Goal: Task Accomplishment & Management: Manage account settings

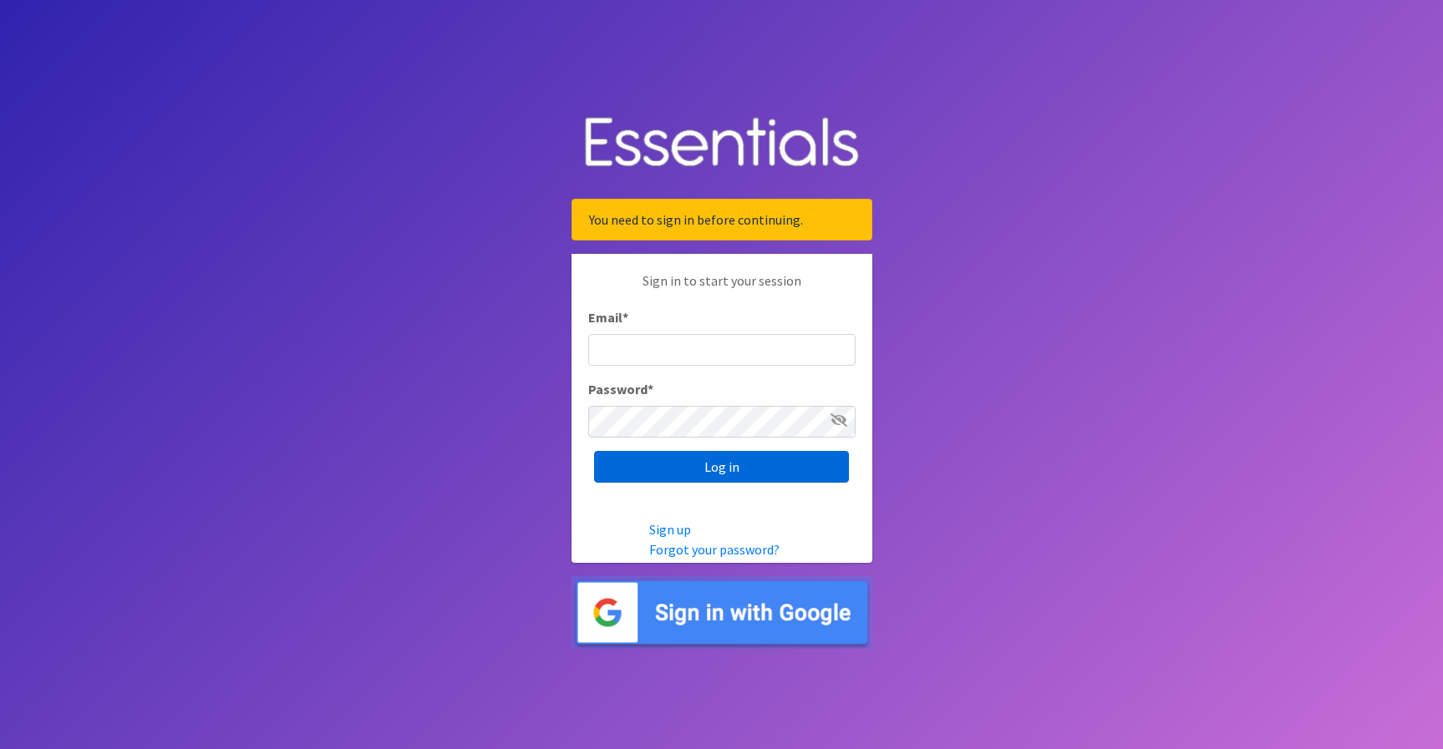
type input "caroline@jlno.org"
click at [669, 469] on input "Log in" at bounding box center [721, 467] width 255 height 32
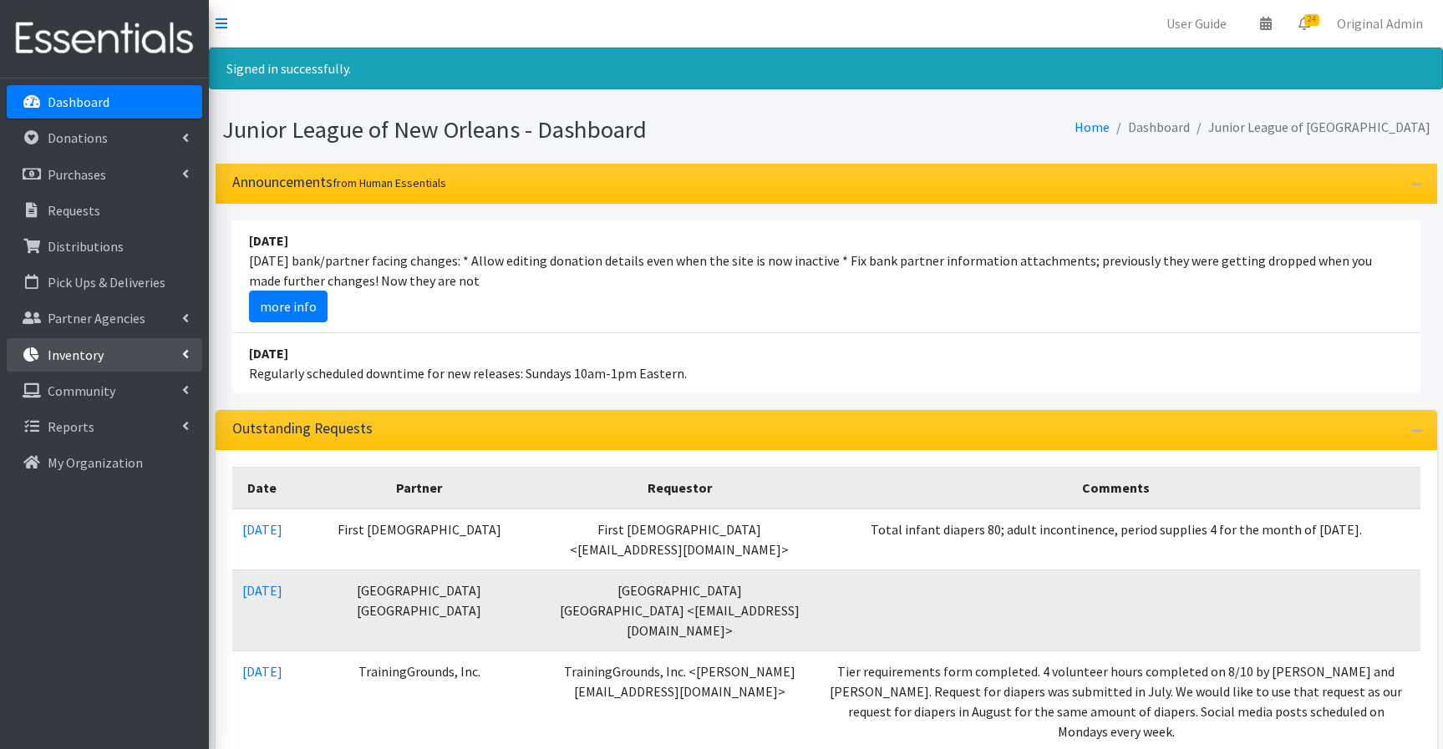
click at [129, 352] on link "Inventory" at bounding box center [104, 354] width 195 height 33
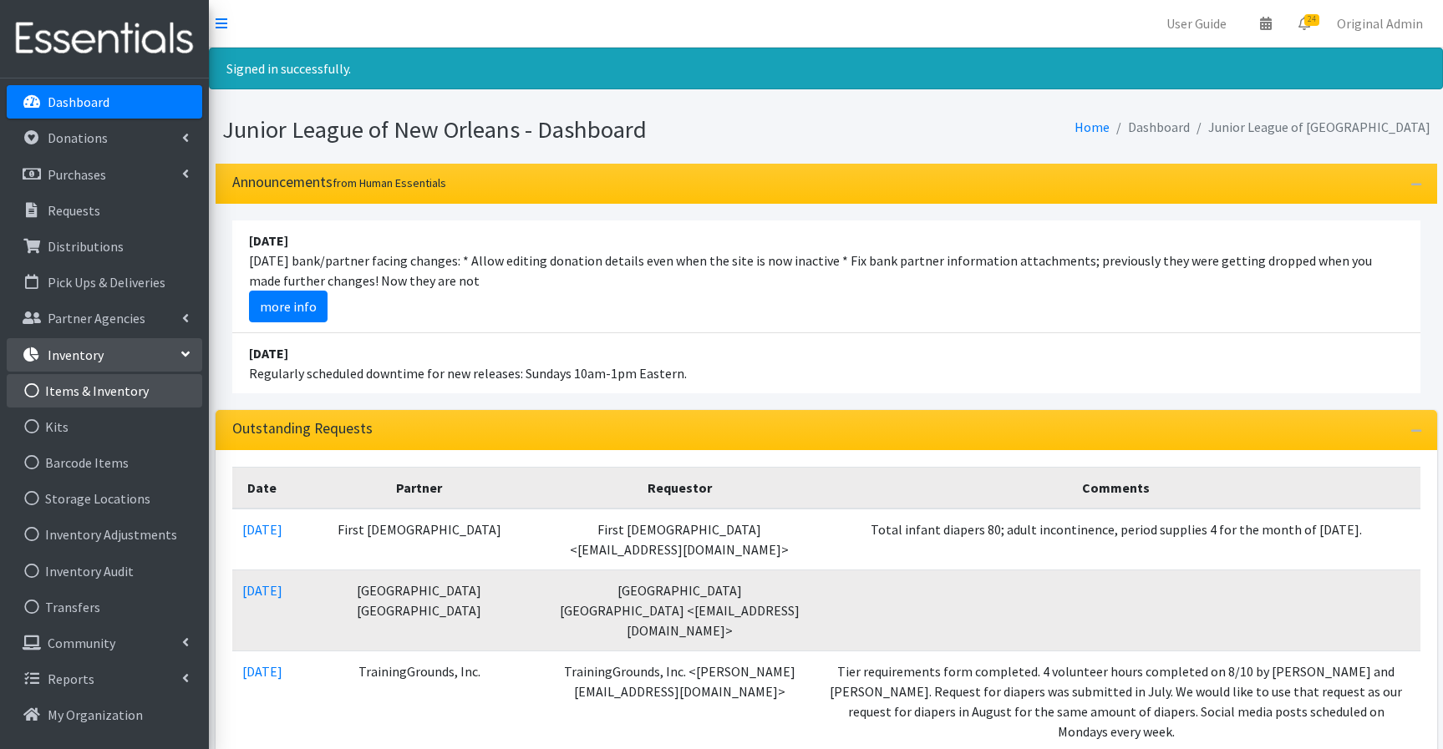
click at [93, 393] on link "Items & Inventory" at bounding box center [104, 390] width 195 height 33
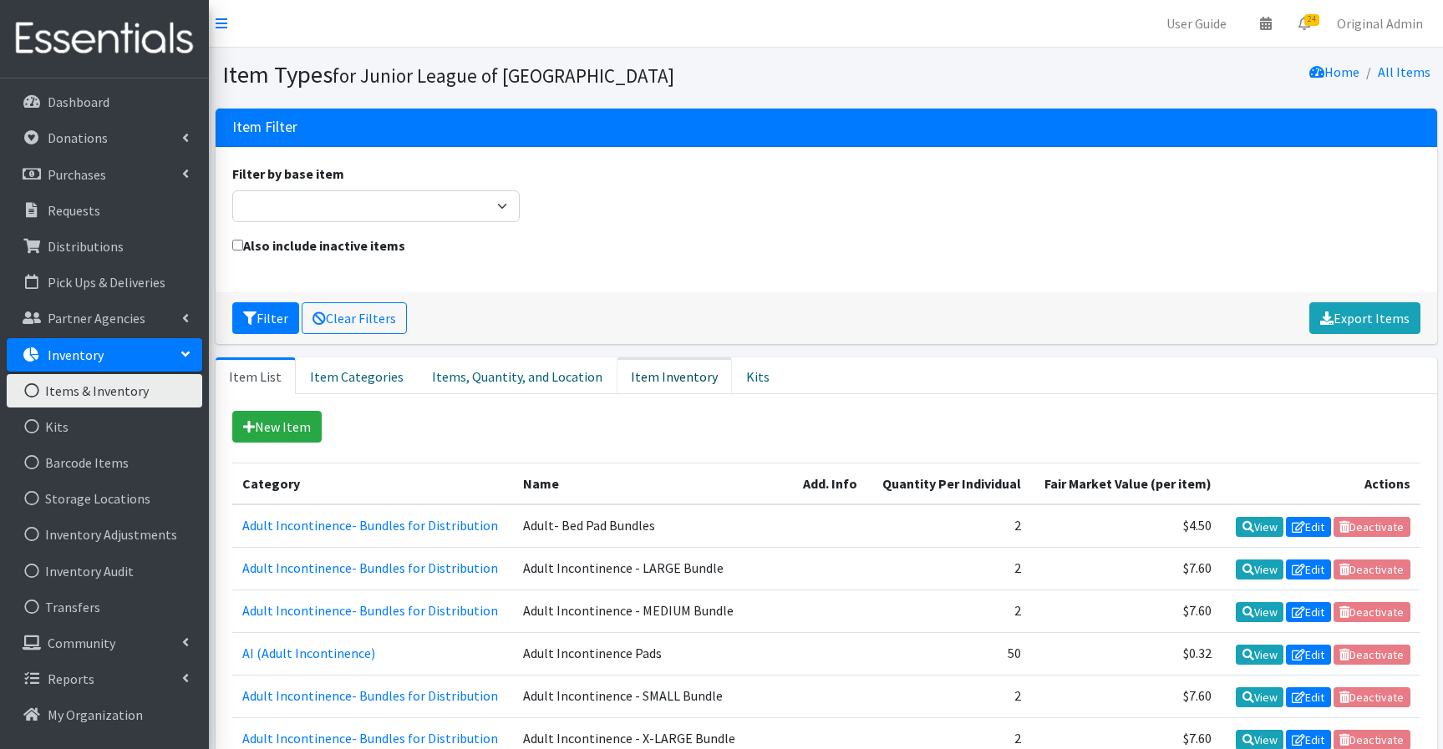
click at [640, 379] on link "Item Inventory" at bounding box center [673, 376] width 115 height 37
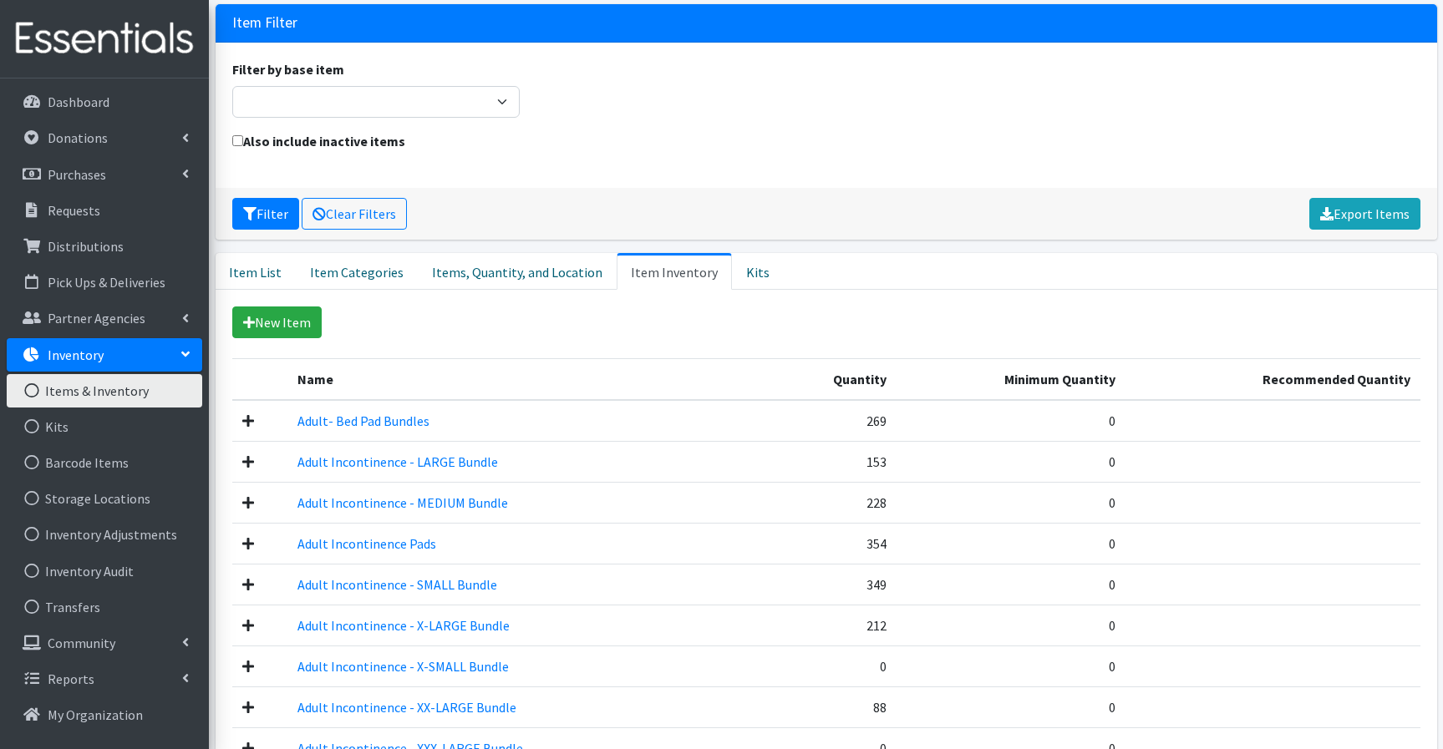
scroll to position [110, 0]
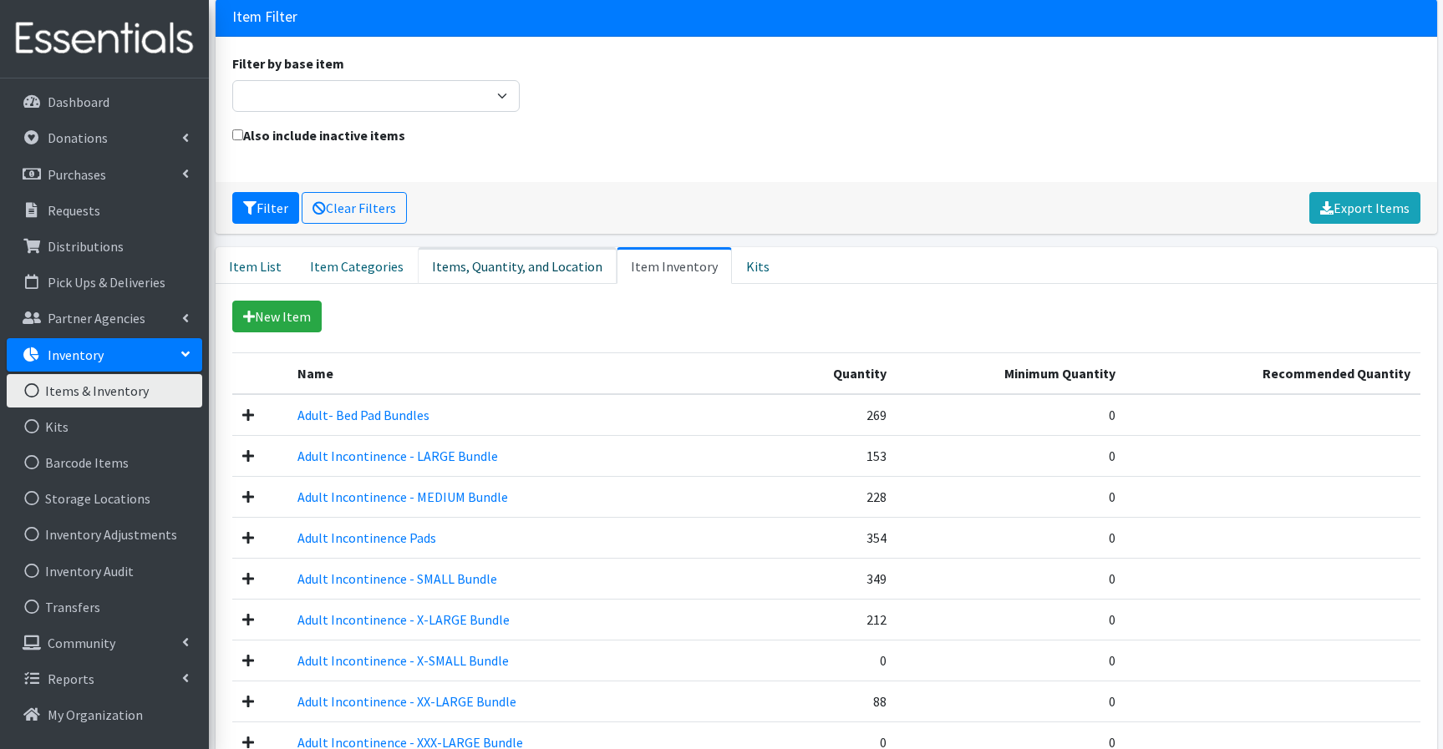
click at [526, 270] on link "Items, Quantity, and Location" at bounding box center [517, 265] width 199 height 37
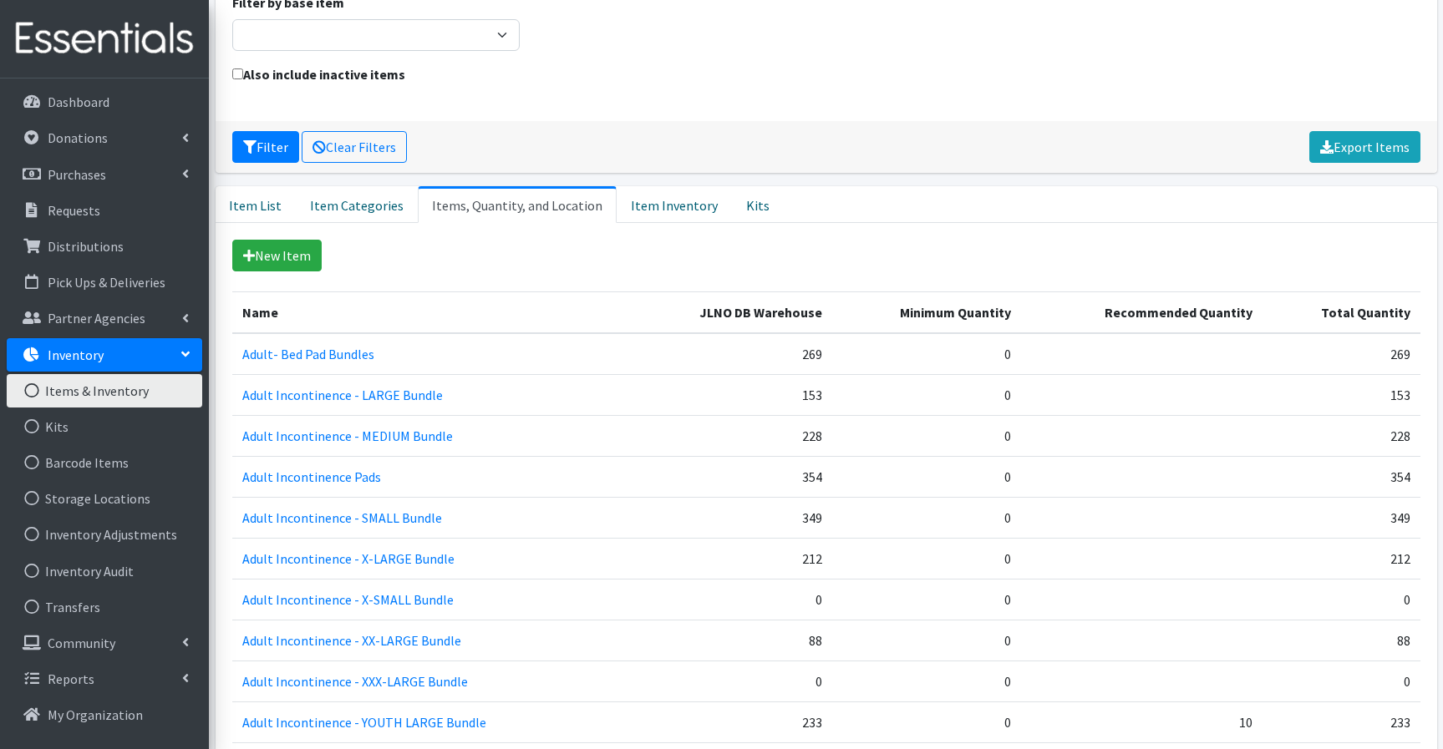
scroll to position [172, 0]
click at [667, 206] on link "Item Inventory" at bounding box center [673, 203] width 115 height 37
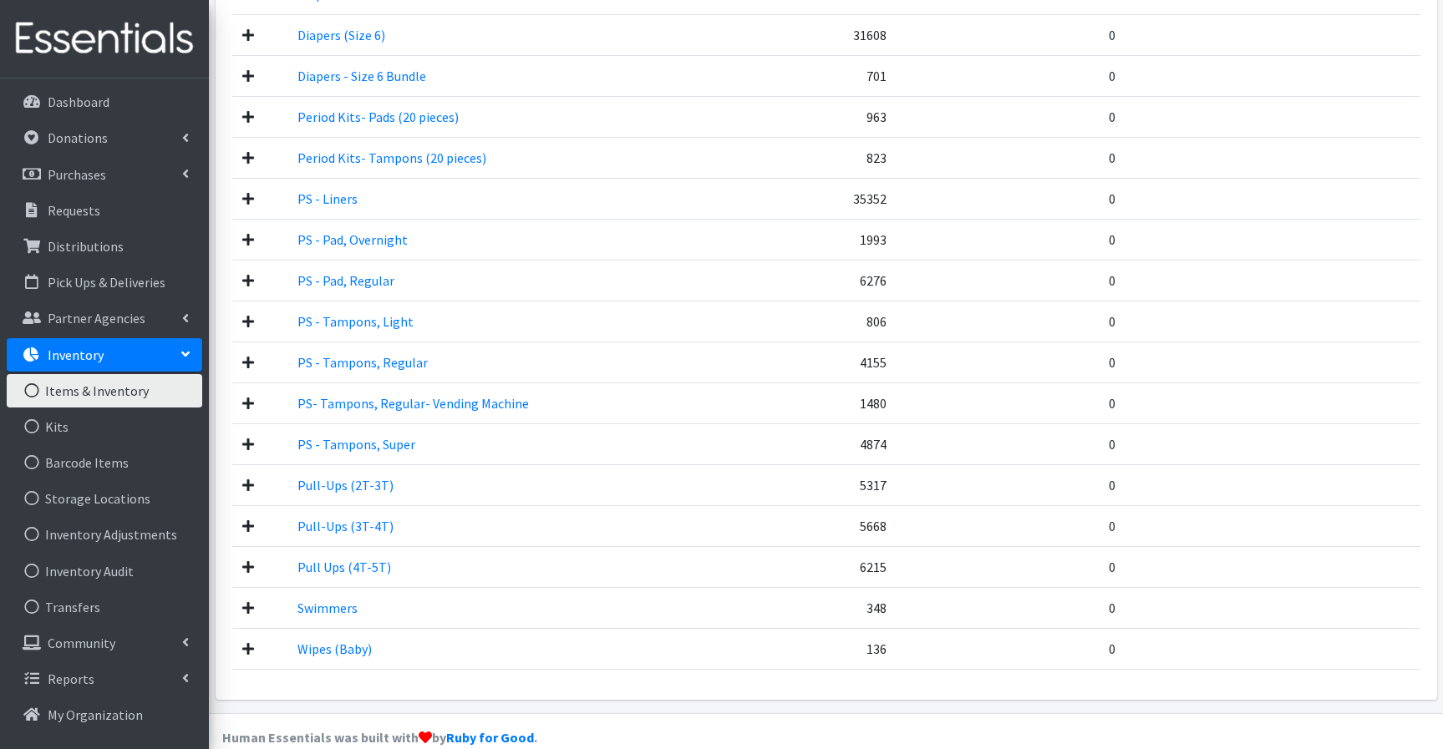
scroll to position [2172, 0]
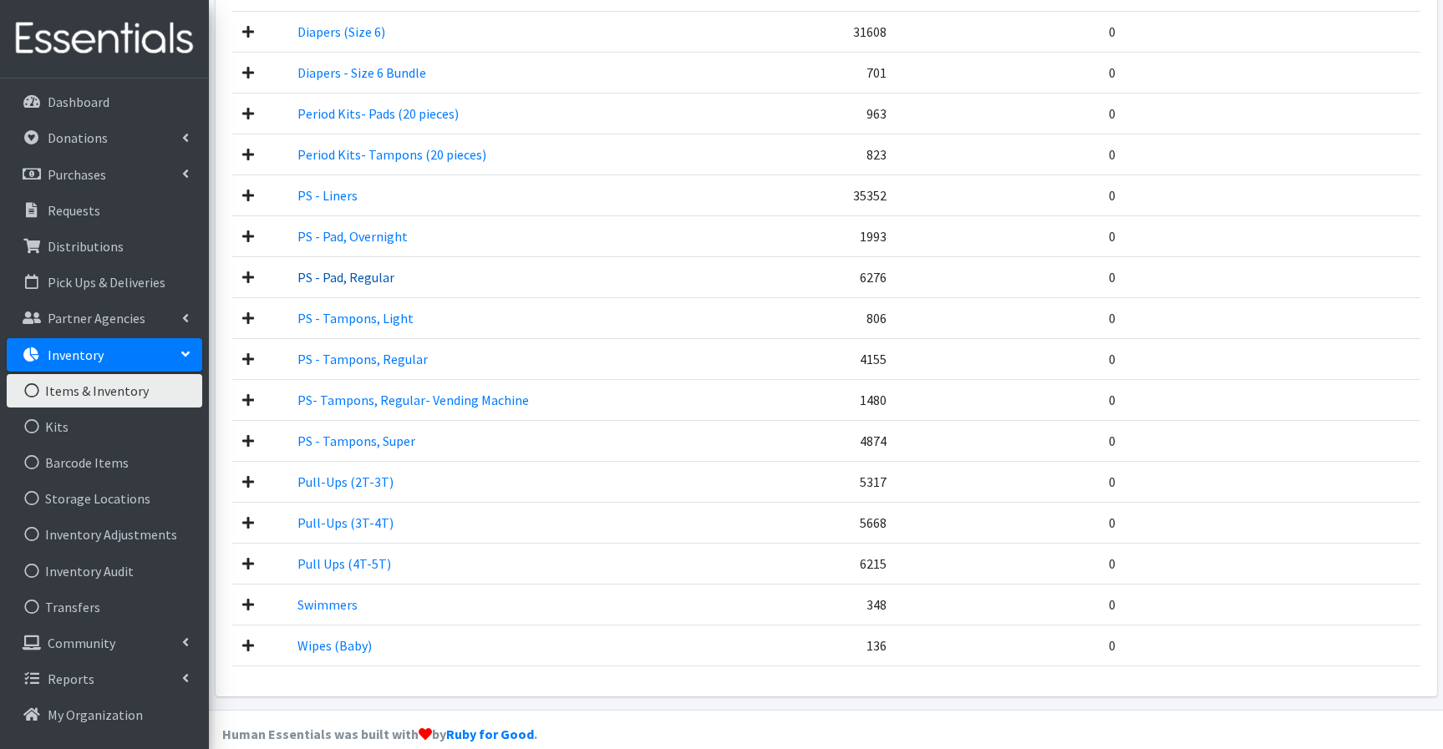
click at [359, 278] on link "PS - Pad, Regular" at bounding box center [345, 277] width 97 height 17
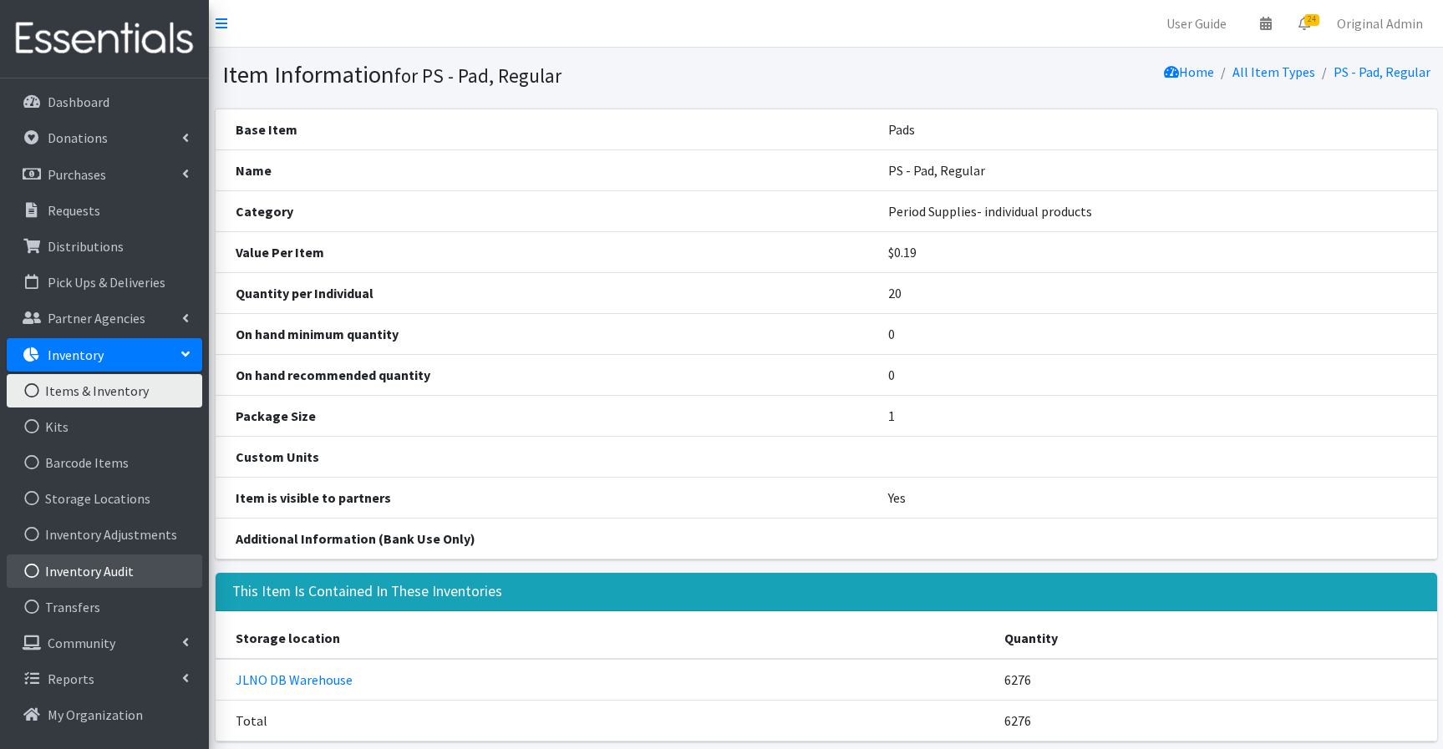
click at [80, 568] on link "Inventory Audit" at bounding box center [104, 571] width 195 height 33
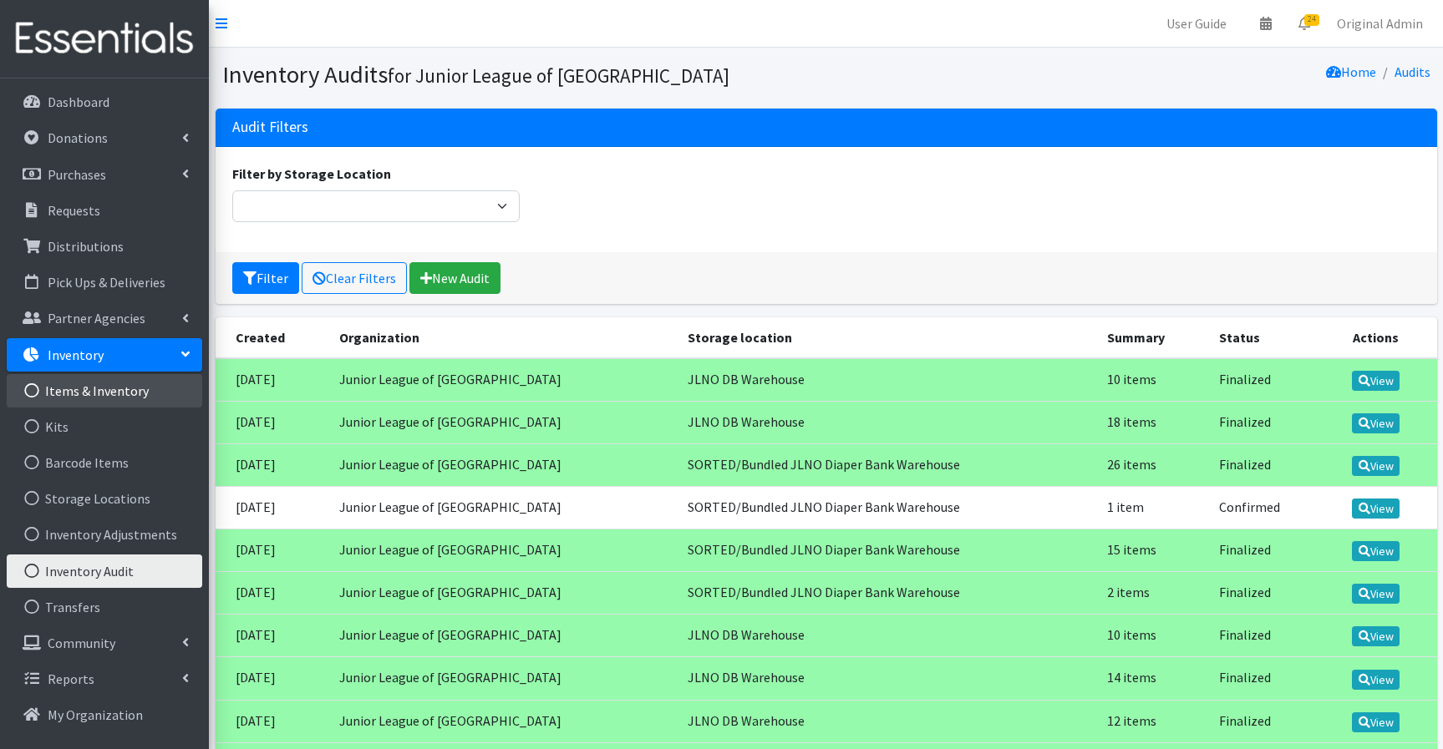
click at [116, 401] on link "Items & Inventory" at bounding box center [104, 390] width 195 height 33
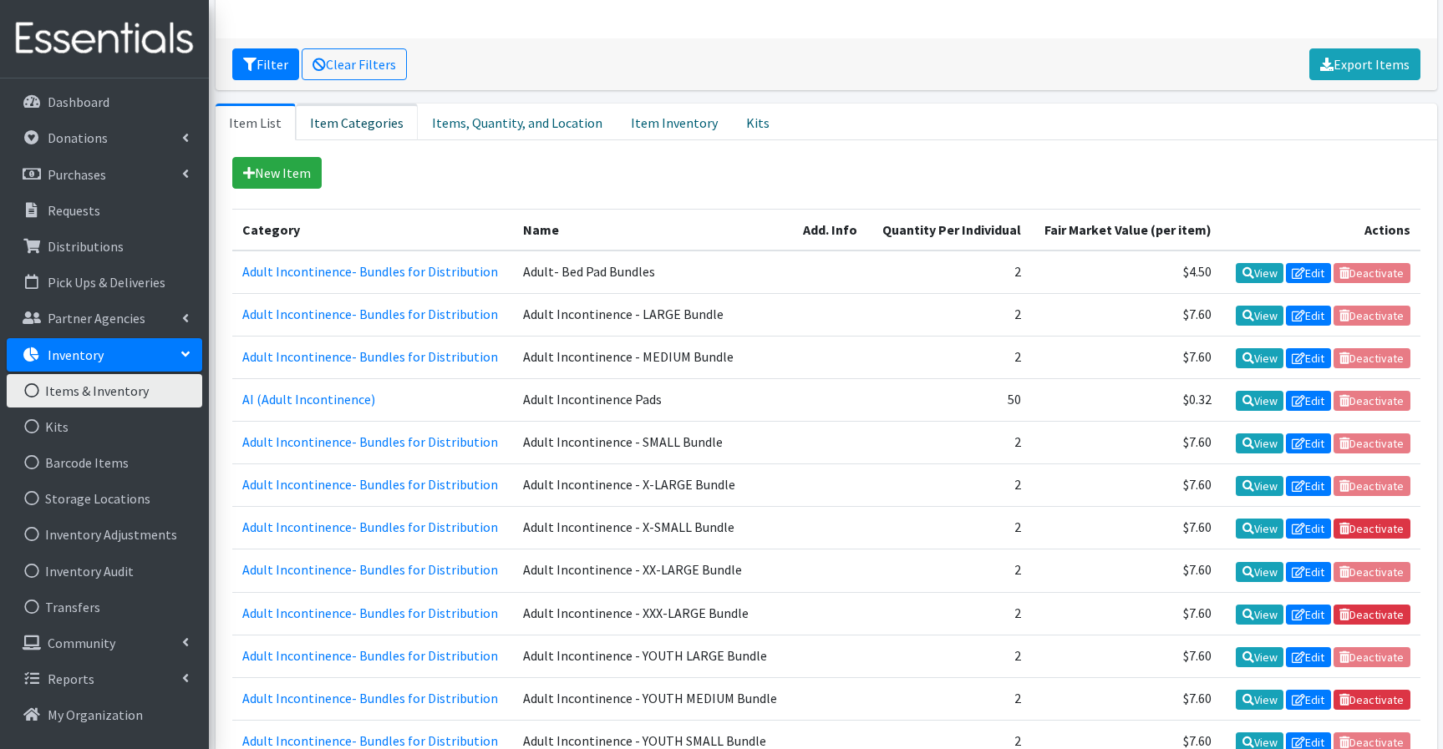
scroll to position [244, 0]
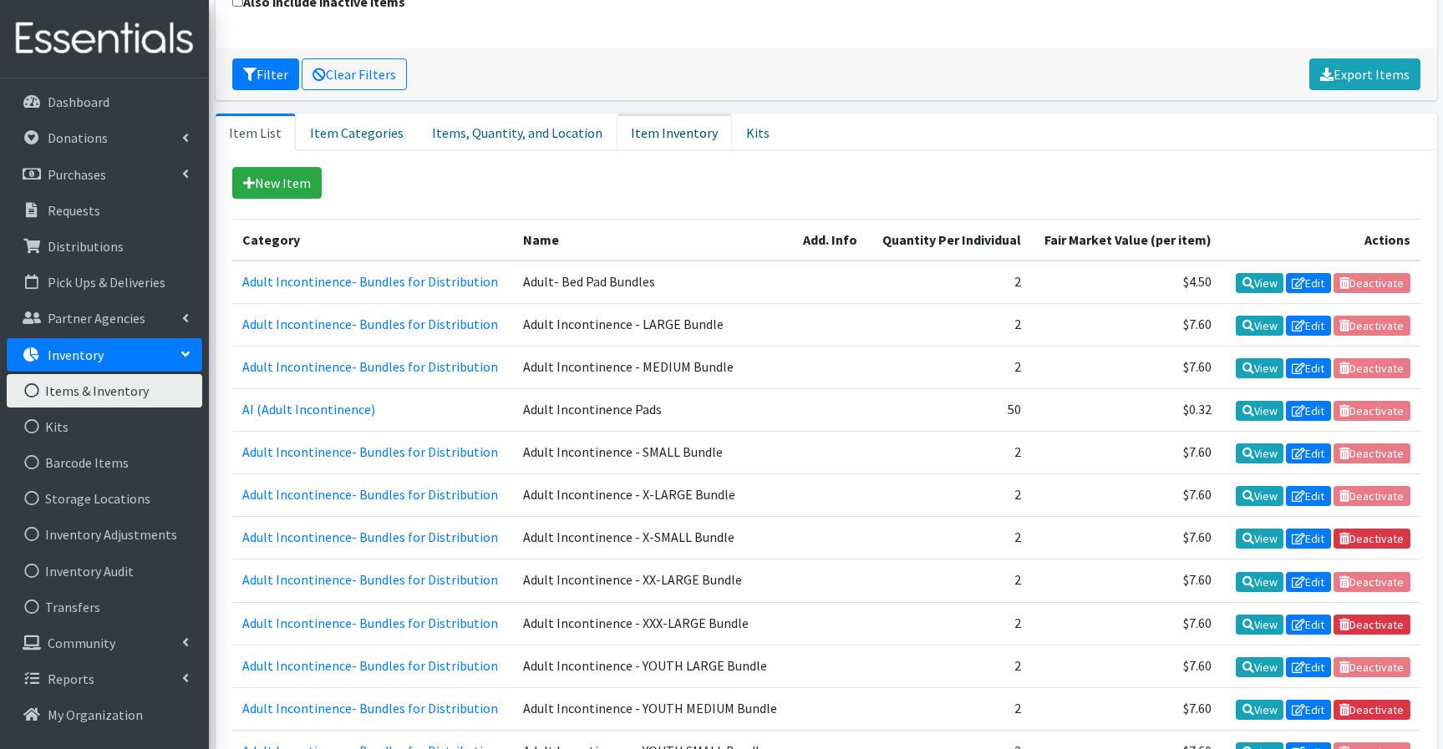
click at [647, 143] on link "Item Inventory" at bounding box center [673, 132] width 115 height 37
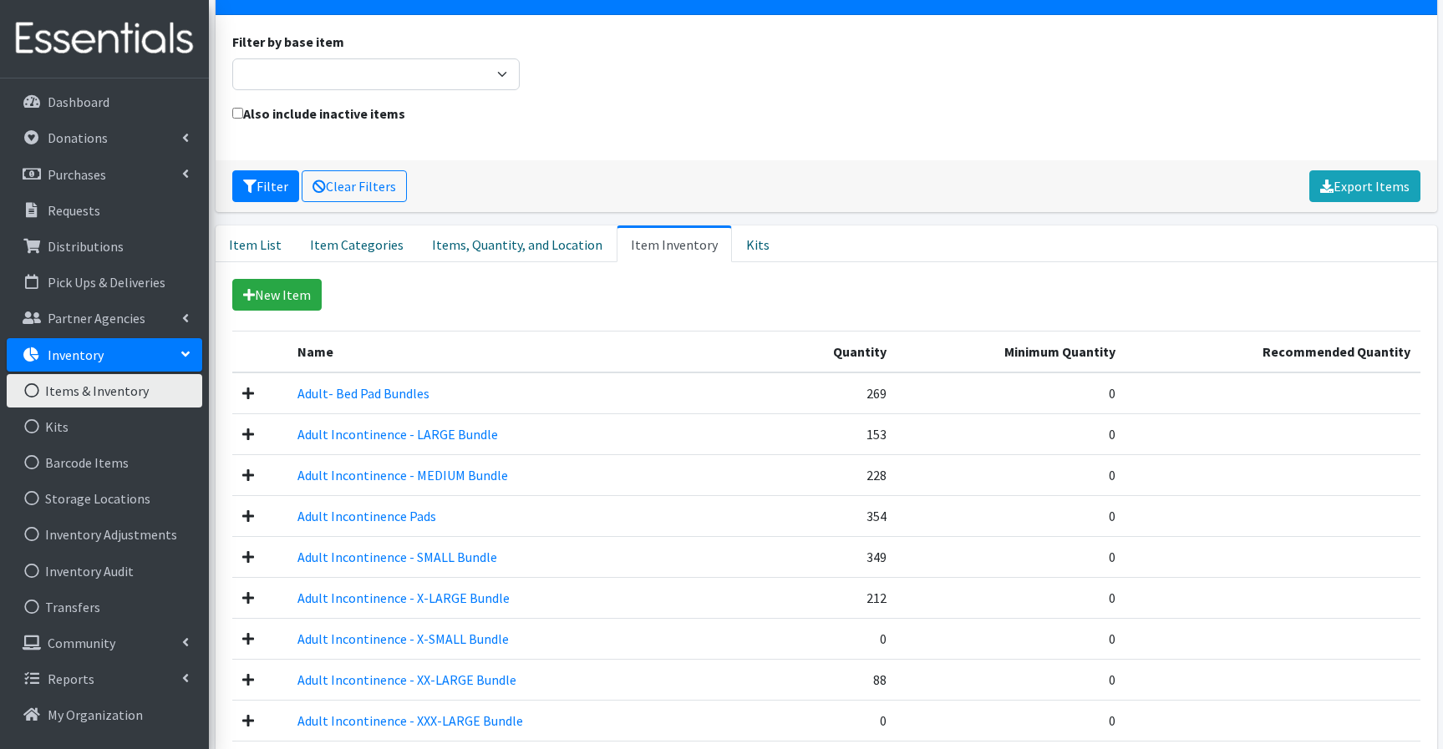
scroll to position [134, 0]
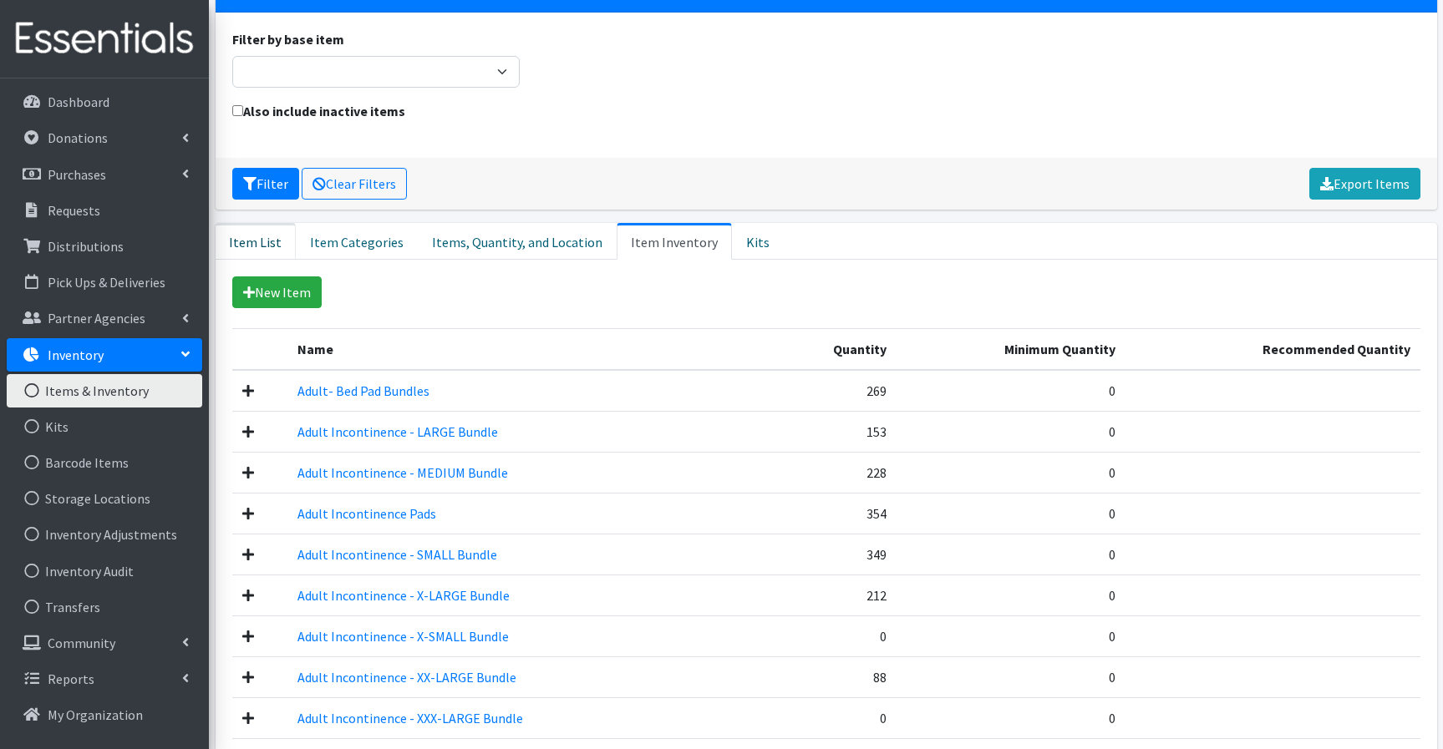
click at [267, 244] on link "Item List" at bounding box center [256, 241] width 80 height 37
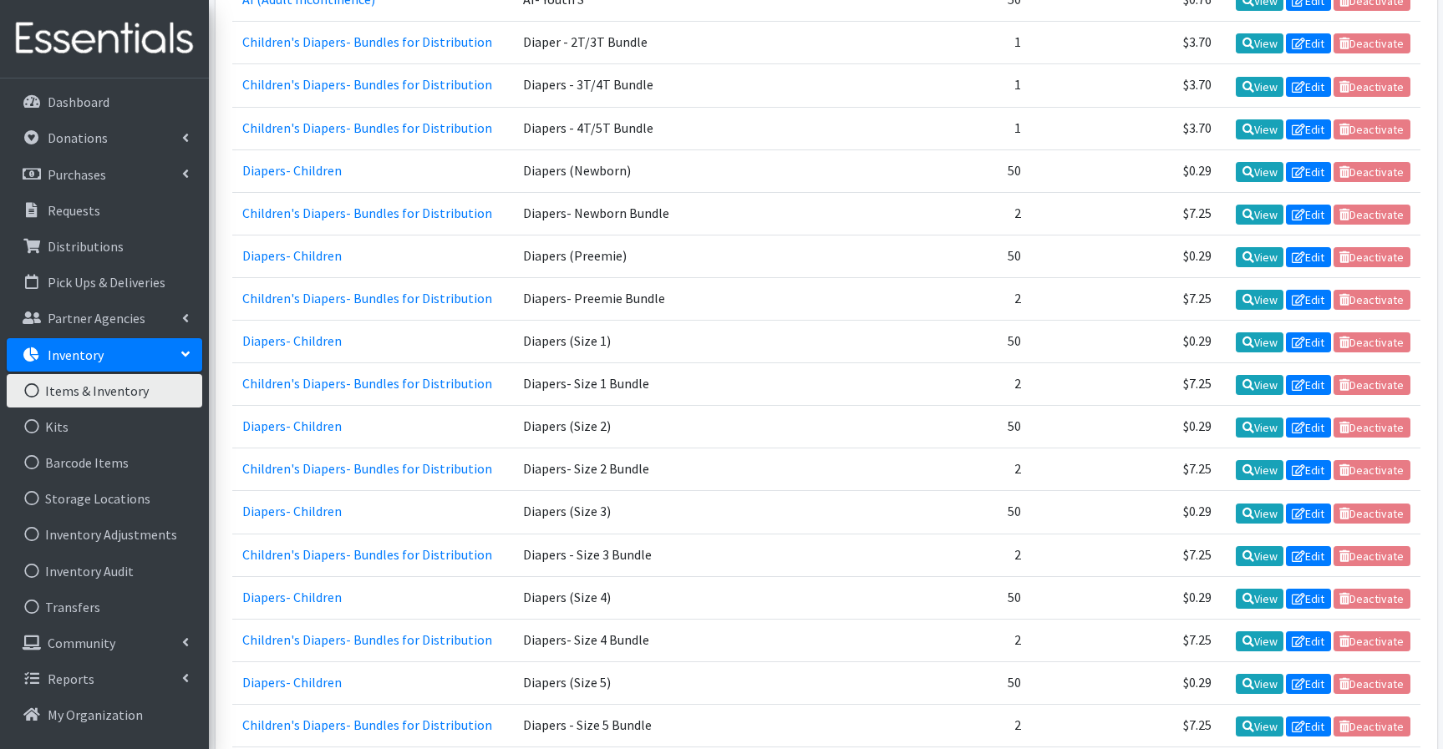
scroll to position [1458, 0]
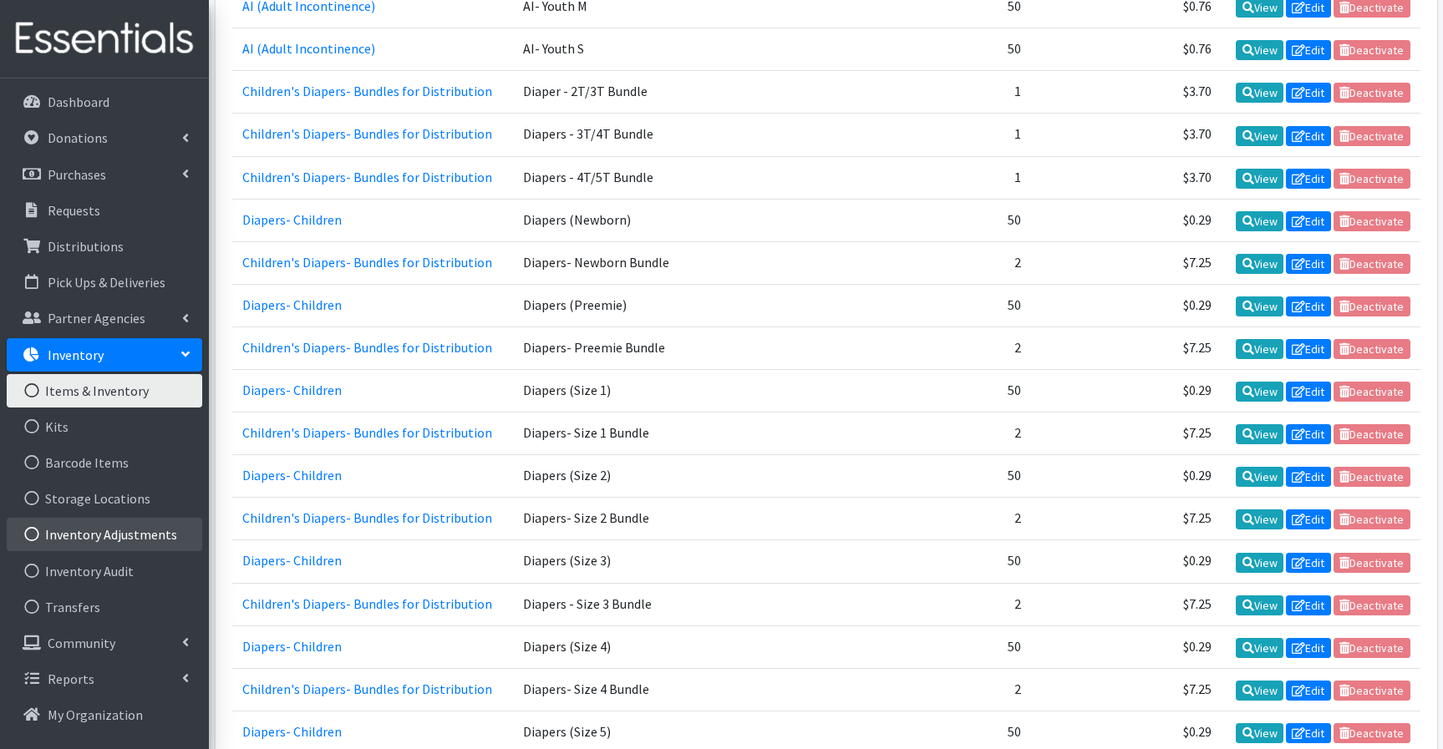
click at [106, 535] on link "Inventory Adjustments" at bounding box center [104, 534] width 195 height 33
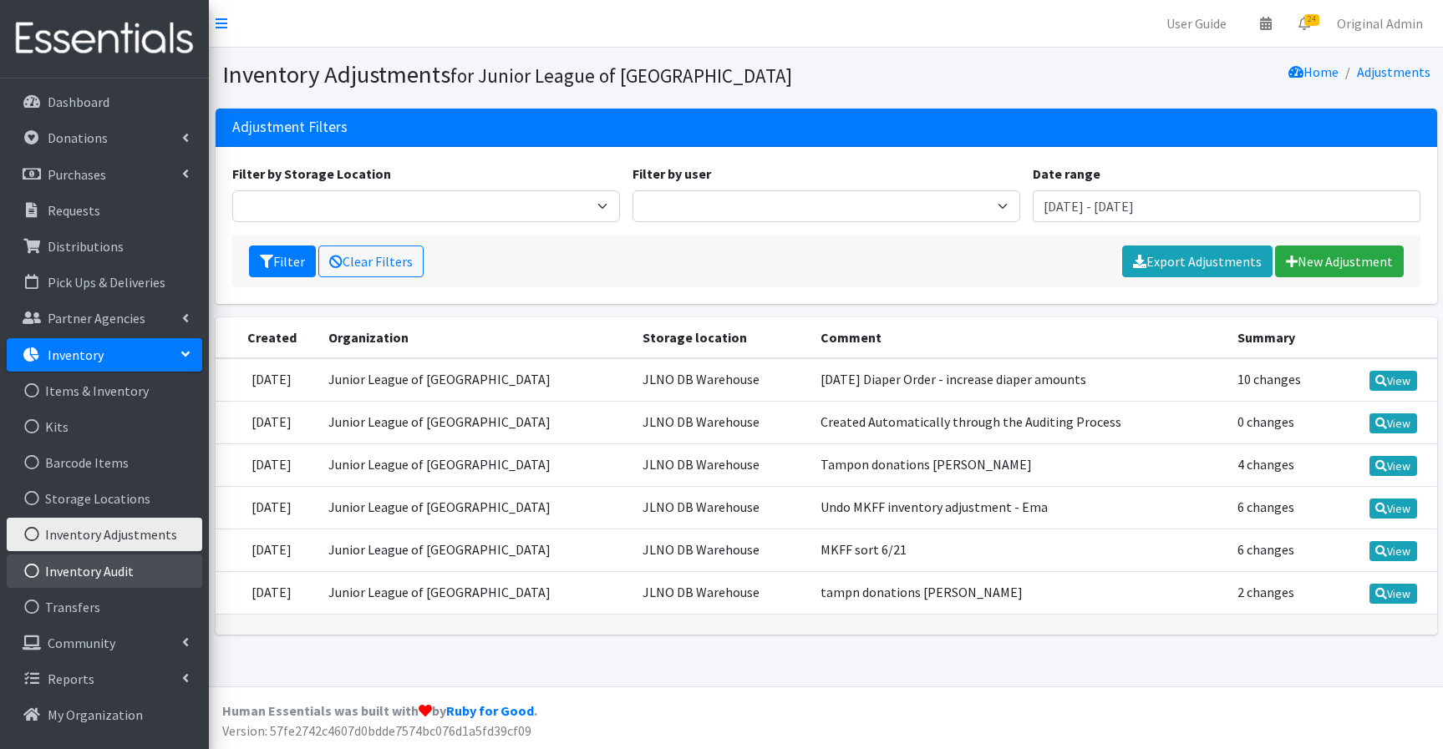
click at [114, 565] on link "Inventory Audit" at bounding box center [104, 571] width 195 height 33
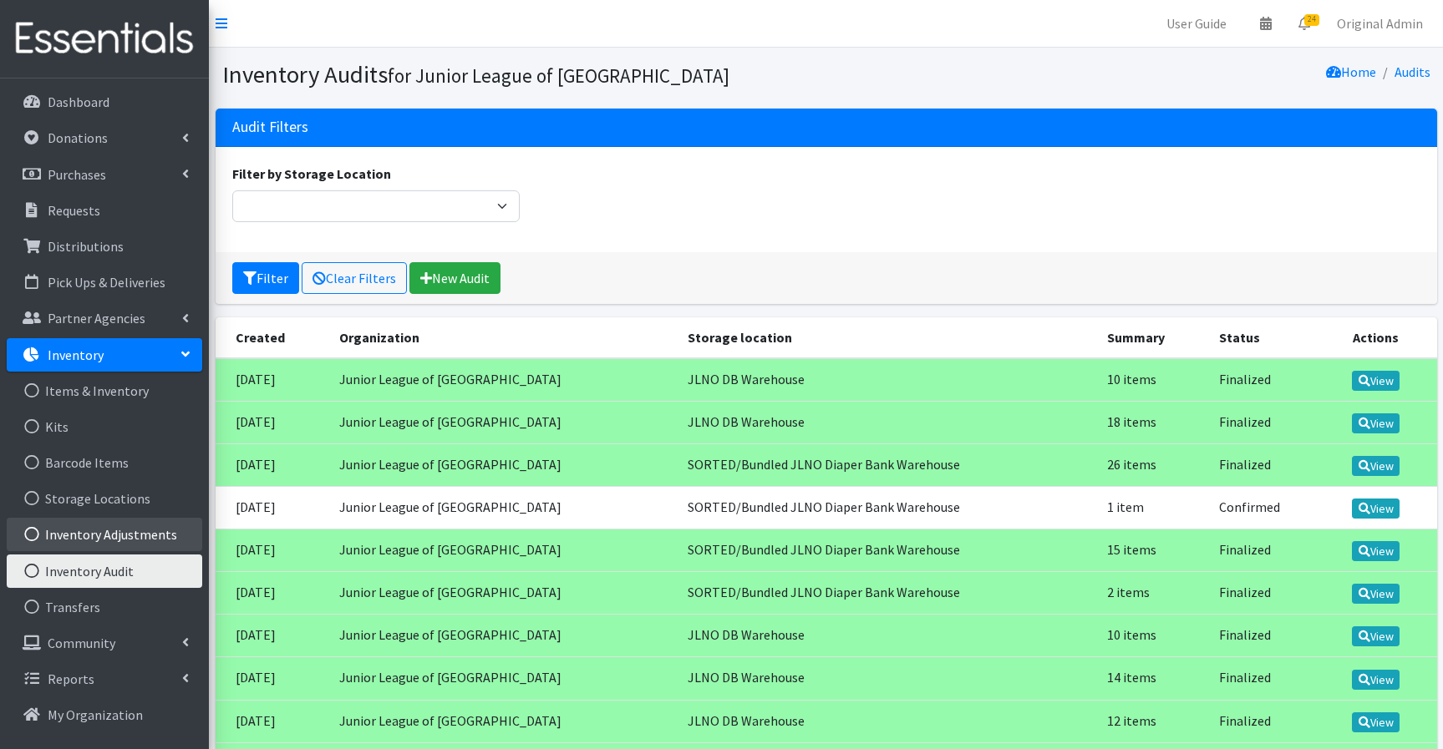
click at [114, 548] on link "Inventory Adjustments" at bounding box center [104, 534] width 195 height 33
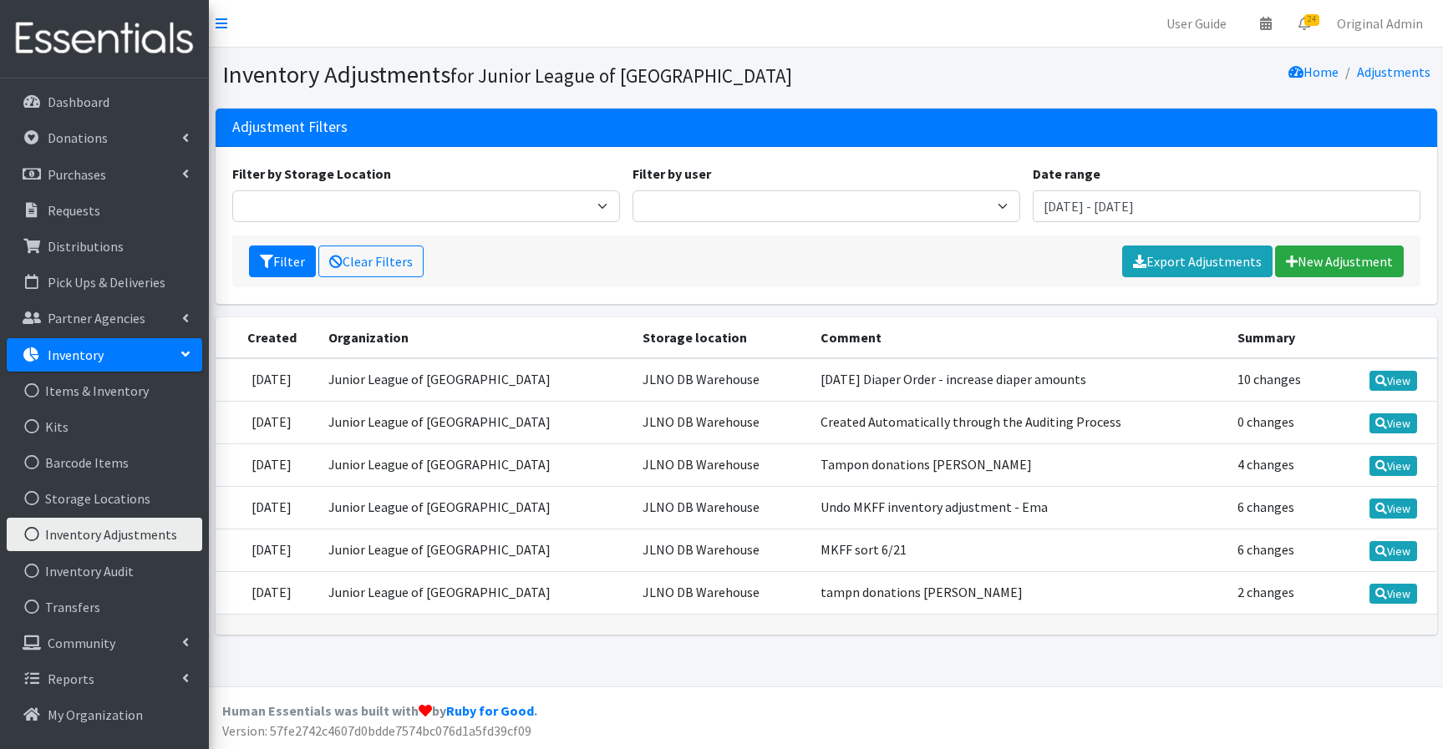
click at [292, 378] on time "[DATE]" at bounding box center [271, 379] width 40 height 17
click at [511, 383] on td "Junior League of [GEOGRAPHIC_DATA]" at bounding box center [475, 379] width 315 height 43
click at [1336, 269] on link "New Adjustment" at bounding box center [1339, 262] width 129 height 32
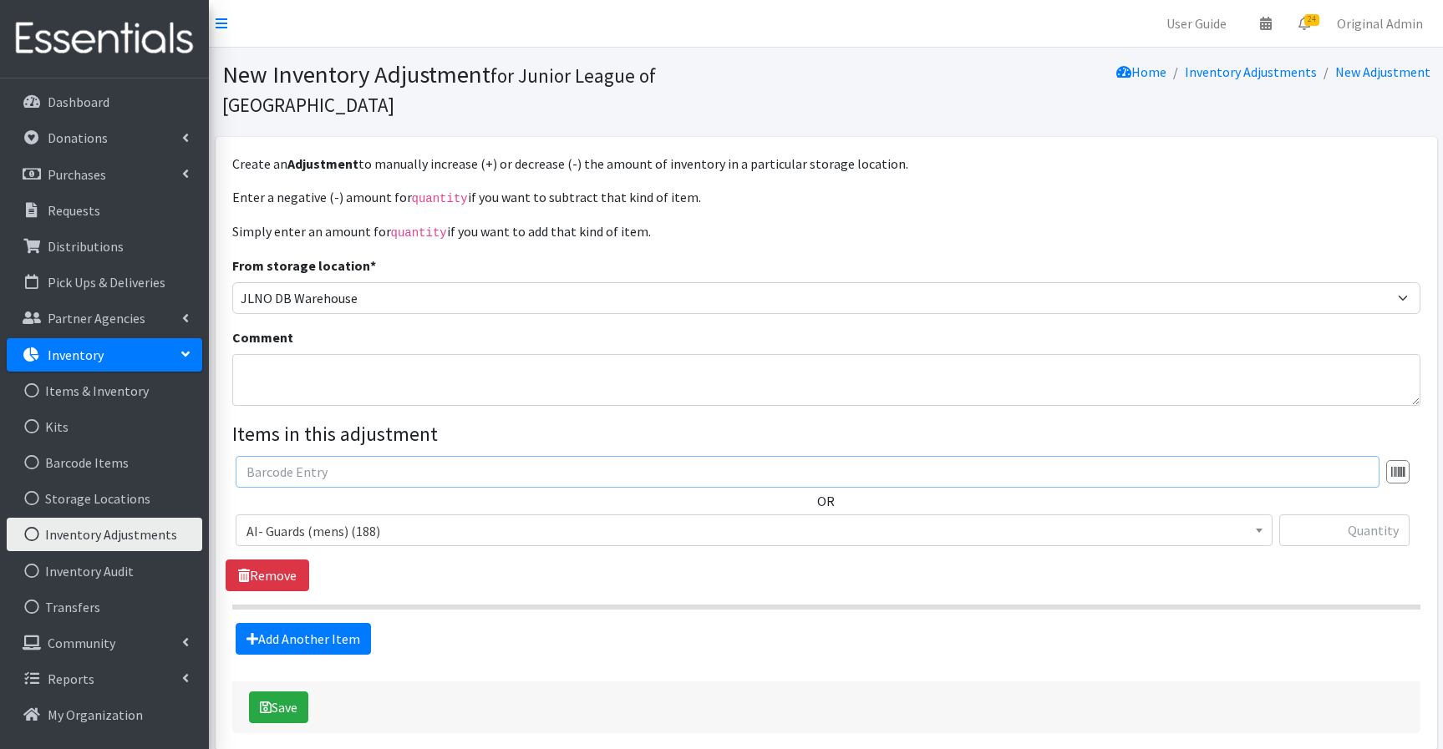
click at [341, 456] on input "text" at bounding box center [808, 472] width 1144 height 32
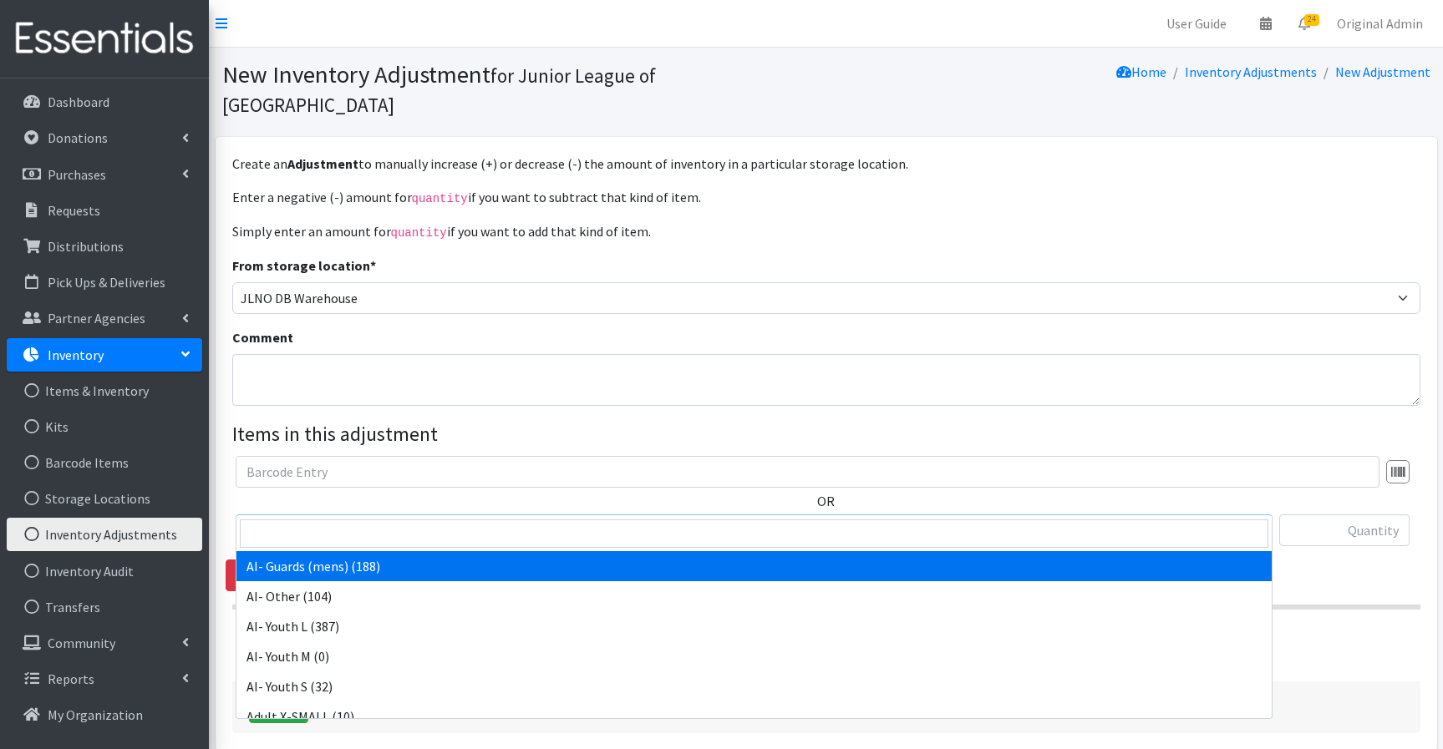
click at [341, 520] on span "AI- Guards (mens) (188)" at bounding box center [753, 531] width 1015 height 23
click at [323, 528] on input "search" at bounding box center [754, 534] width 1028 height 28
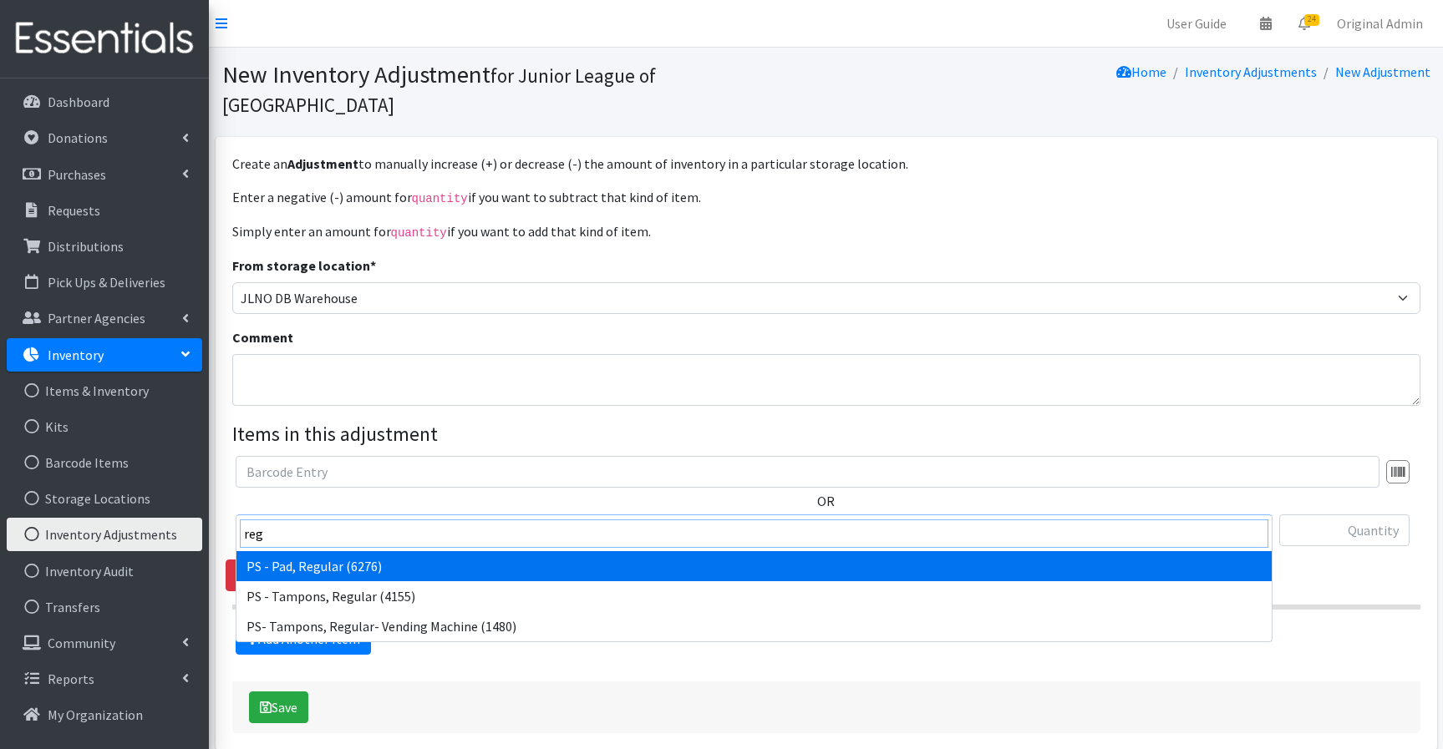
type input "reg"
select select "2192"
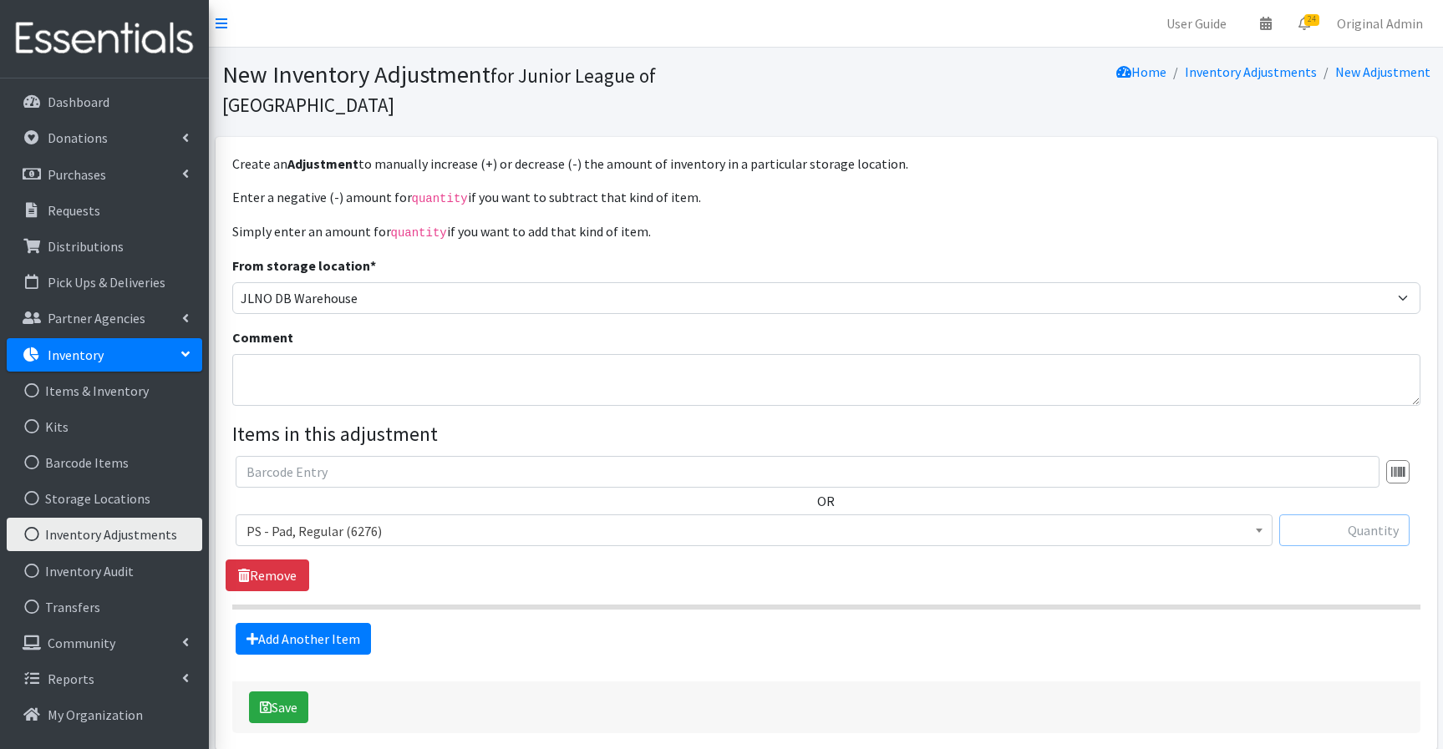
click at [1363, 515] on input "text" at bounding box center [1344, 531] width 130 height 32
click at [1341, 515] on input "text" at bounding box center [1344, 531] width 130 height 32
paste input "5280"
type input "5280"
click at [1223, 540] on div "OR AI- Guards (mens) (188) AI- Other (104) AI- Youth L (387) AI- Youth M (0) AI…" at bounding box center [826, 523] width 1200 height 135
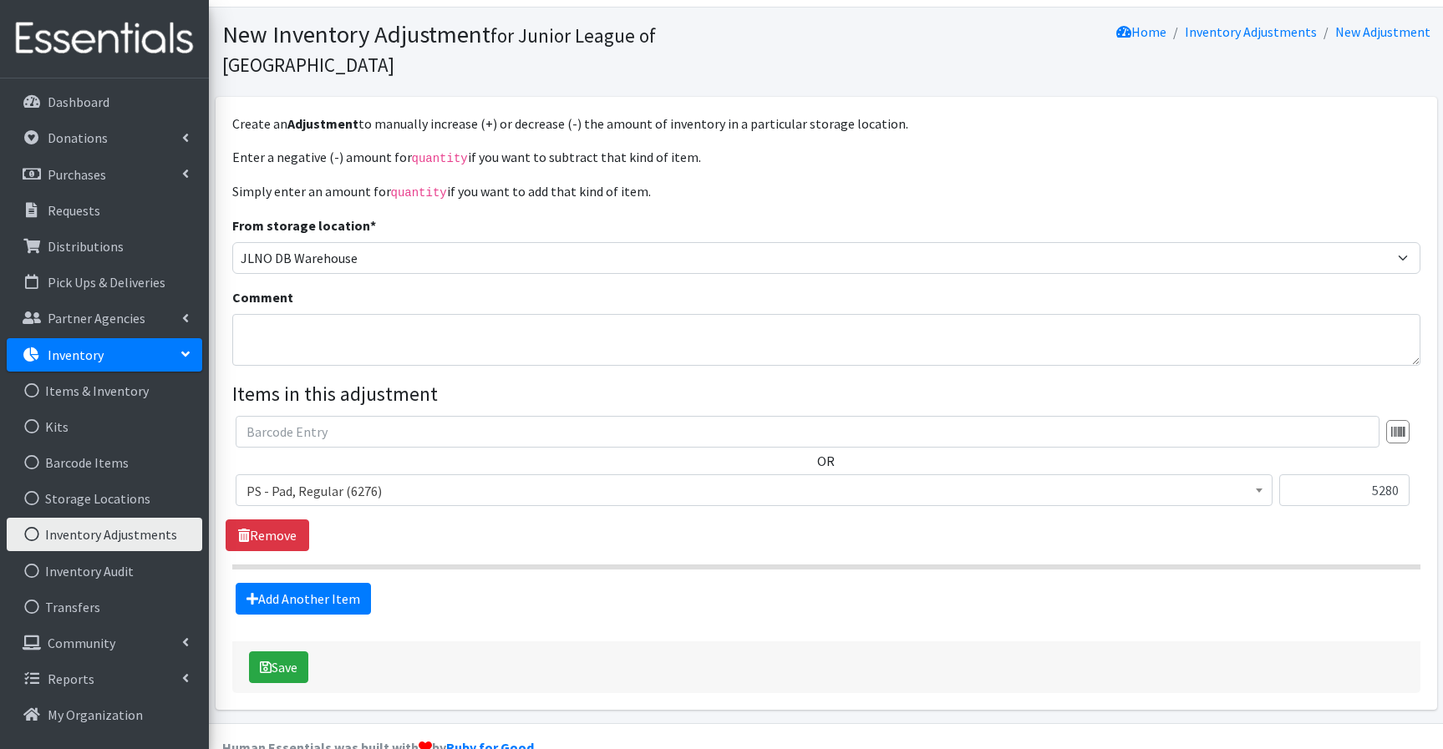
scroll to position [46, 0]
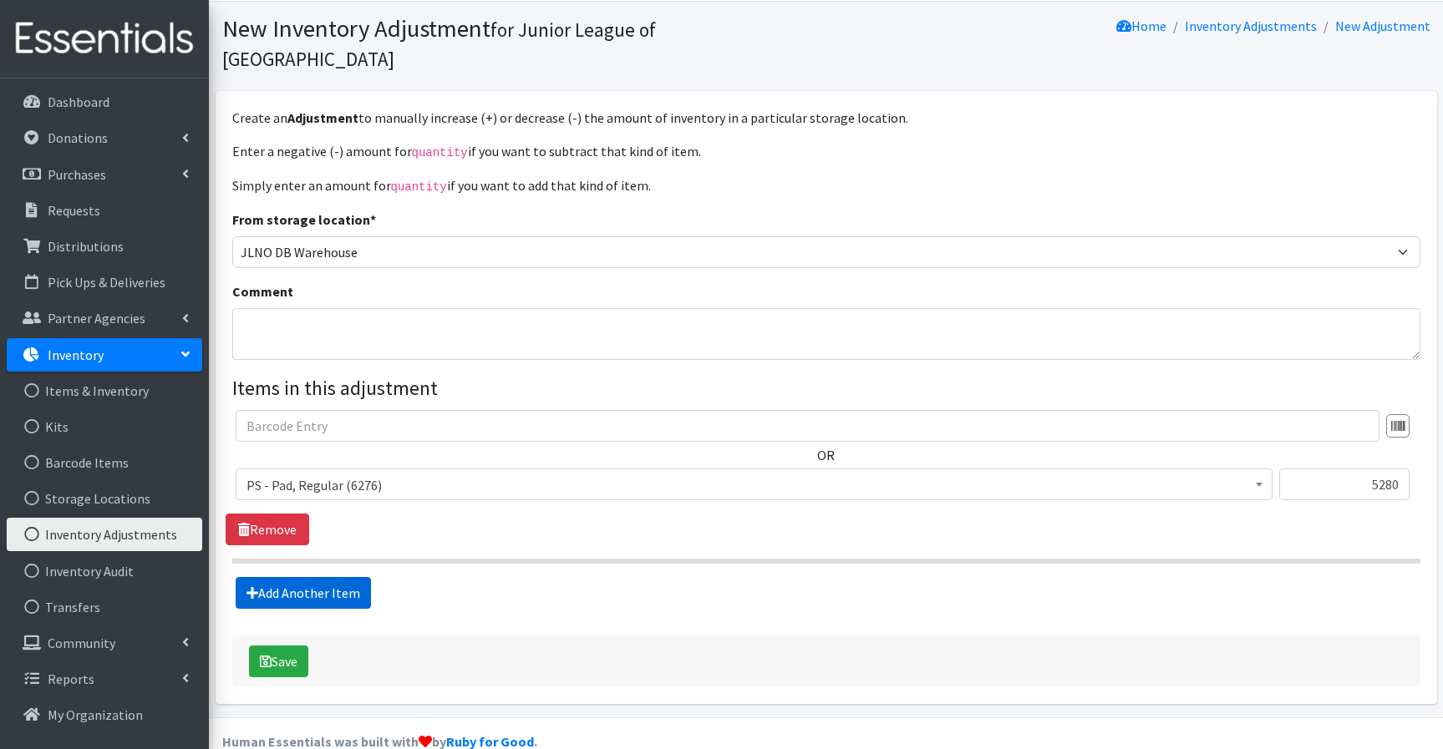
click at [341, 577] on link "Add Another Item" at bounding box center [303, 593] width 135 height 32
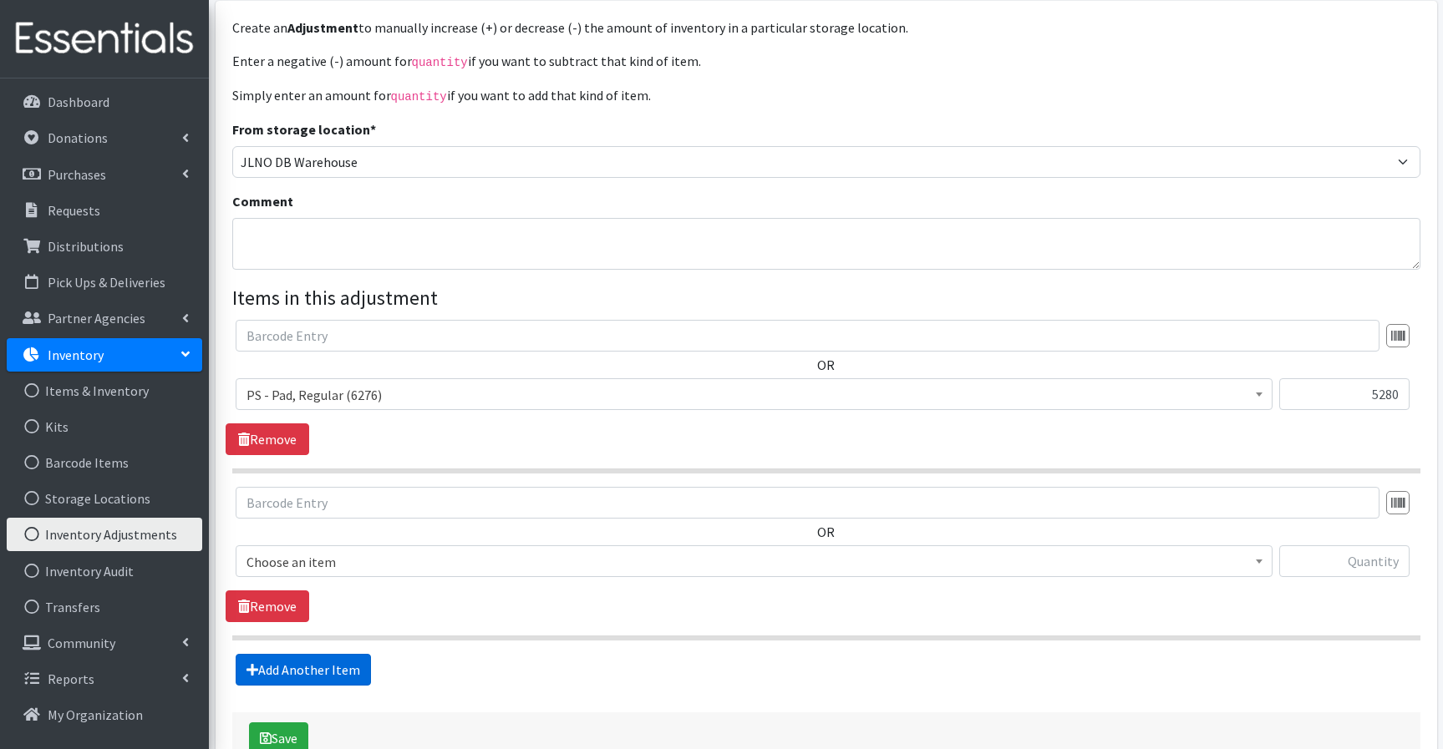
scroll to position [213, 0]
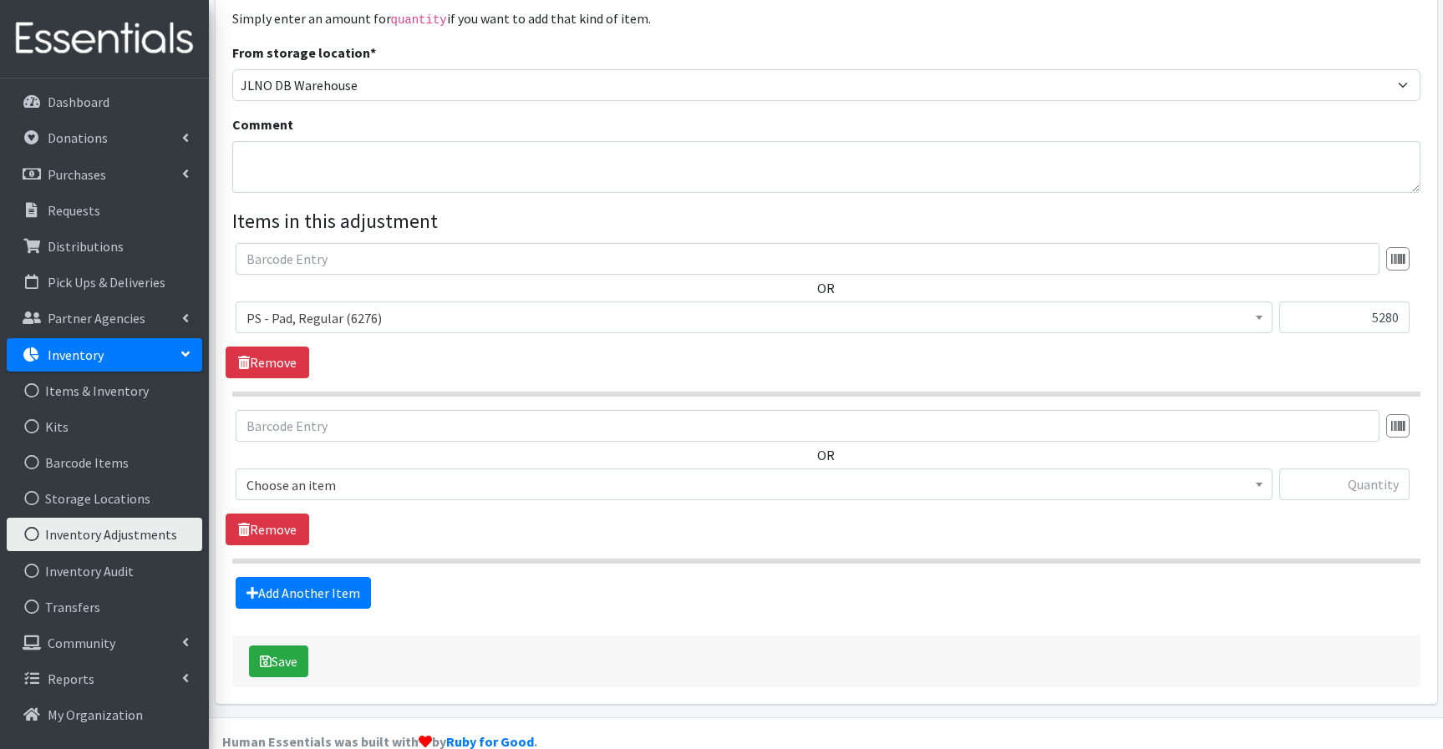
click at [386, 474] on span "Choose an item" at bounding box center [753, 485] width 1015 height 23
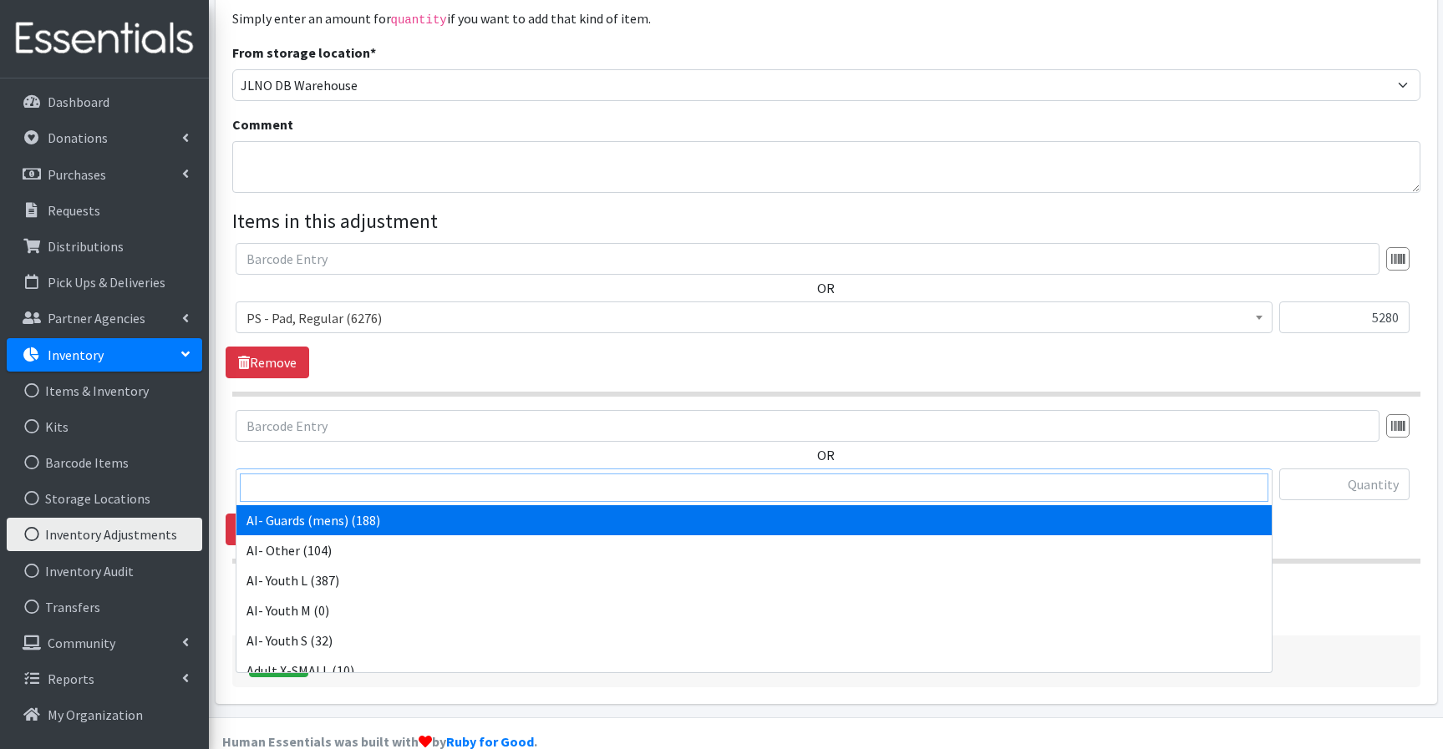
click at [359, 489] on input "search" at bounding box center [754, 488] width 1028 height 28
type input "p"
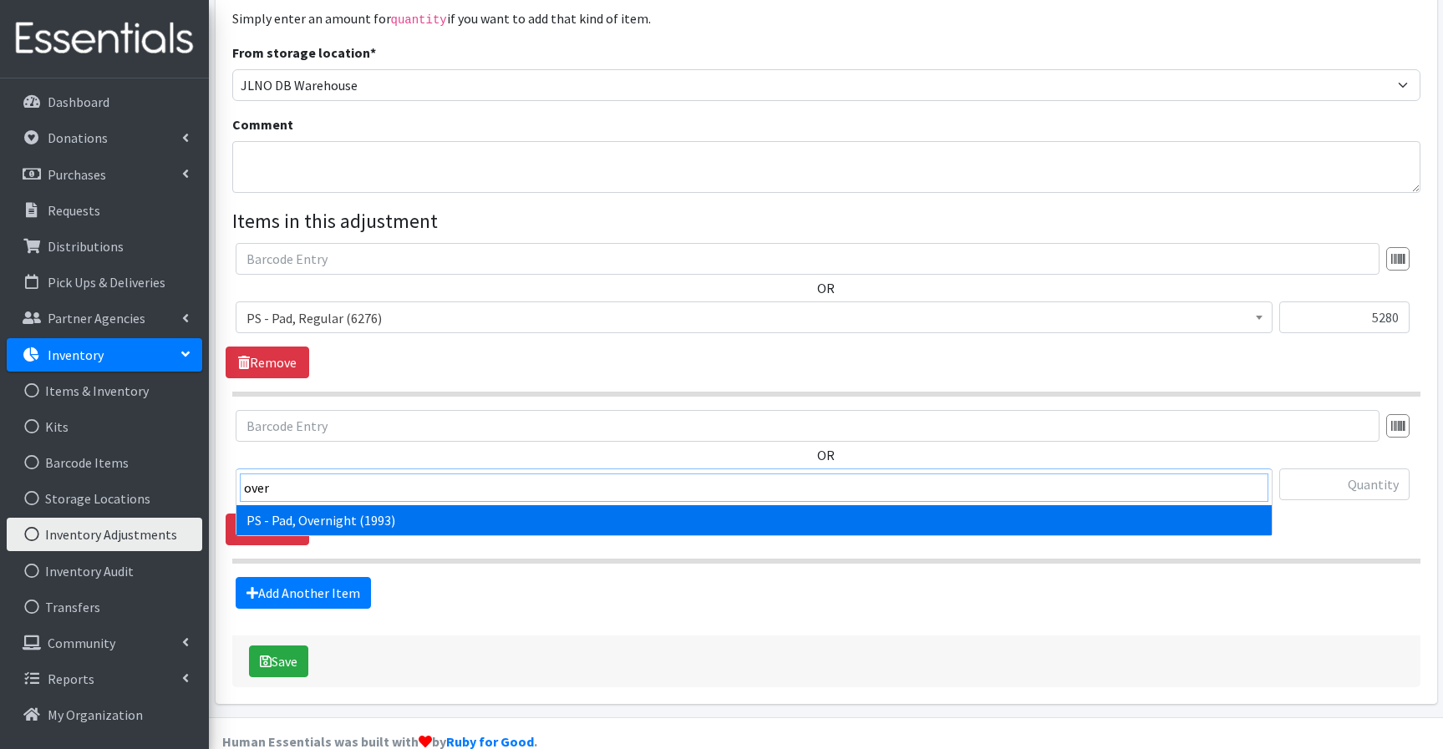
type input "over"
select select "1635"
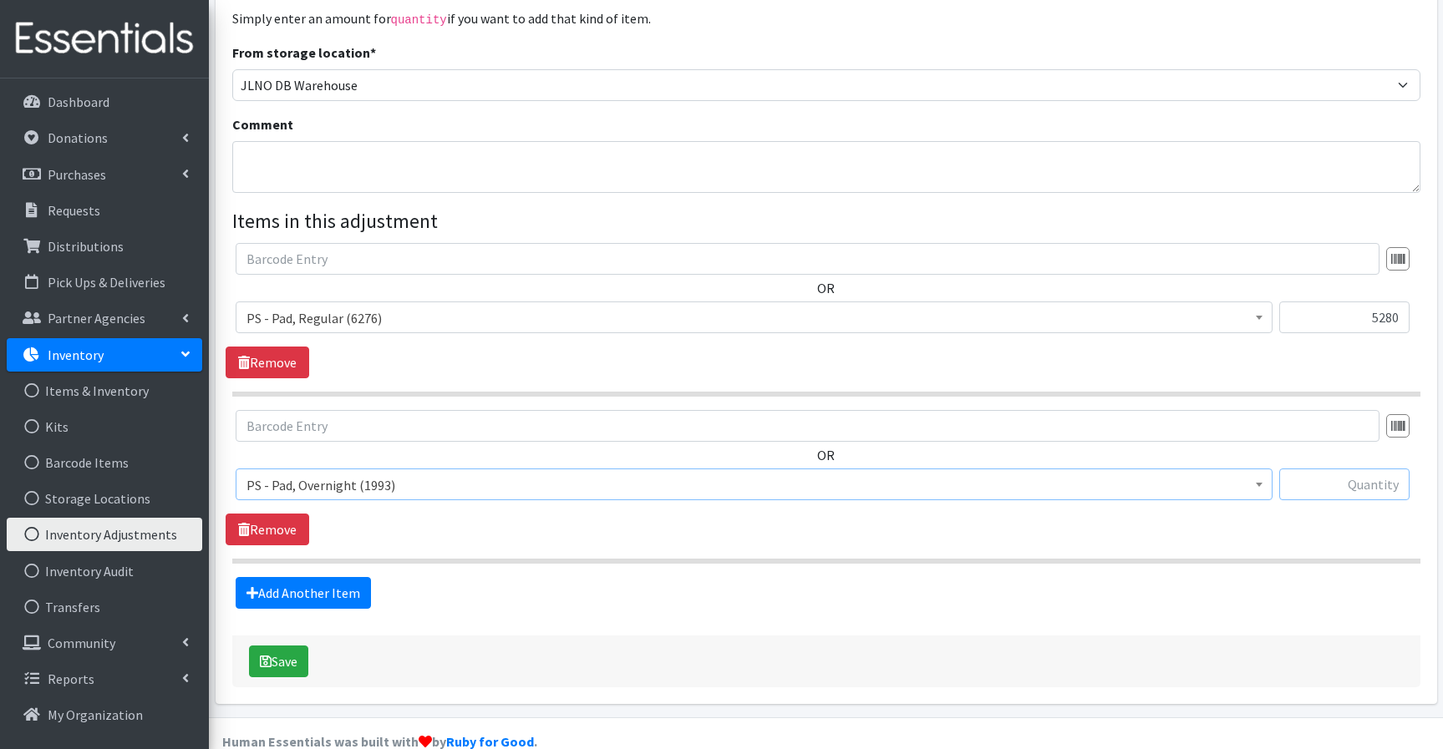
click at [1327, 469] on input "text" at bounding box center [1344, 485] width 130 height 32
paste input "1920"
type input "1920"
click at [283, 646] on button "Save" at bounding box center [278, 662] width 59 height 32
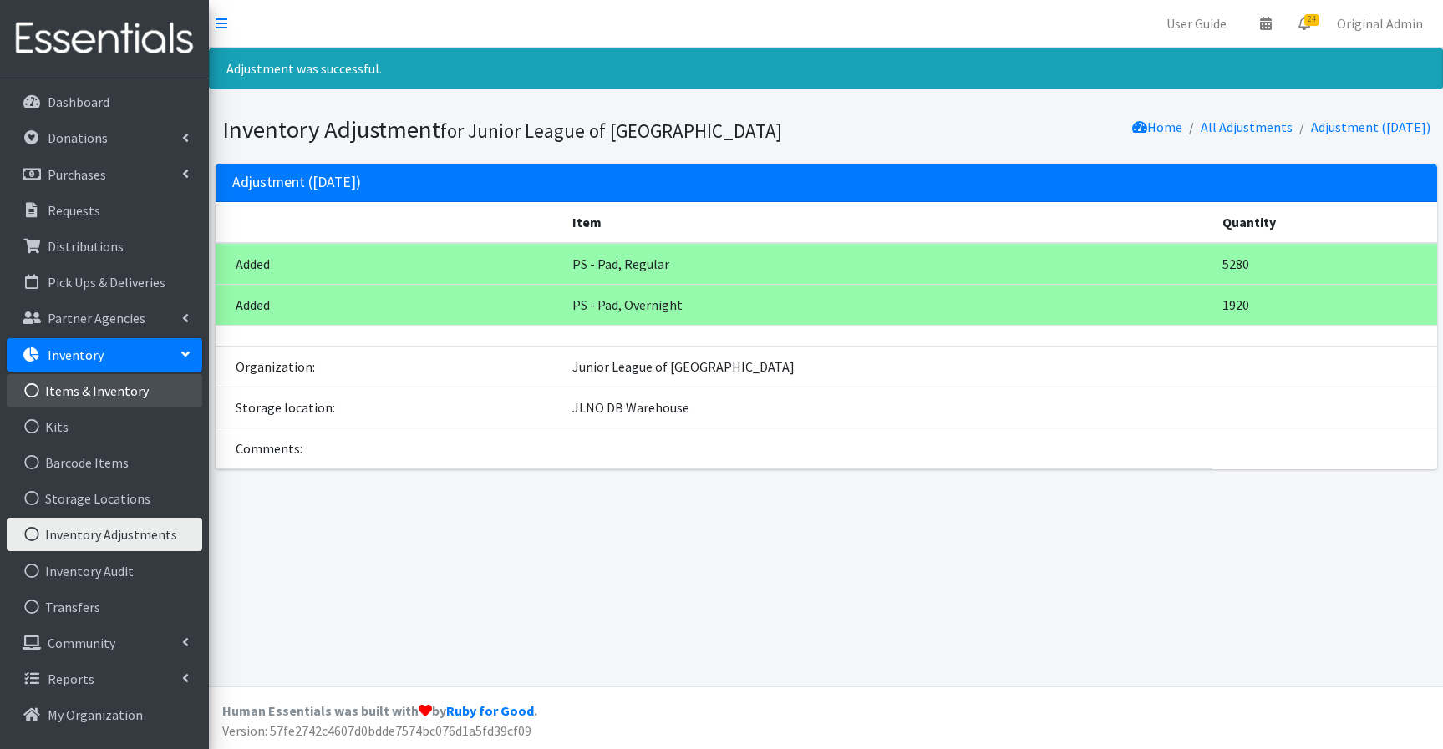
click at [128, 385] on link "Items & Inventory" at bounding box center [104, 390] width 195 height 33
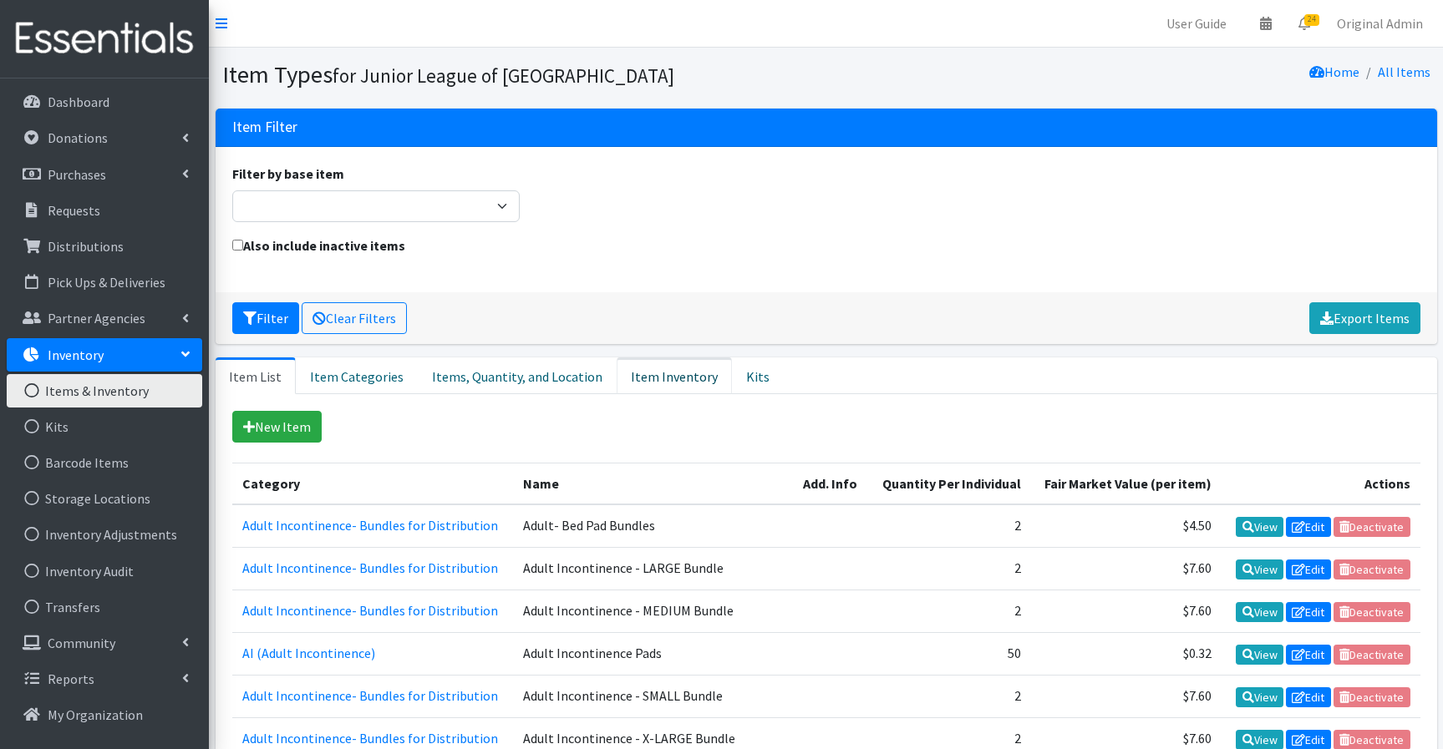
click at [652, 376] on link "Item Inventory" at bounding box center [673, 376] width 115 height 37
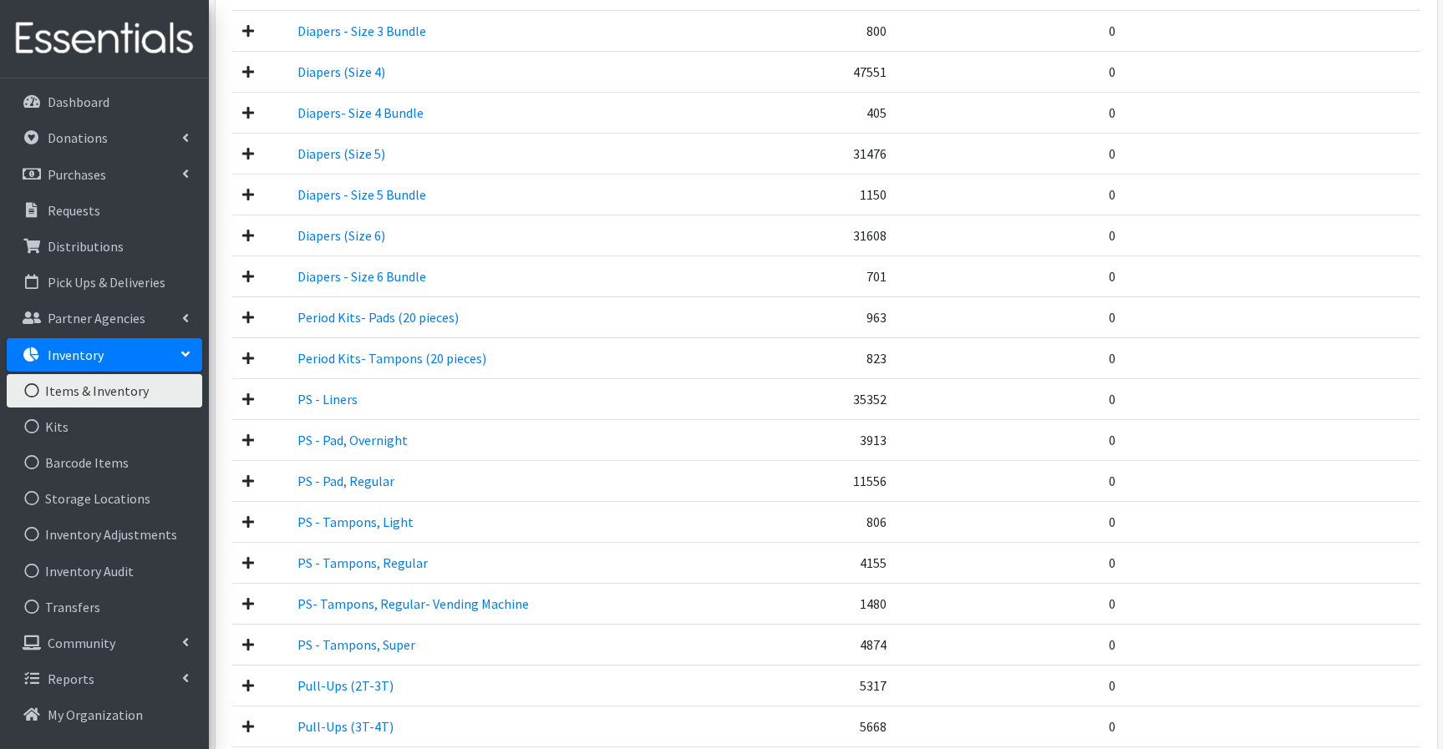
scroll to position [2194, 0]
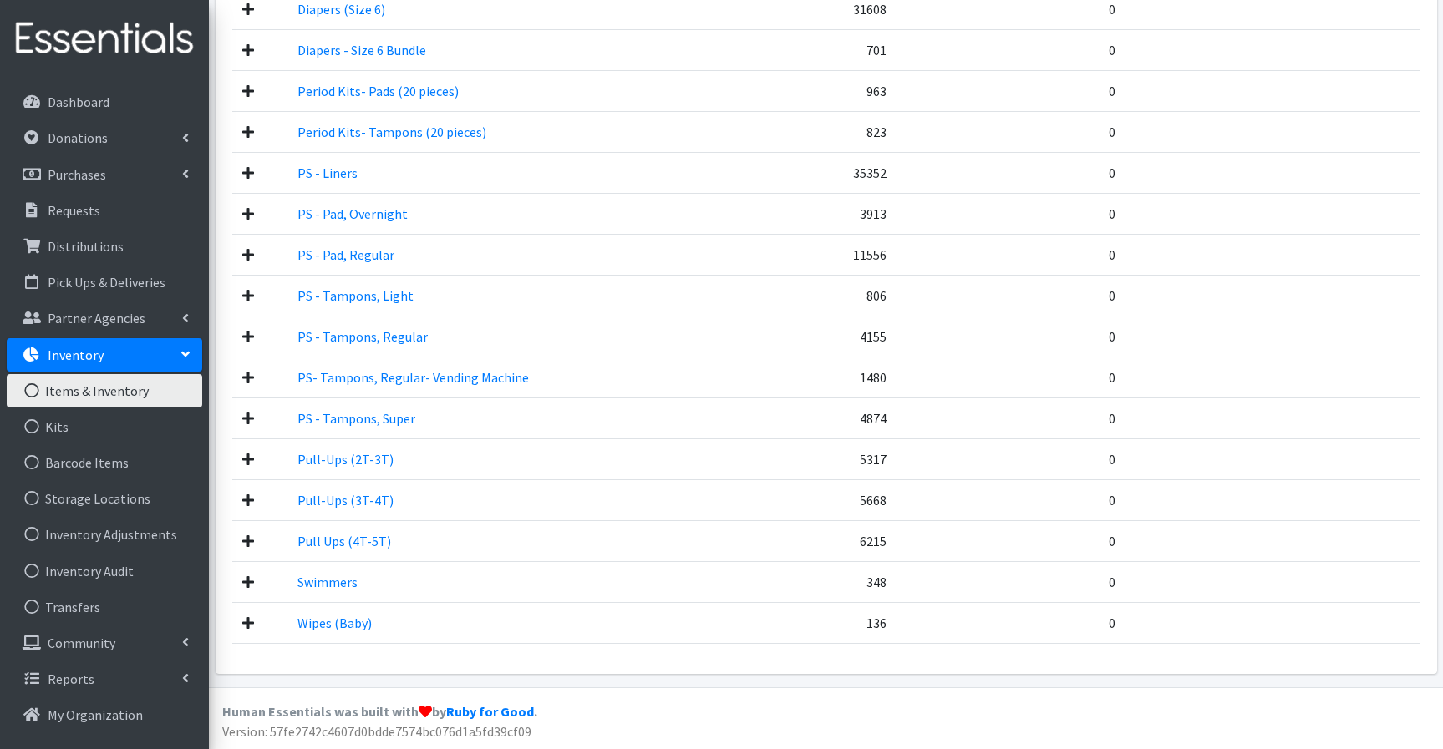
click at [856, 255] on td "11556" at bounding box center [831, 254] width 129 height 41
click at [865, 213] on td "3913" at bounding box center [831, 213] width 129 height 41
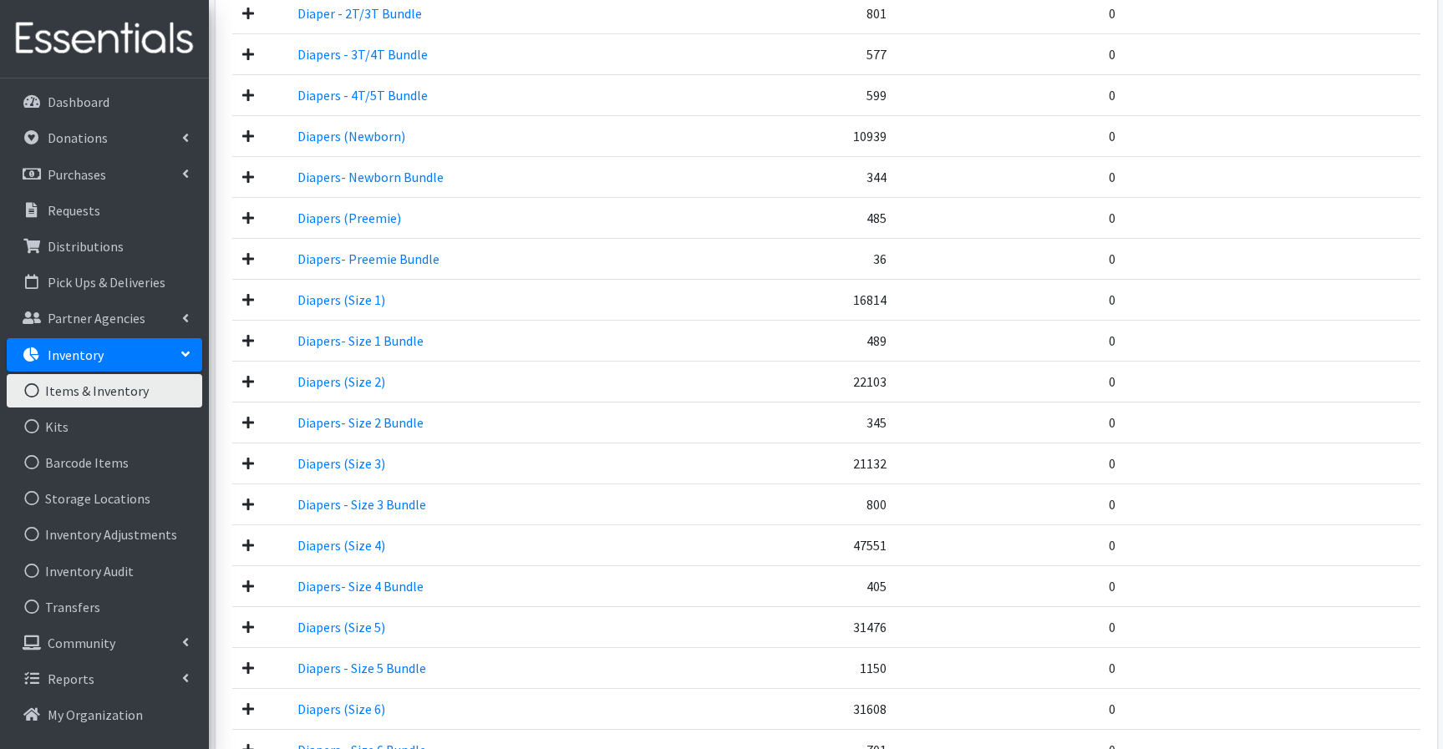
scroll to position [1500, 0]
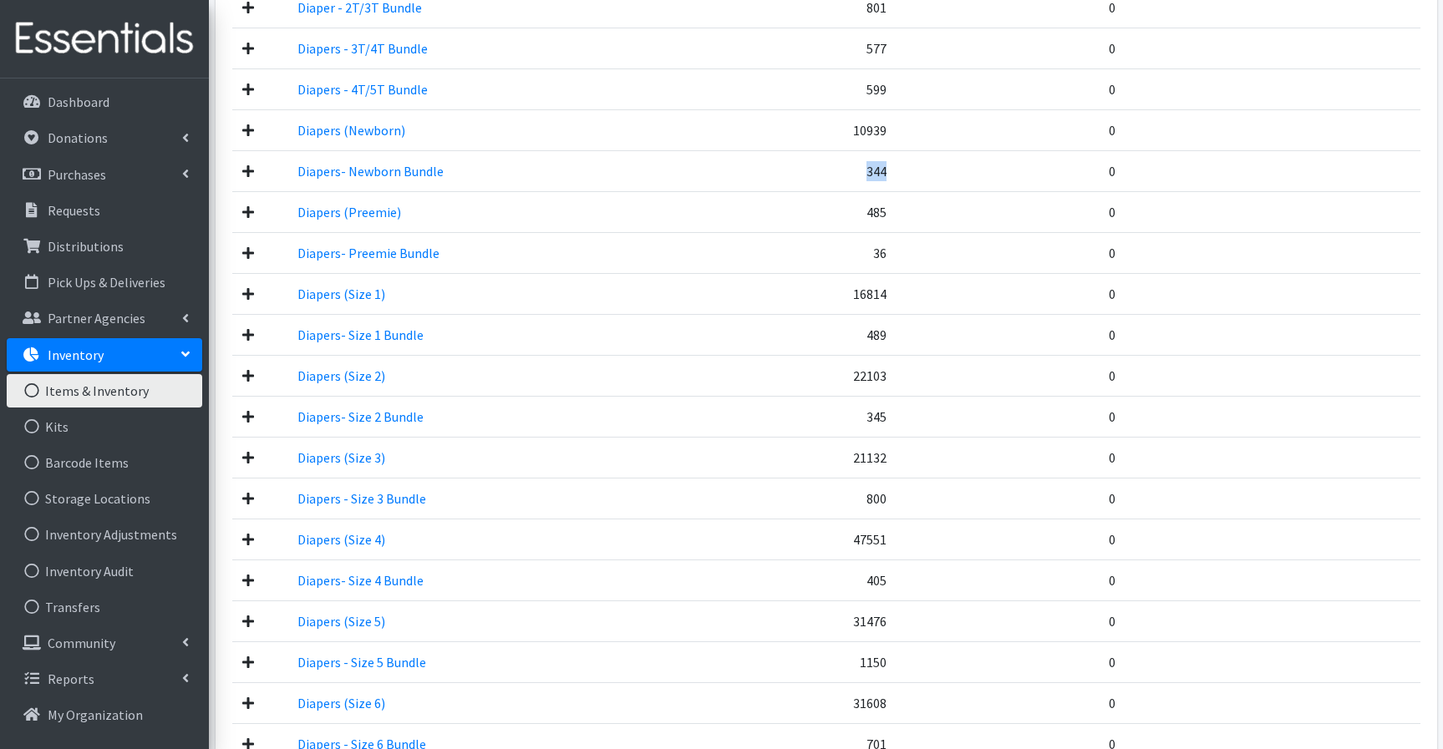
drag, startPoint x: 889, startPoint y: 173, endPoint x: 857, endPoint y: 173, distance: 31.7
click at [857, 173] on td "344" at bounding box center [831, 170] width 129 height 41
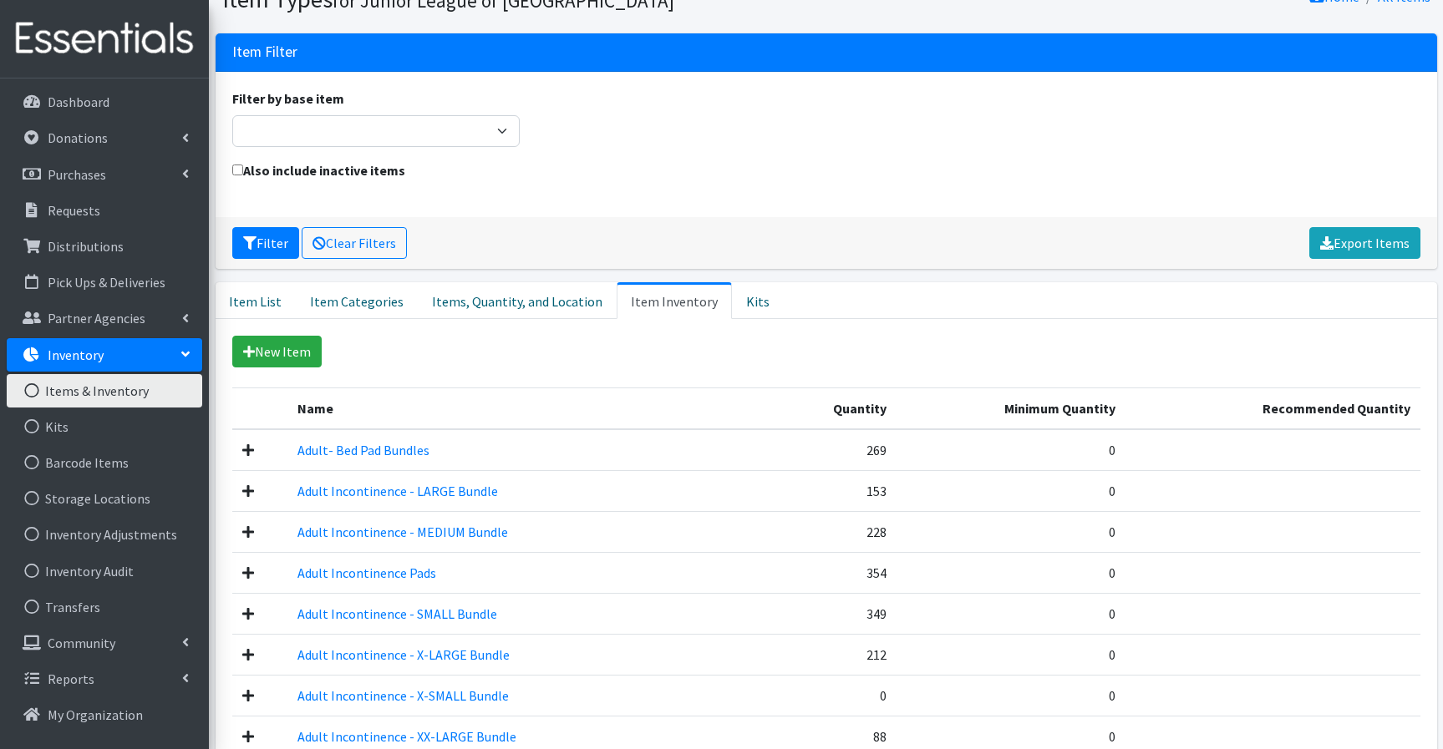
scroll to position [0, 0]
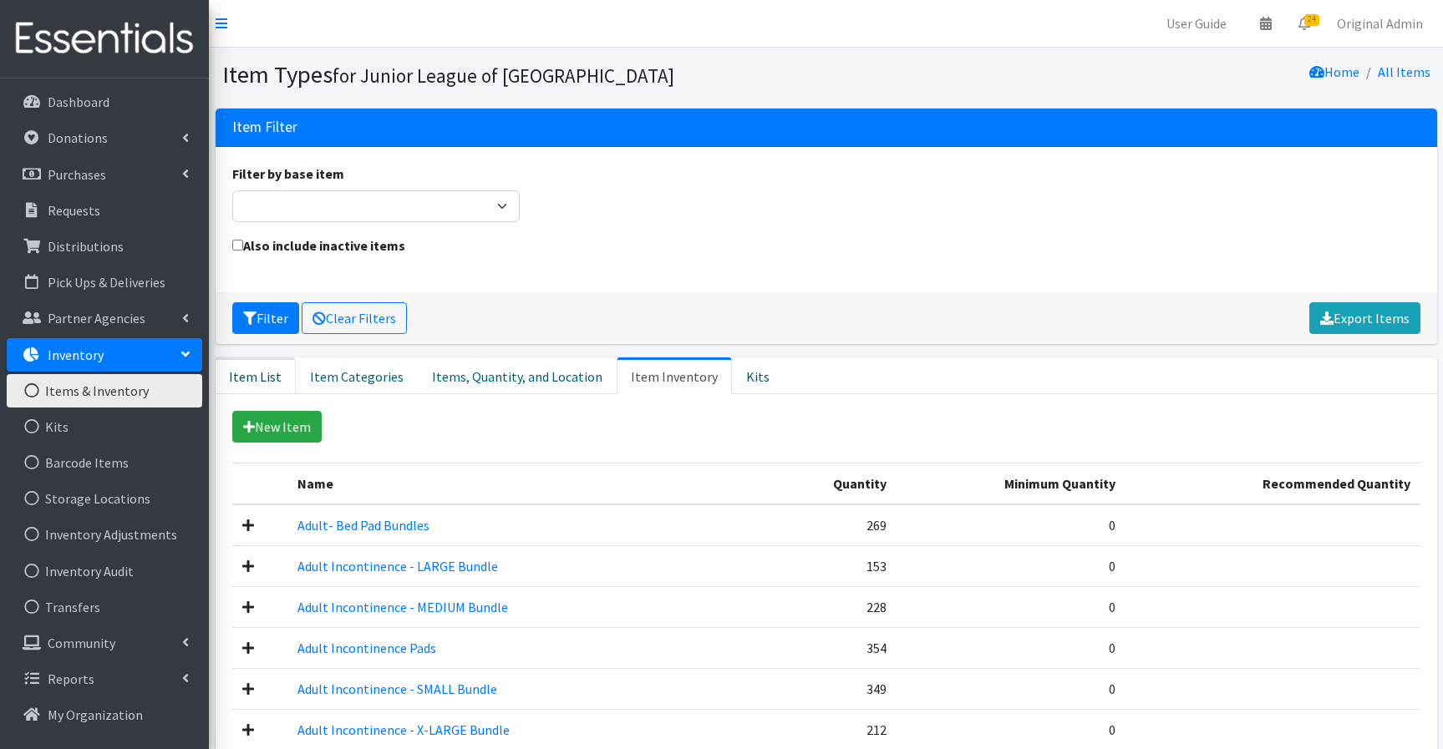
click at [247, 373] on link "Item List" at bounding box center [256, 376] width 80 height 37
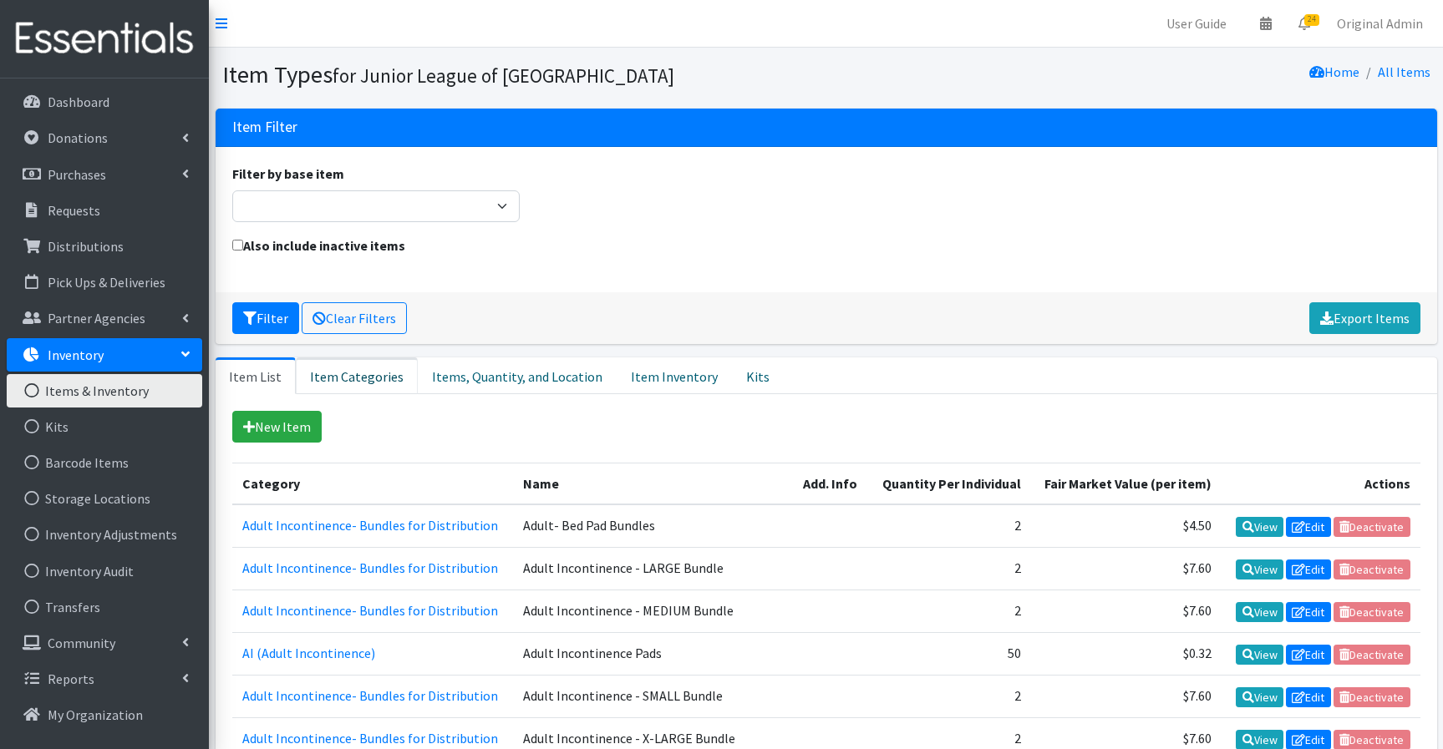
click at [388, 381] on link "Item Categories" at bounding box center [357, 376] width 122 height 37
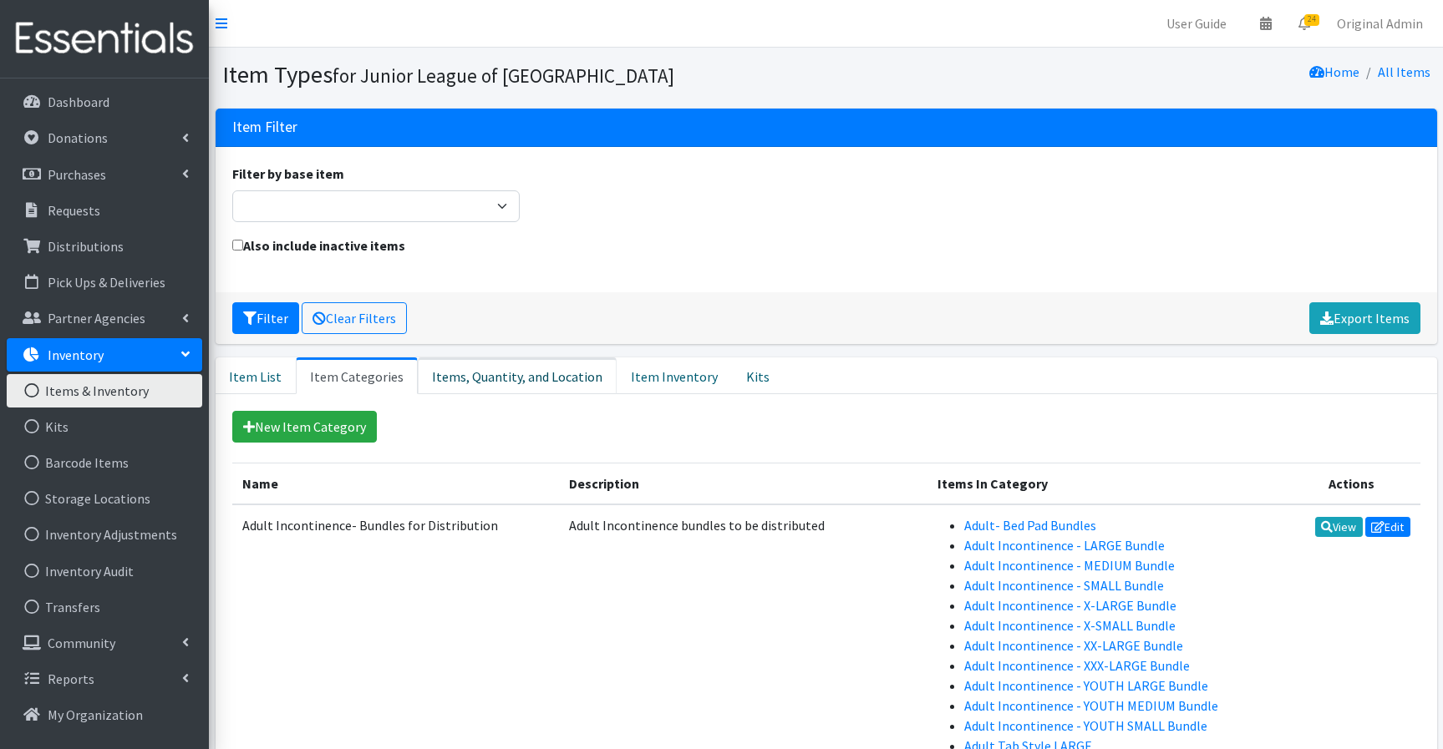
click at [512, 378] on link "Items, Quantity, and Location" at bounding box center [517, 376] width 199 height 37
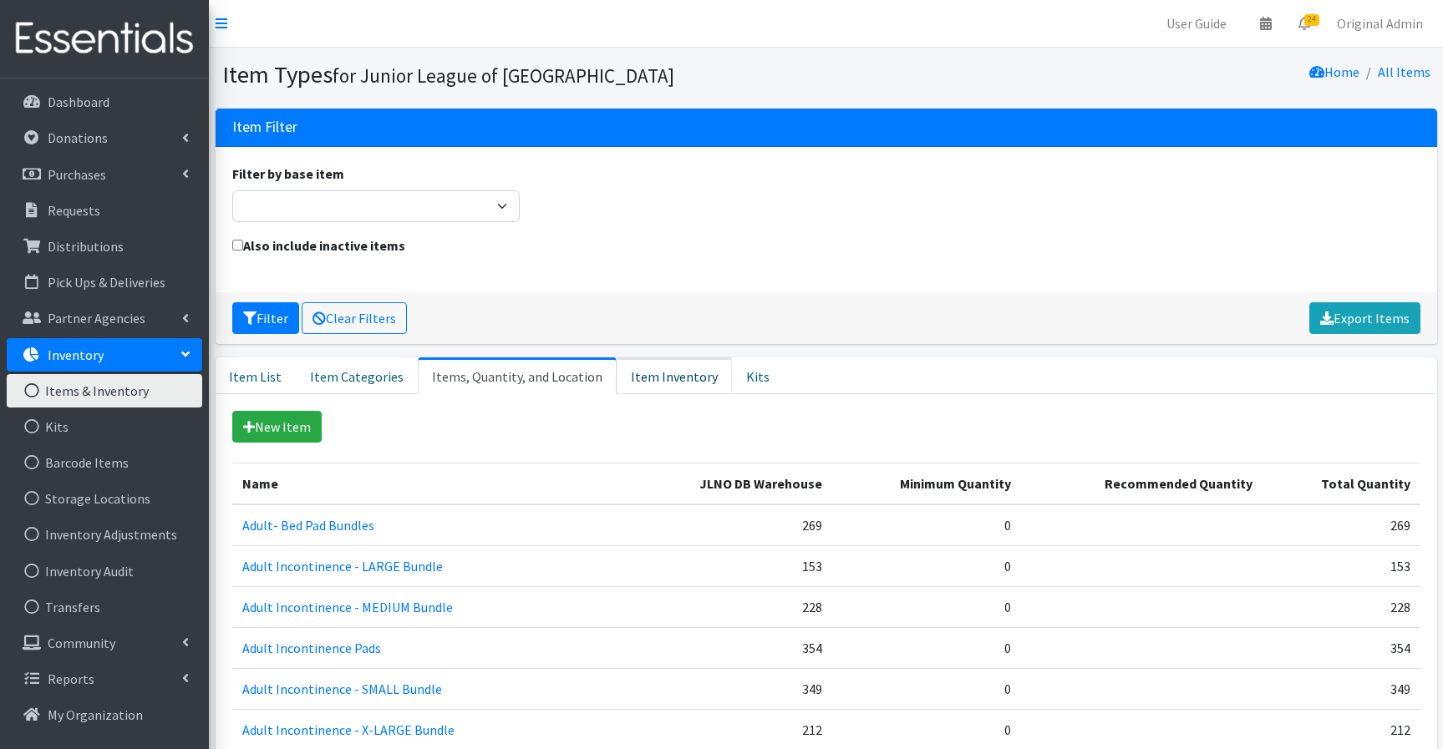
click at [627, 372] on link "Item Inventory" at bounding box center [673, 376] width 115 height 37
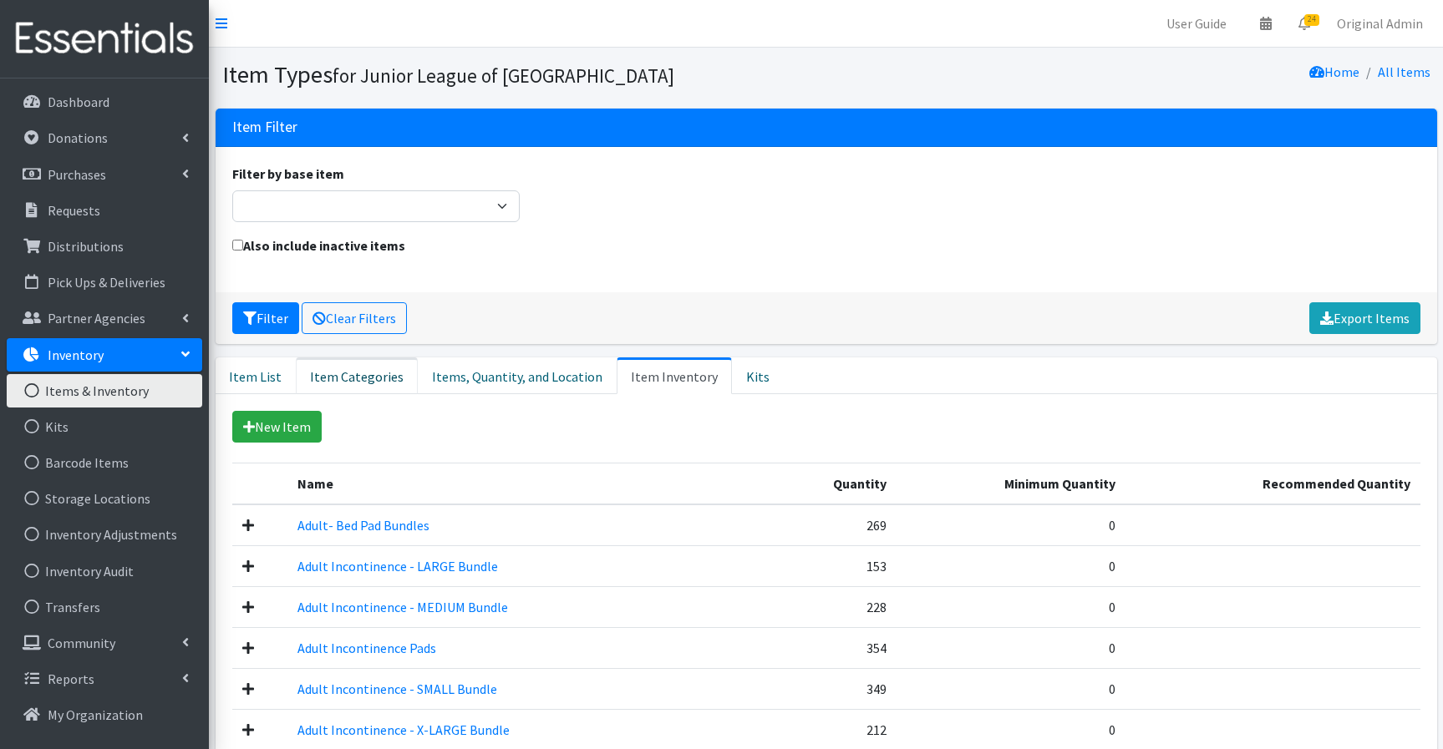
click at [347, 384] on link "Item Categories" at bounding box center [357, 376] width 122 height 37
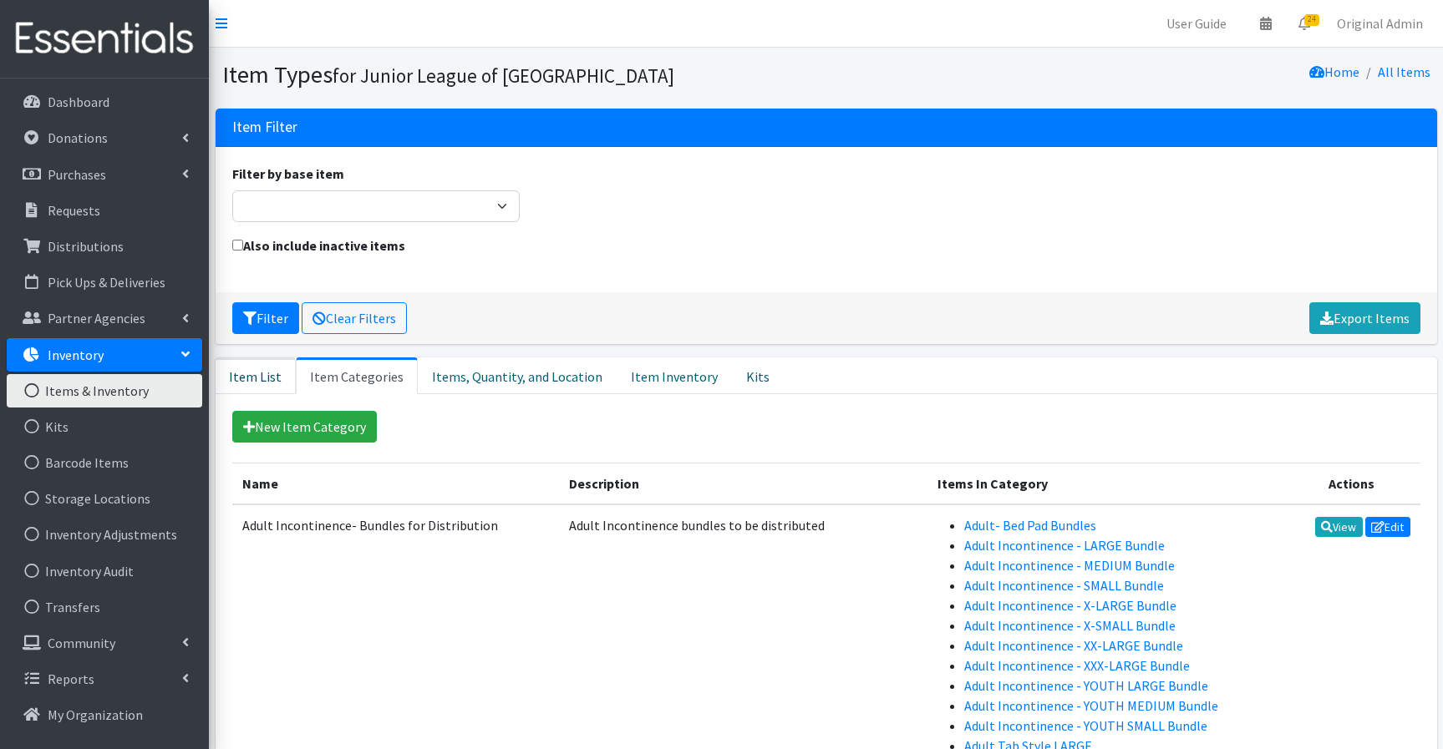
click at [260, 382] on link "Item List" at bounding box center [256, 376] width 80 height 37
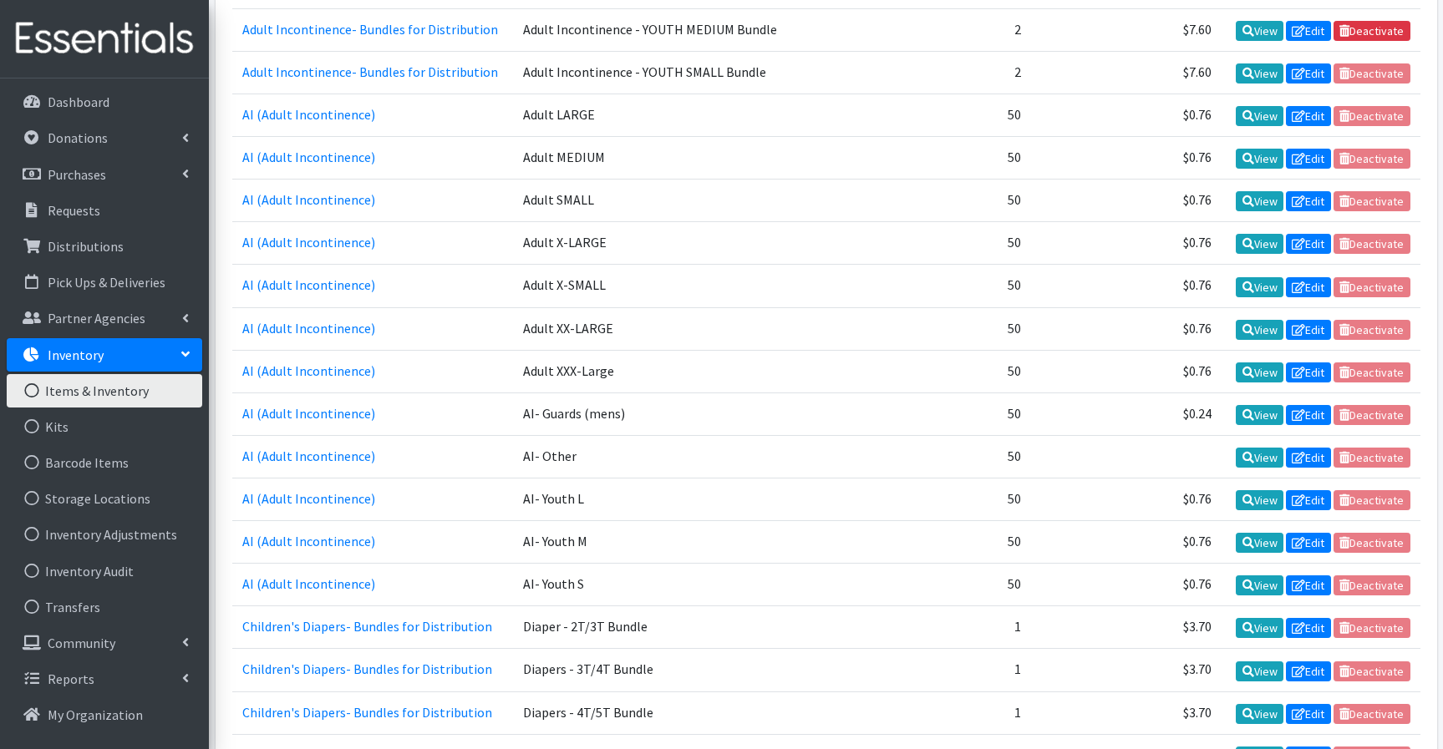
scroll to position [930, 0]
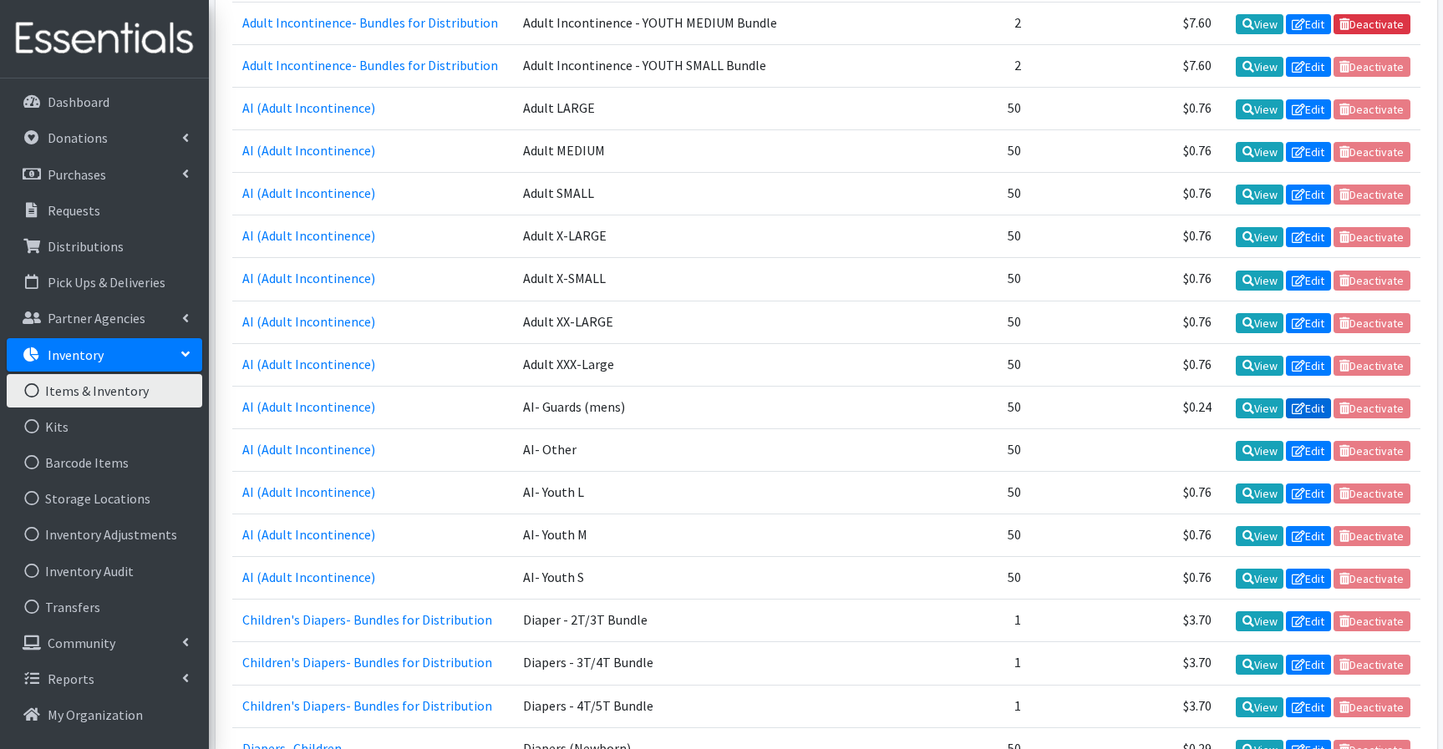
click at [1304, 403] on link "Edit" at bounding box center [1308, 408] width 45 height 20
click at [127, 577] on link "Inventory Audit" at bounding box center [104, 571] width 195 height 33
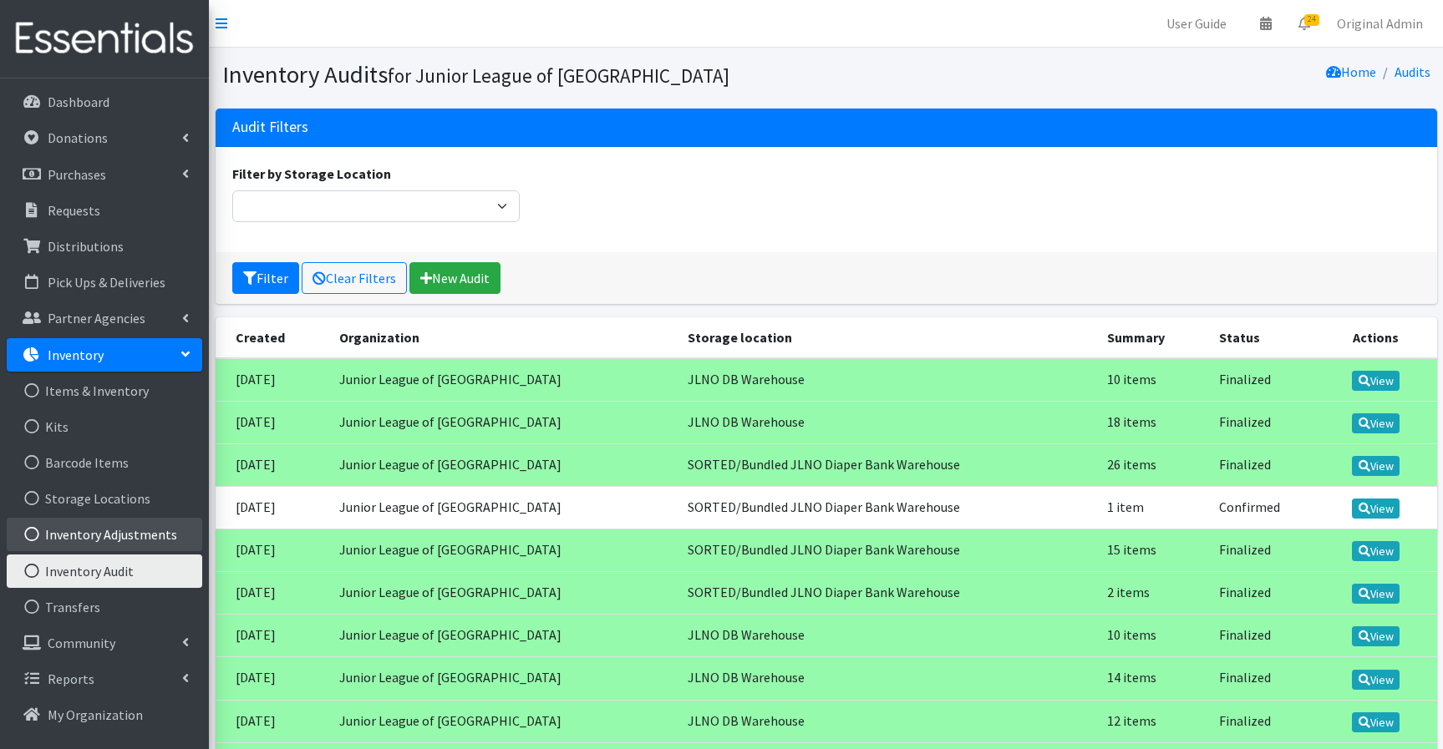
click at [142, 540] on link "Inventory Adjustments" at bounding box center [104, 534] width 195 height 33
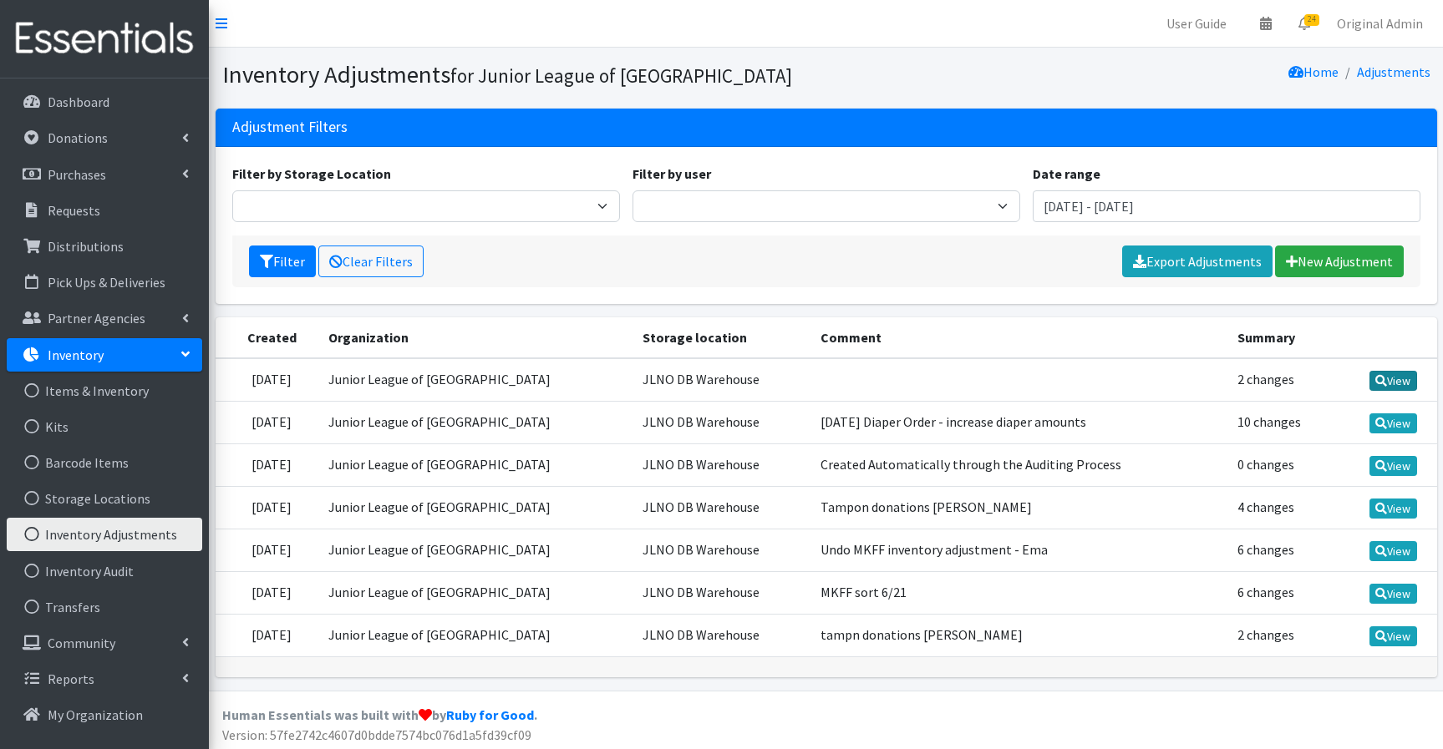
click at [1382, 377] on icon at bounding box center [1381, 381] width 12 height 12
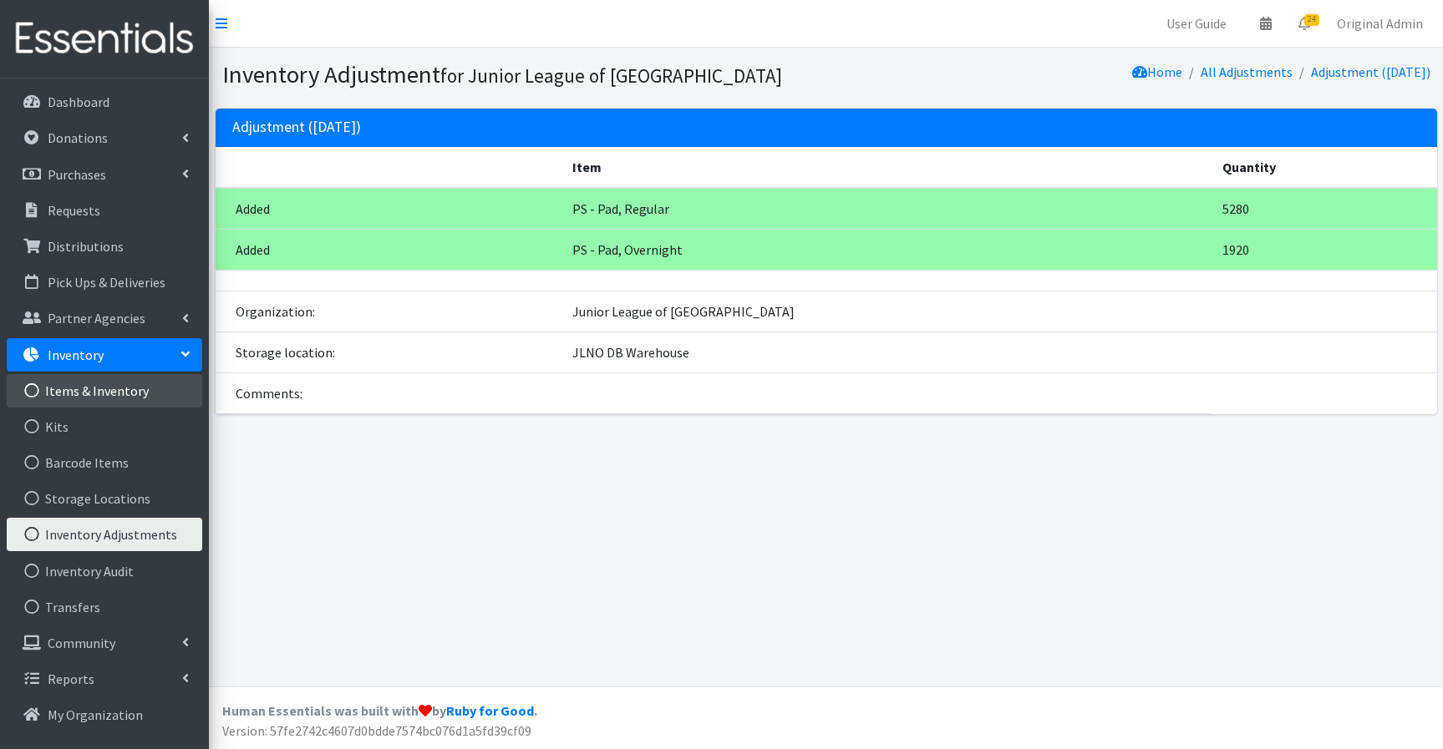
click at [92, 388] on link "Items & Inventory" at bounding box center [104, 390] width 195 height 33
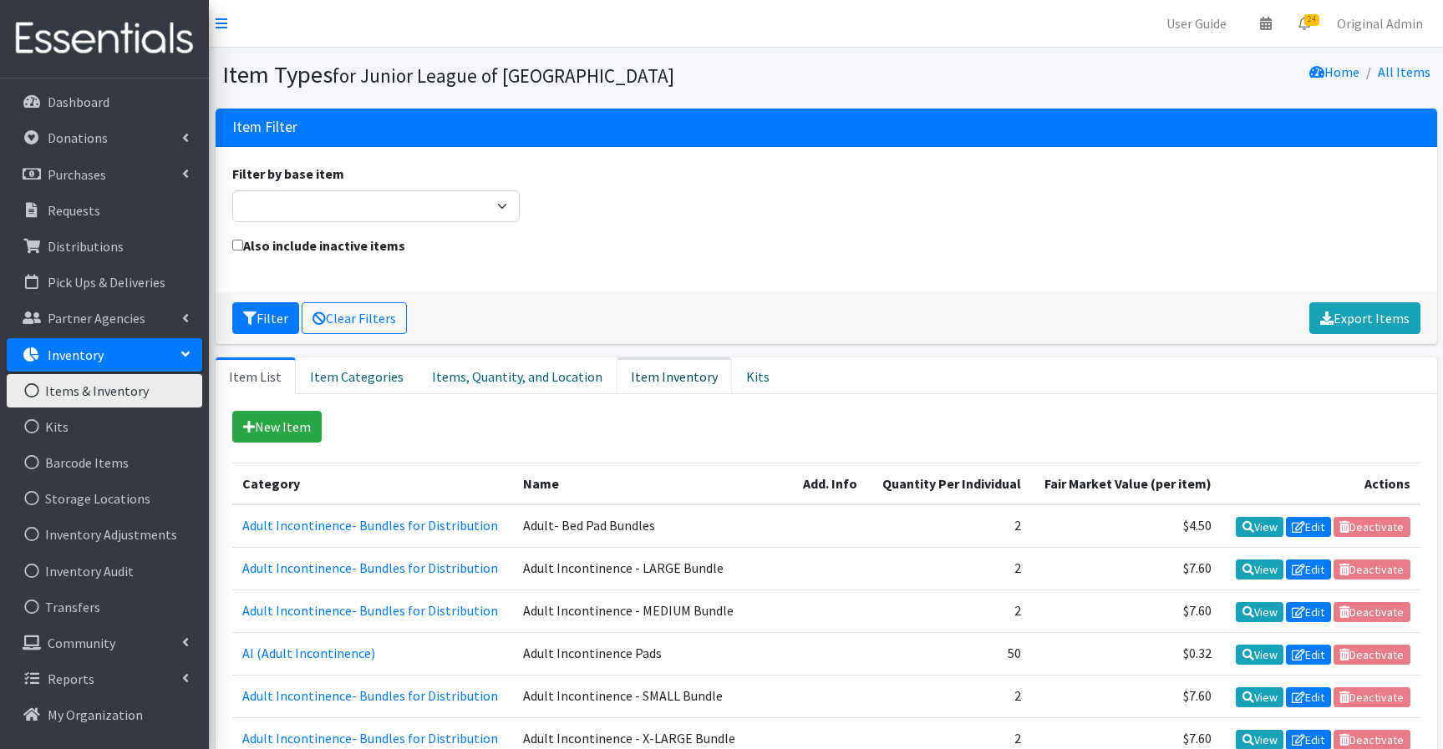
click at [687, 391] on link "Item Inventory" at bounding box center [673, 376] width 115 height 37
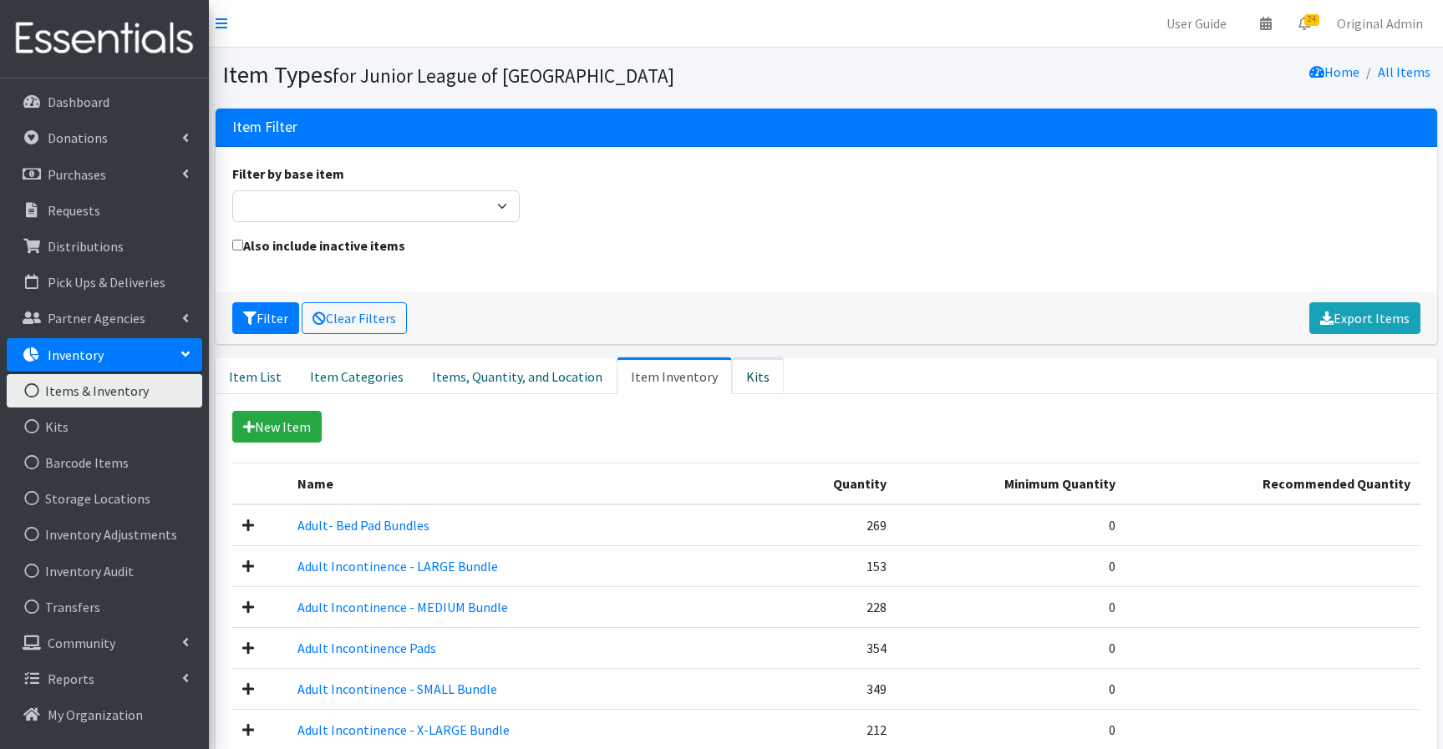
click at [732, 370] on link "Kits" at bounding box center [758, 376] width 52 height 37
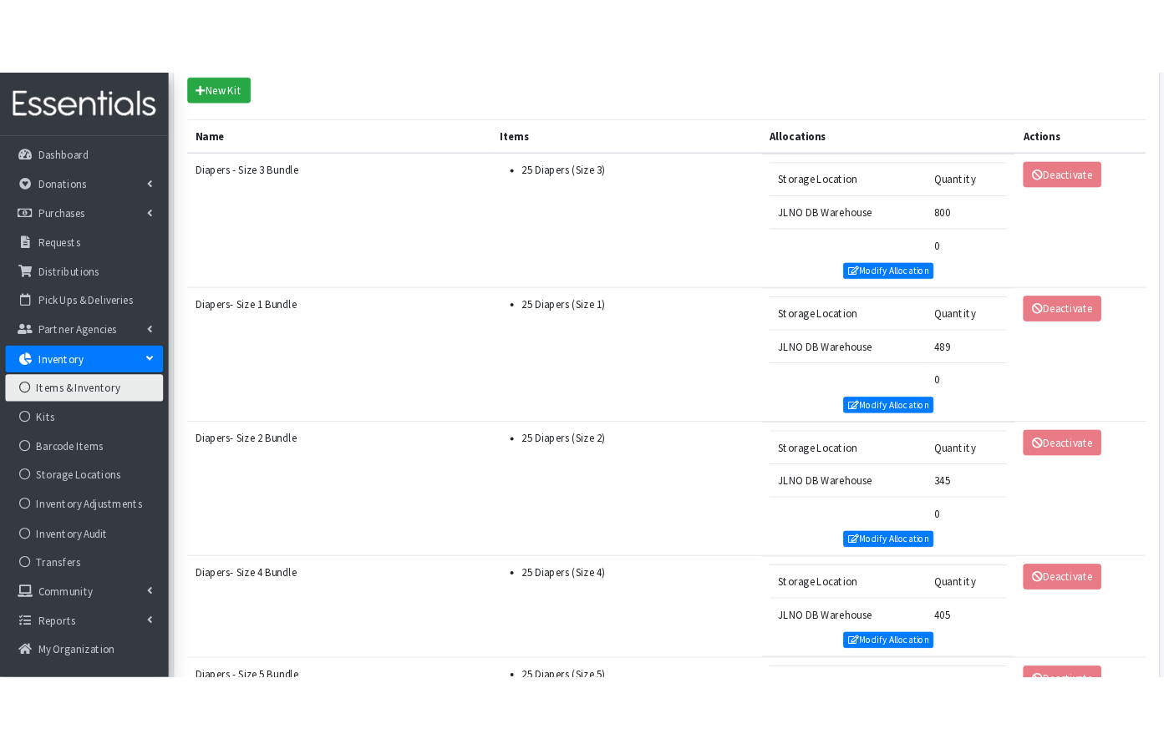
scroll to position [409, 0]
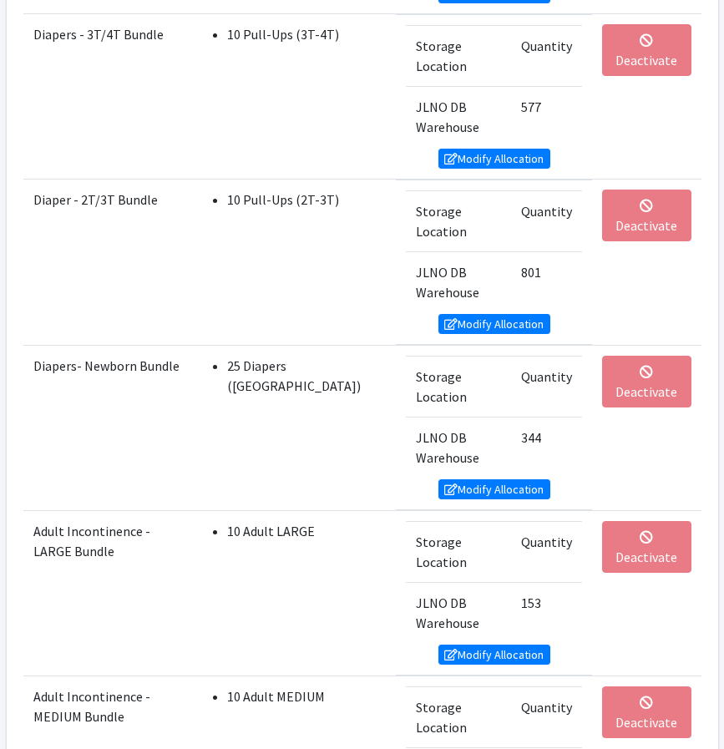
scroll to position [1640, 0]
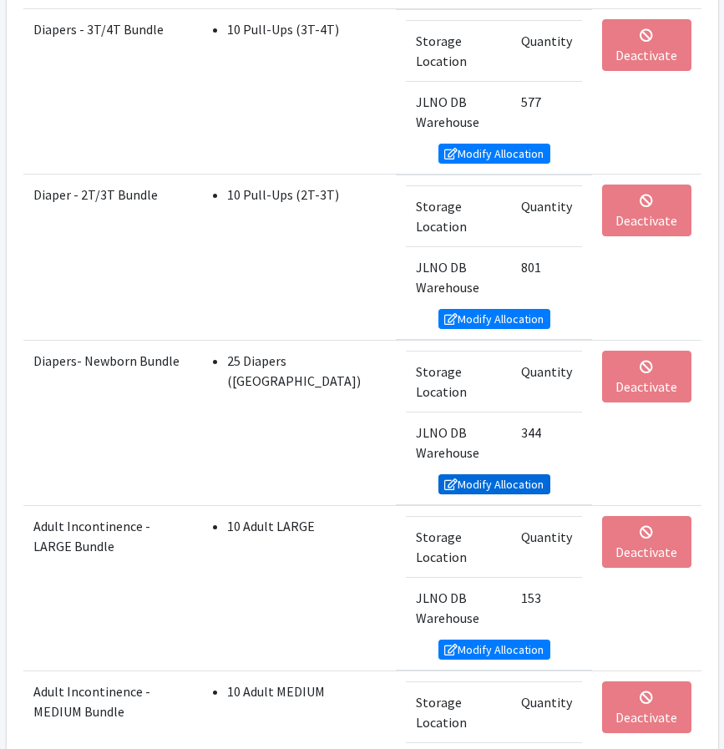
click at [483, 474] on link "Modify Allocation" at bounding box center [495, 484] width 112 height 20
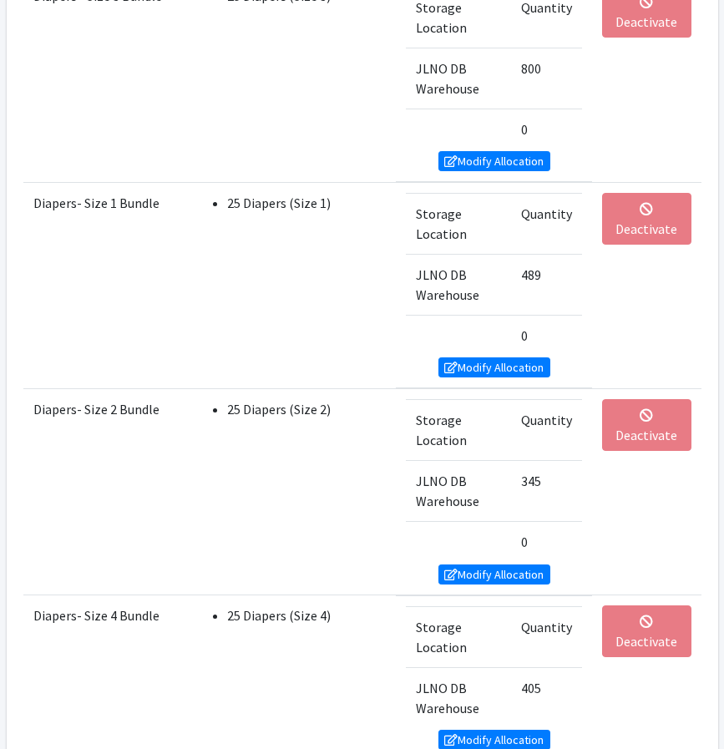
scroll to position [617, 0]
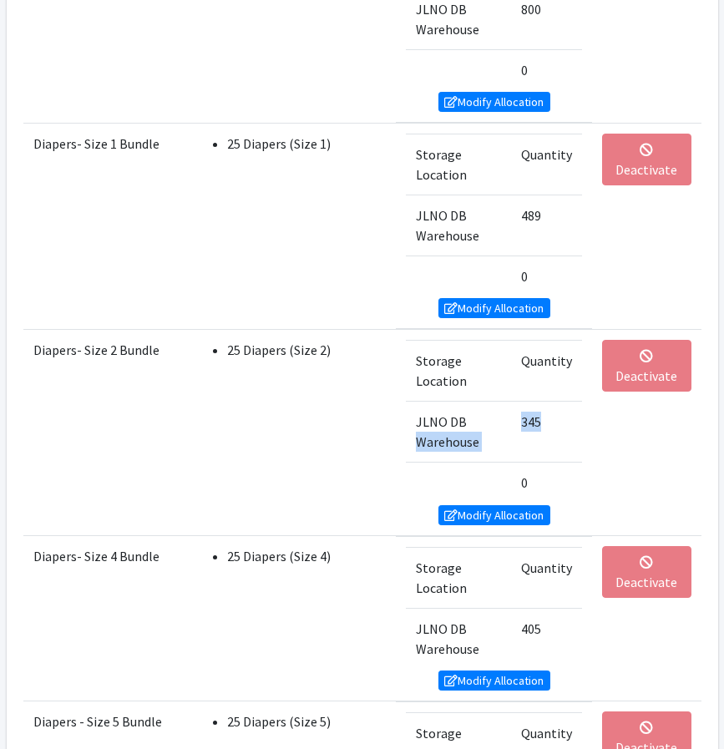
drag, startPoint x: 550, startPoint y: 360, endPoint x: 505, endPoint y: 359, distance: 44.3
click at [505, 402] on tr "JLNO DB Warehouse 345" at bounding box center [494, 432] width 176 height 61
click at [535, 402] on td "345" at bounding box center [546, 432] width 71 height 61
click at [477, 505] on link "Modify Allocation" at bounding box center [495, 515] width 112 height 20
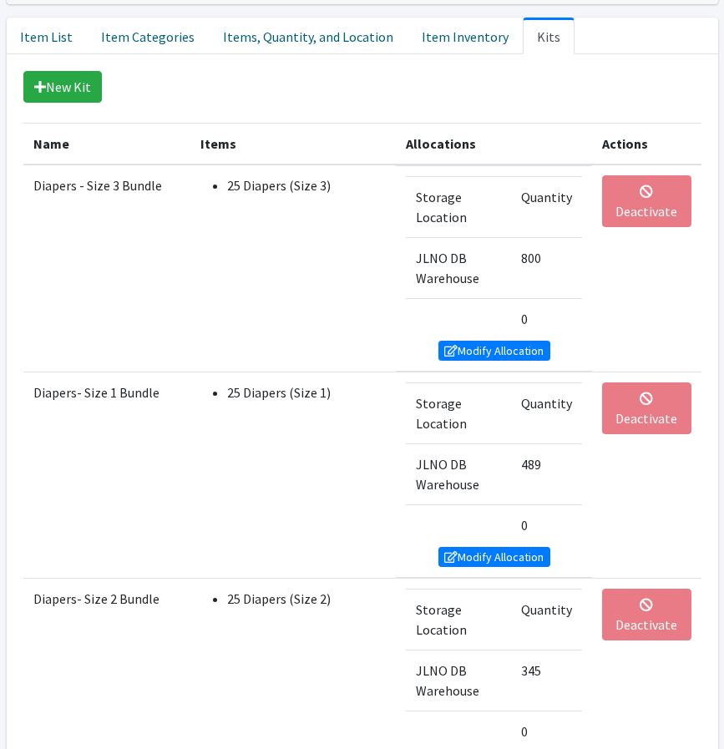
scroll to position [363, 0]
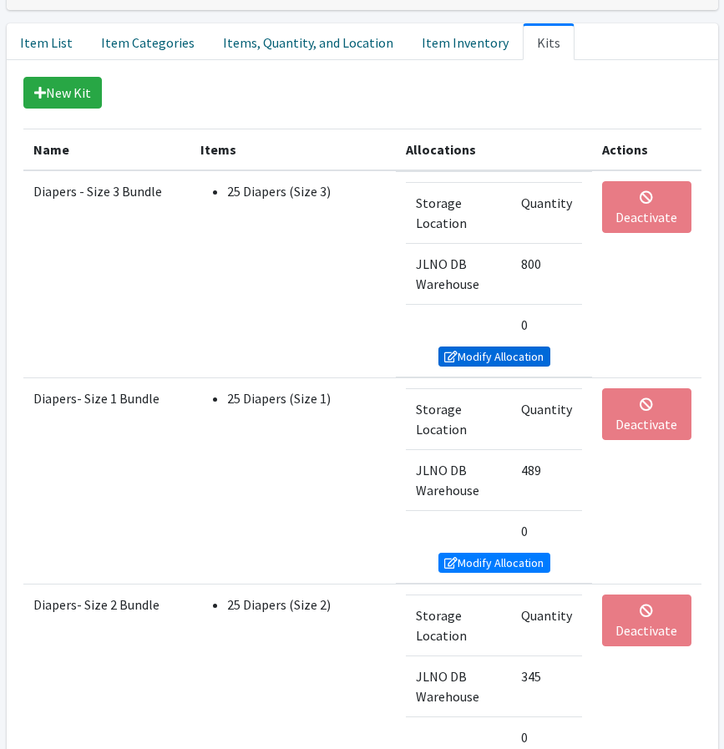
click at [488, 347] on link "Modify Allocation" at bounding box center [495, 357] width 112 height 20
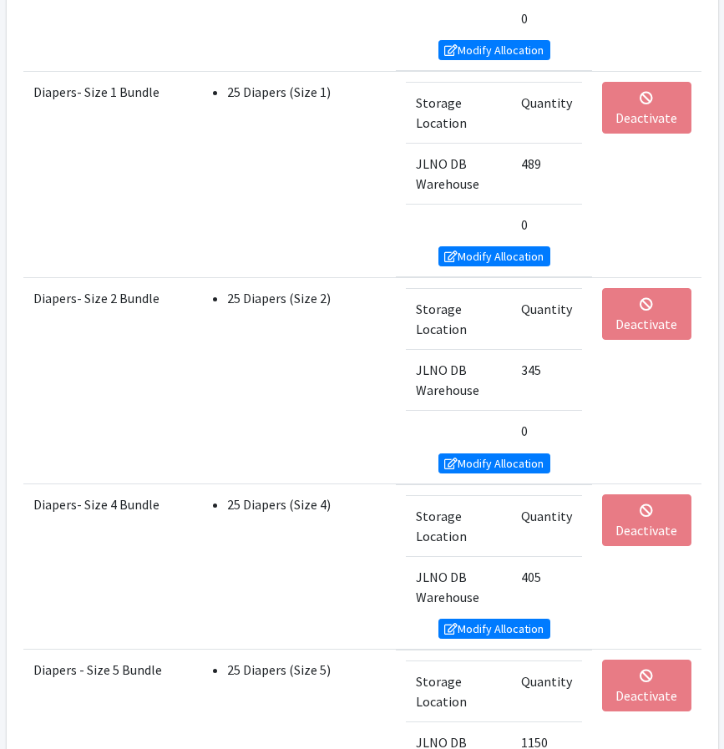
scroll to position [675, 0]
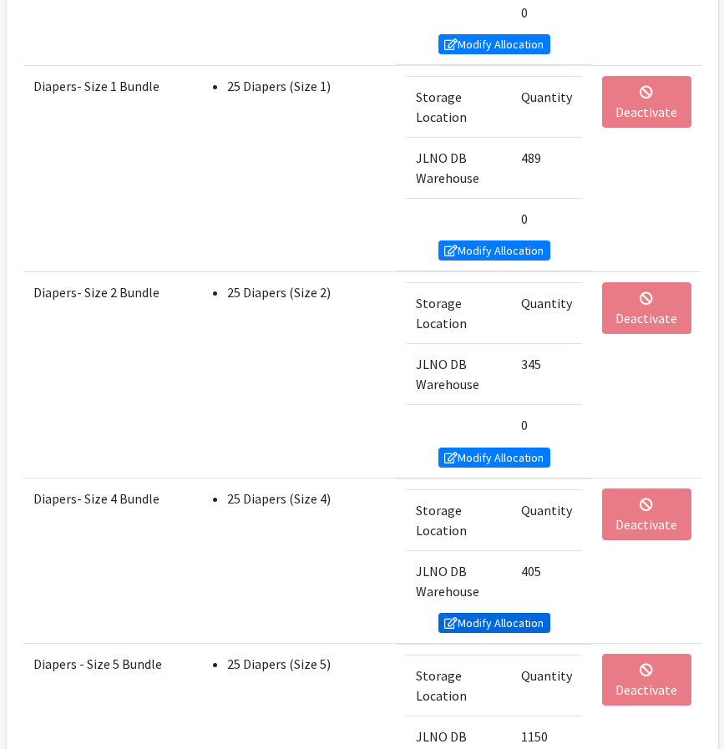
click at [491, 613] on link "Modify Allocation" at bounding box center [495, 623] width 112 height 20
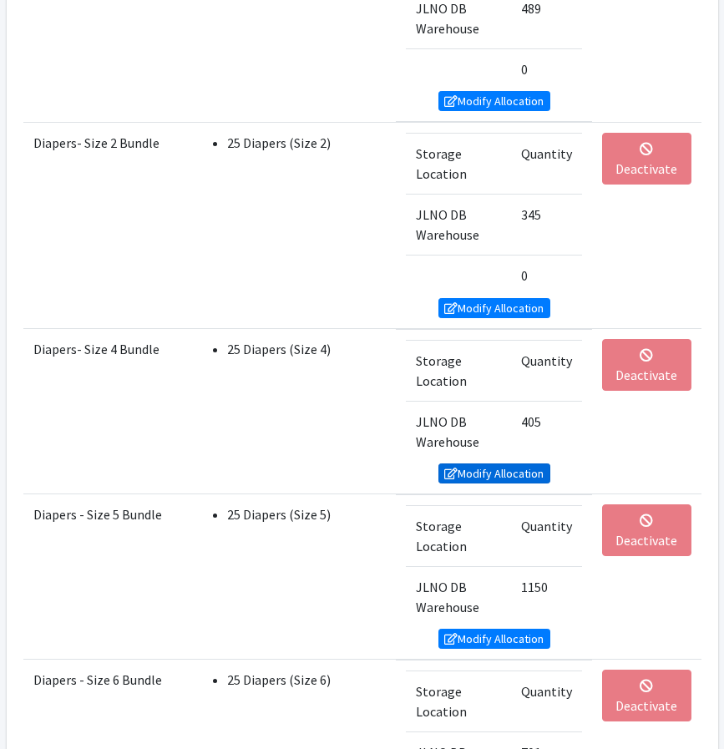
scroll to position [833, 0]
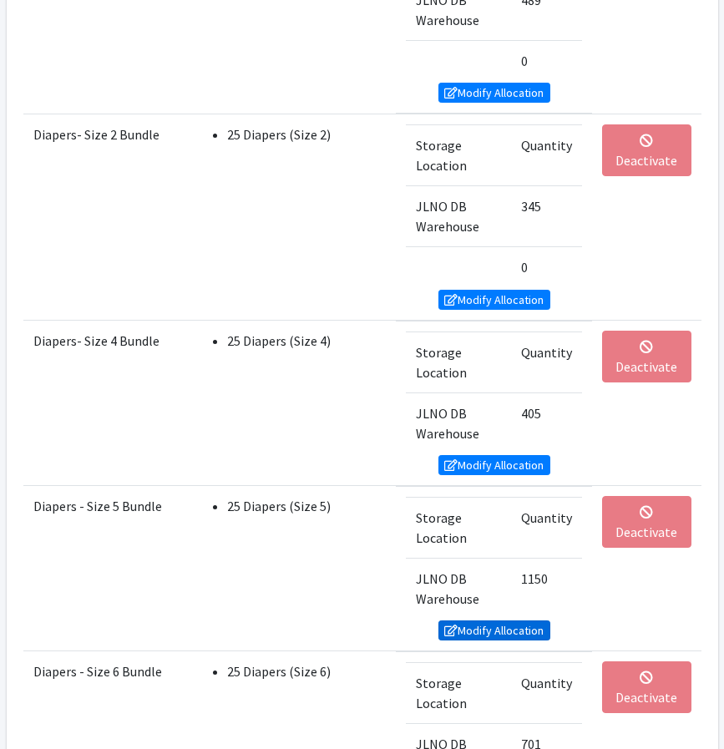
click at [476, 621] on link "Modify Allocation" at bounding box center [495, 631] width 112 height 20
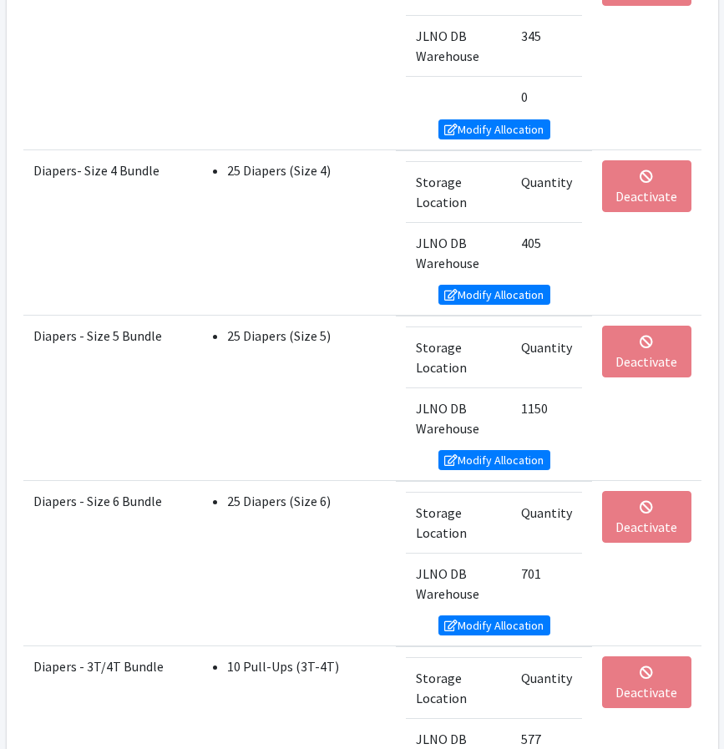
scroll to position [1005, 0]
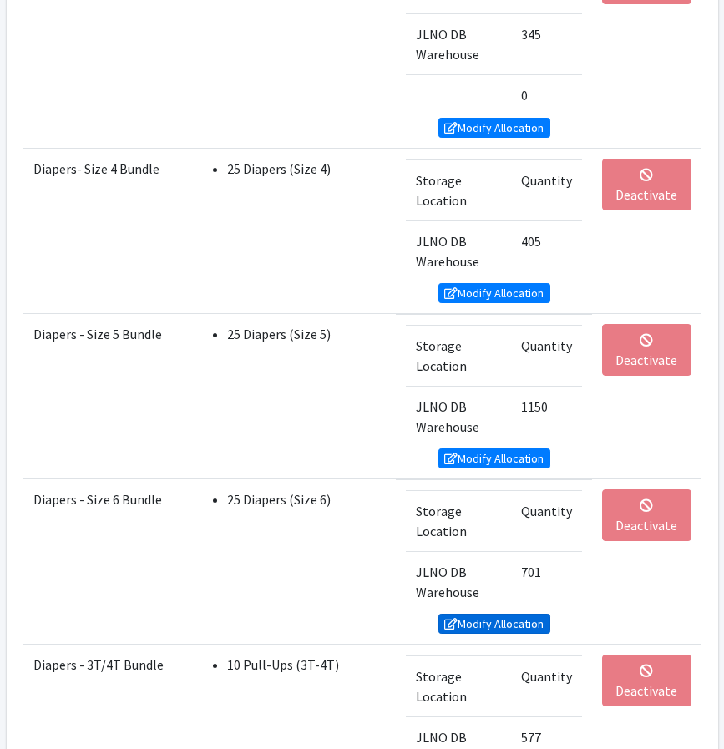
click at [489, 614] on link "Modify Allocation" at bounding box center [495, 624] width 112 height 20
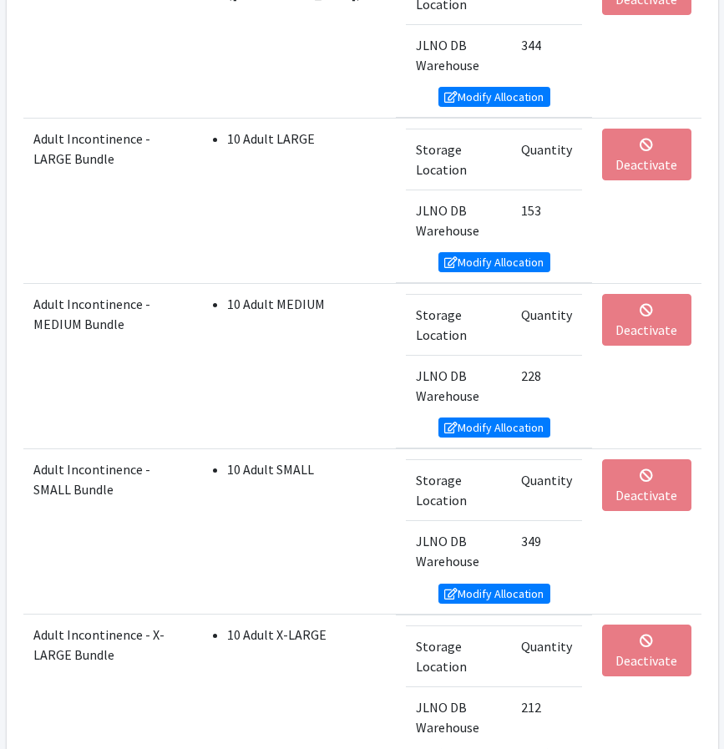
scroll to position [1977, 0]
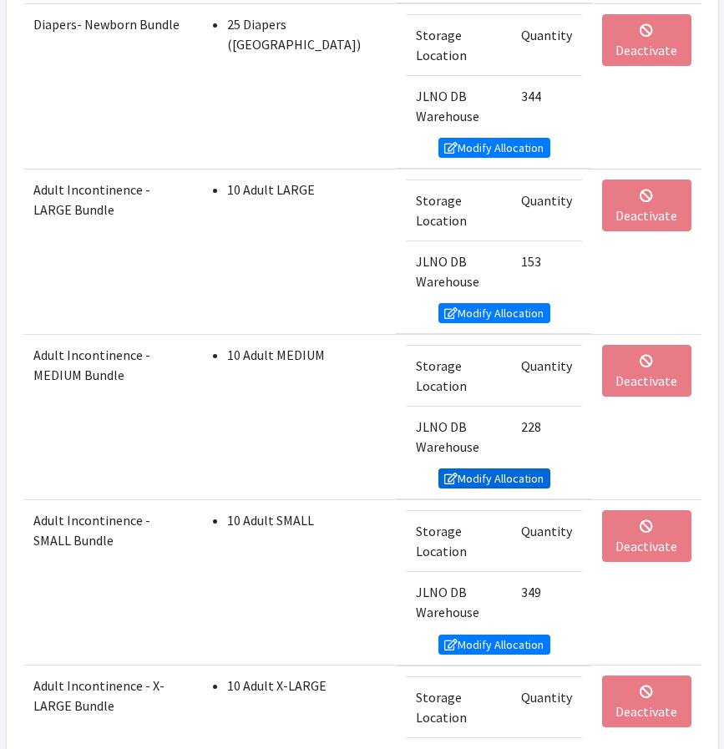
click at [459, 469] on link "Modify Allocation" at bounding box center [495, 479] width 112 height 20
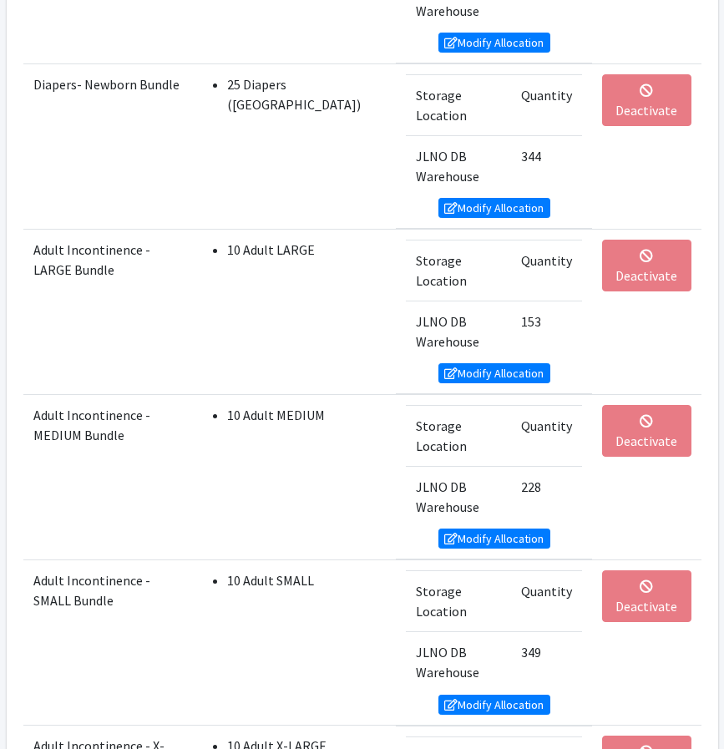
scroll to position [1908, 0]
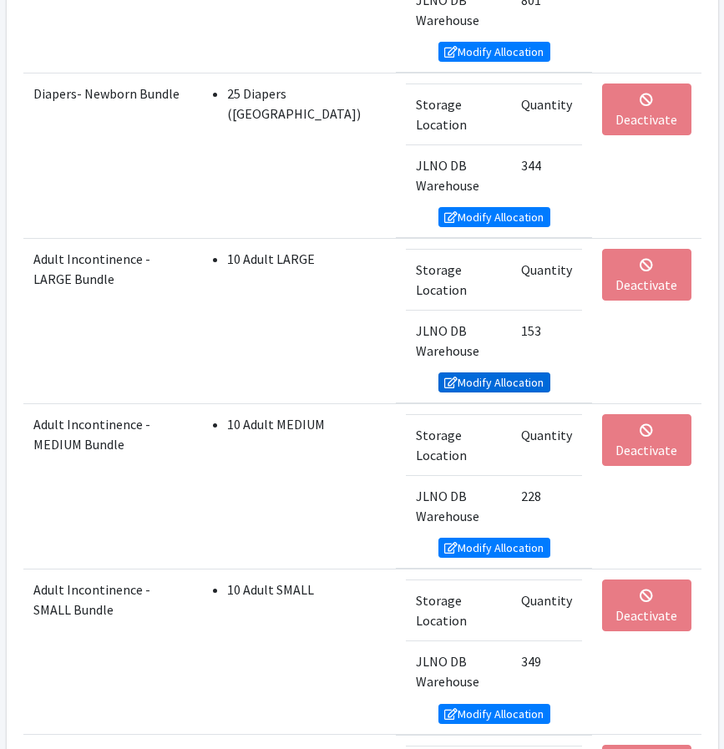
click at [510, 373] on link "Modify Allocation" at bounding box center [495, 383] width 112 height 20
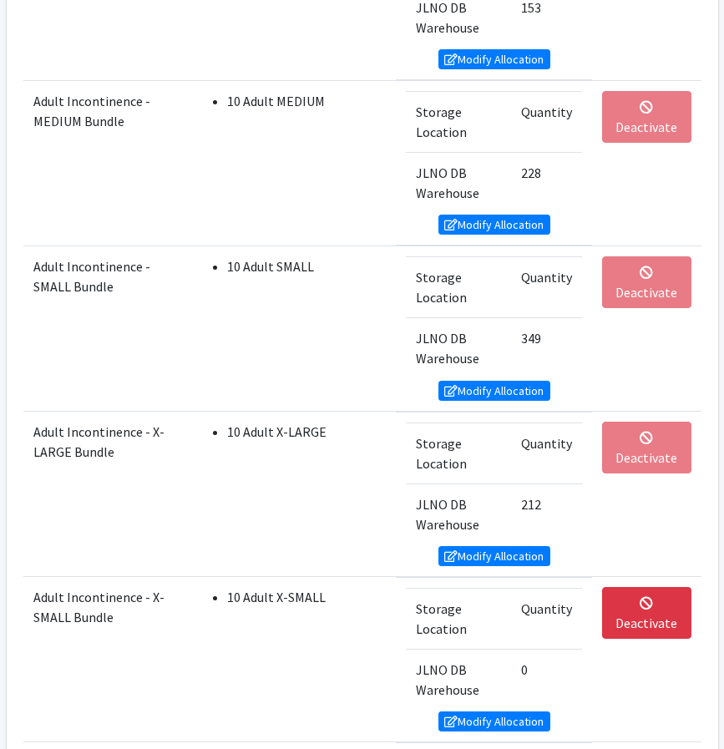
scroll to position [2232, 0]
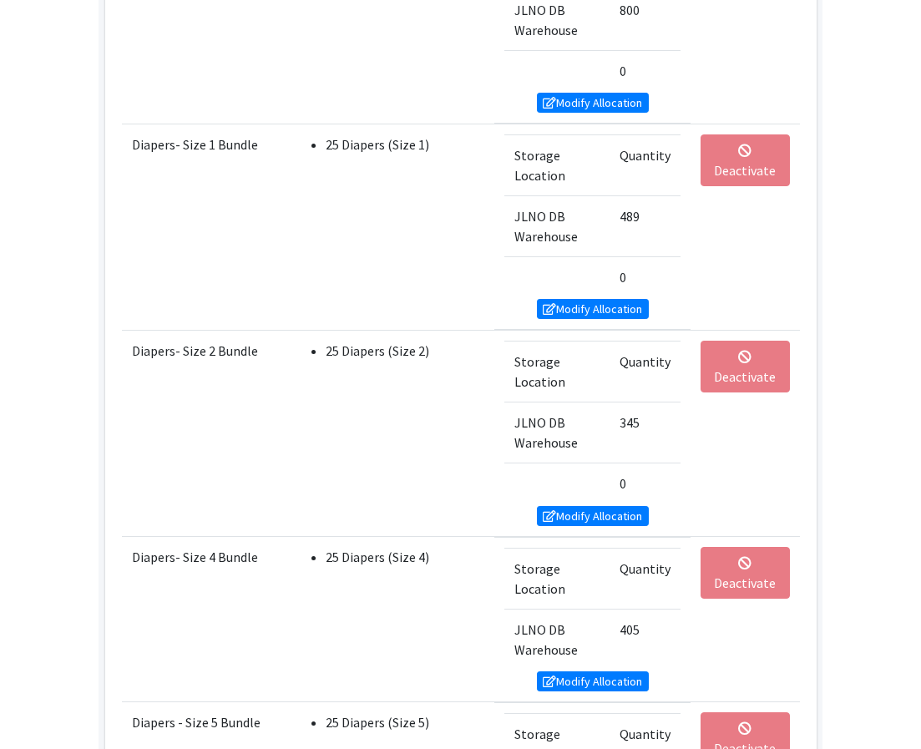
scroll to position [0, 0]
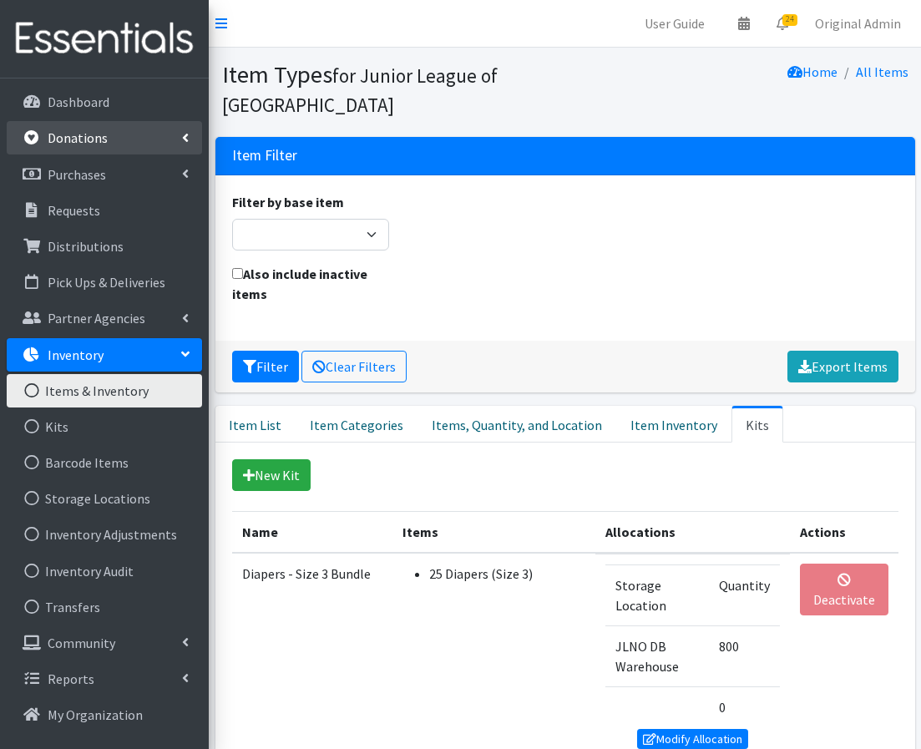
click at [126, 139] on link "Donations" at bounding box center [104, 137] width 195 height 33
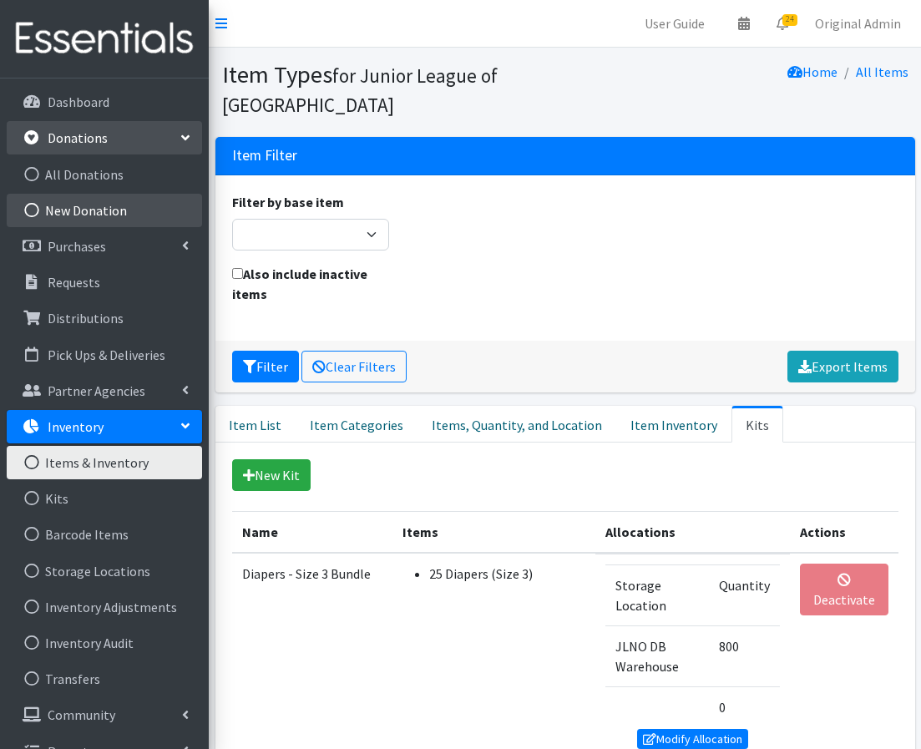
click at [89, 210] on link "New Donation" at bounding box center [104, 210] width 195 height 33
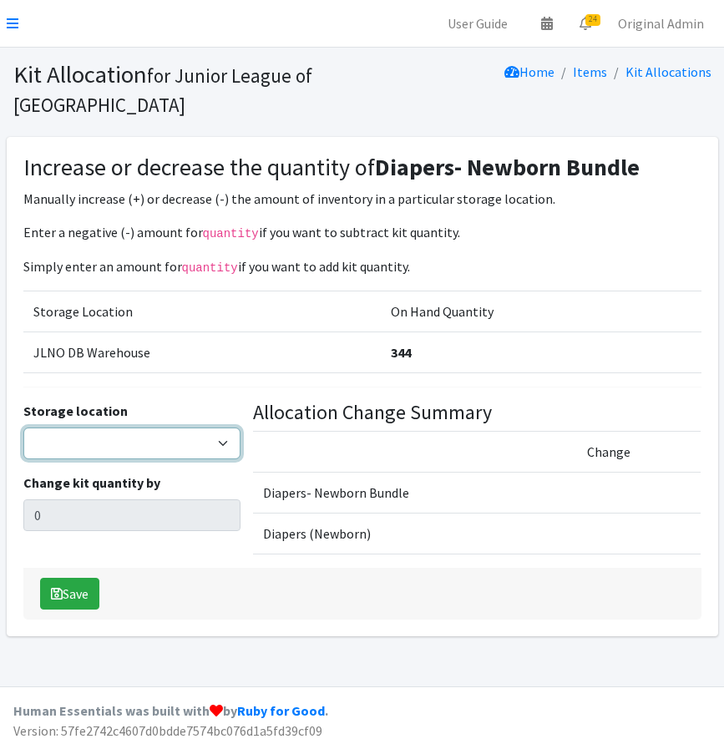
click at [129, 440] on select "JLNO DB Warehouse" at bounding box center [132, 444] width 218 height 32
select select "24"
click at [23, 428] on select "JLNO DB Warehouse" at bounding box center [132, 444] width 218 height 32
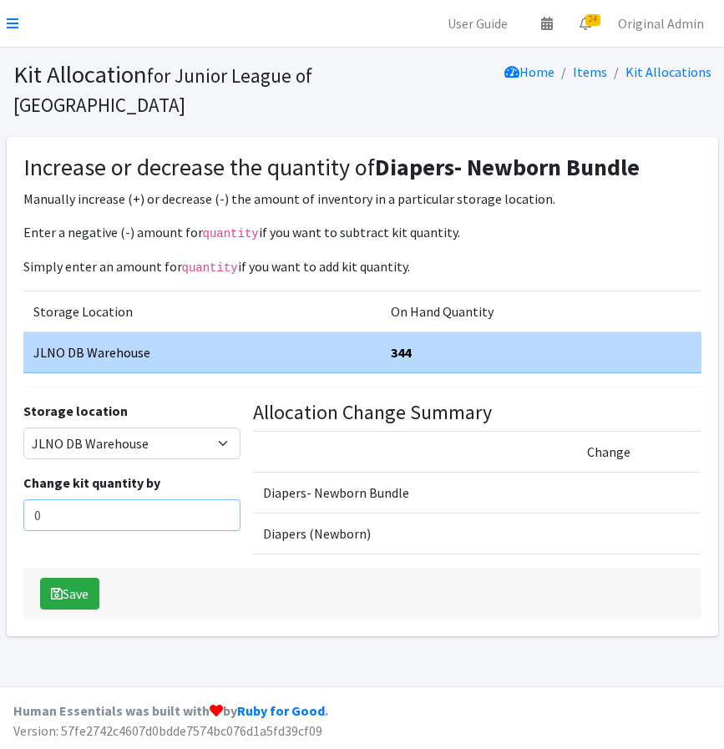
click at [94, 515] on input "0" at bounding box center [132, 515] width 218 height 32
click at [101, 513] on input "0" at bounding box center [132, 515] width 218 height 32
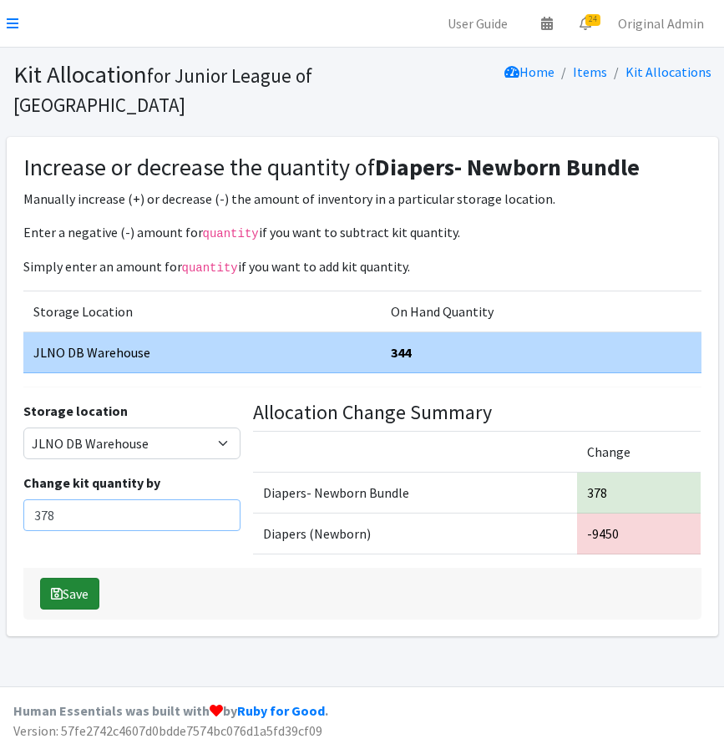
type input "378"
click at [79, 590] on button "Save" at bounding box center [69, 594] width 59 height 32
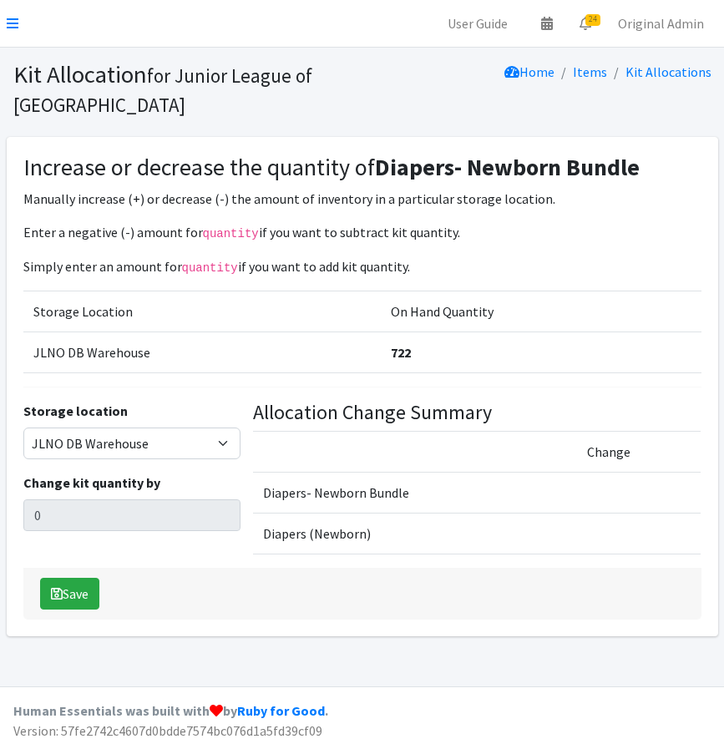
select select "24"
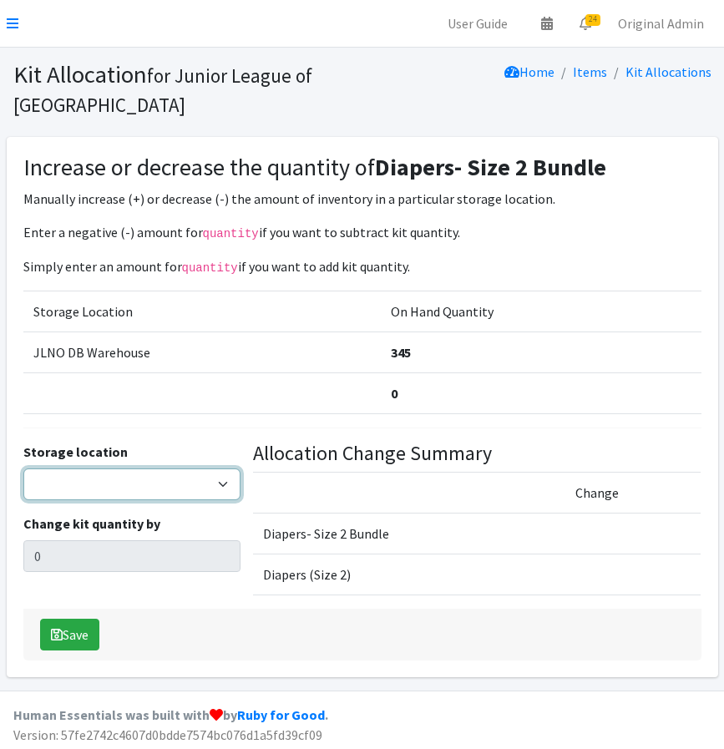
click at [124, 479] on select "JLNO DB Warehouse" at bounding box center [132, 485] width 218 height 32
select select "24"
click at [23, 469] on select "JLNO DB Warehouse" at bounding box center [132, 485] width 218 height 32
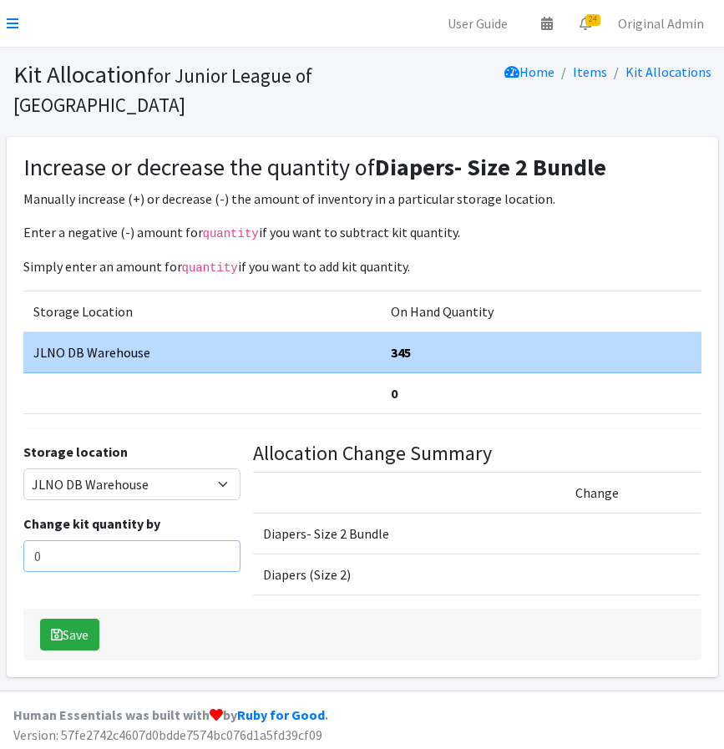
click at [85, 554] on input "0" at bounding box center [132, 556] width 218 height 32
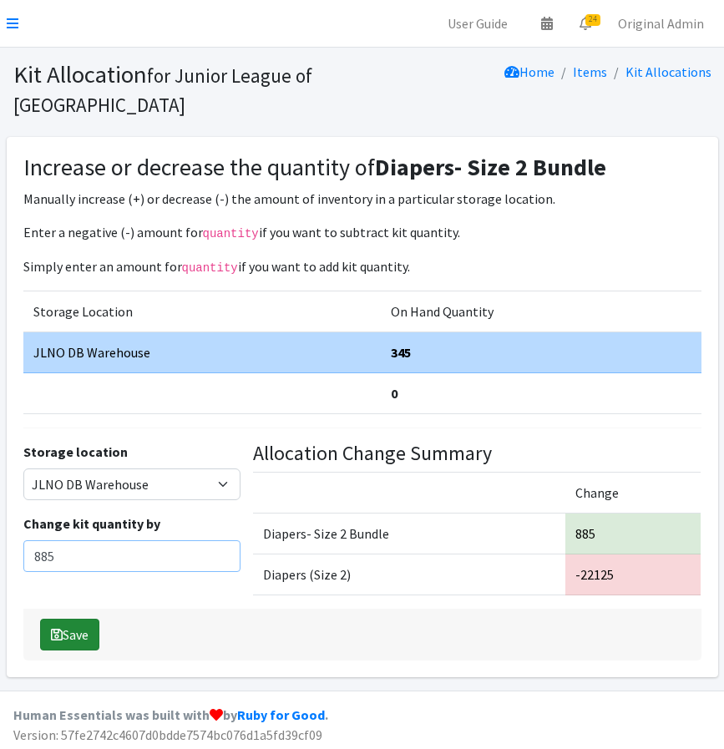
type input "885"
click at [87, 631] on button "Save" at bounding box center [69, 635] width 59 height 32
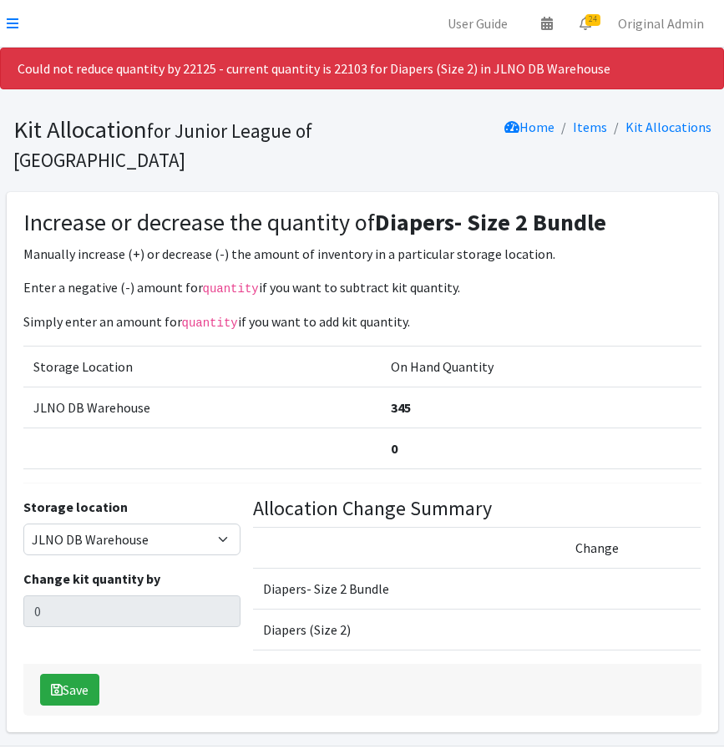
select select "24"
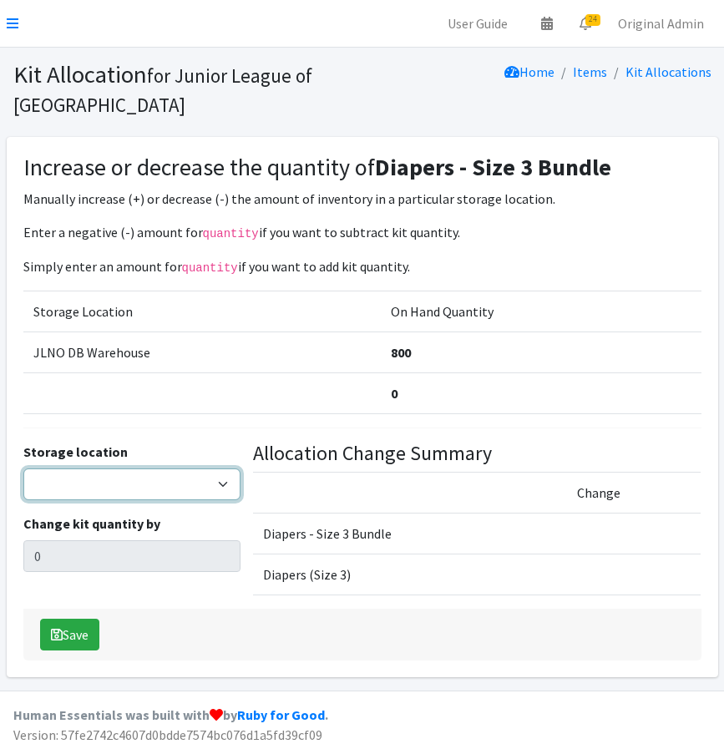
click at [122, 483] on select "JLNO DB Warehouse" at bounding box center [132, 485] width 218 height 32
select select "24"
click at [23, 469] on select "JLNO DB Warehouse" at bounding box center [132, 485] width 218 height 32
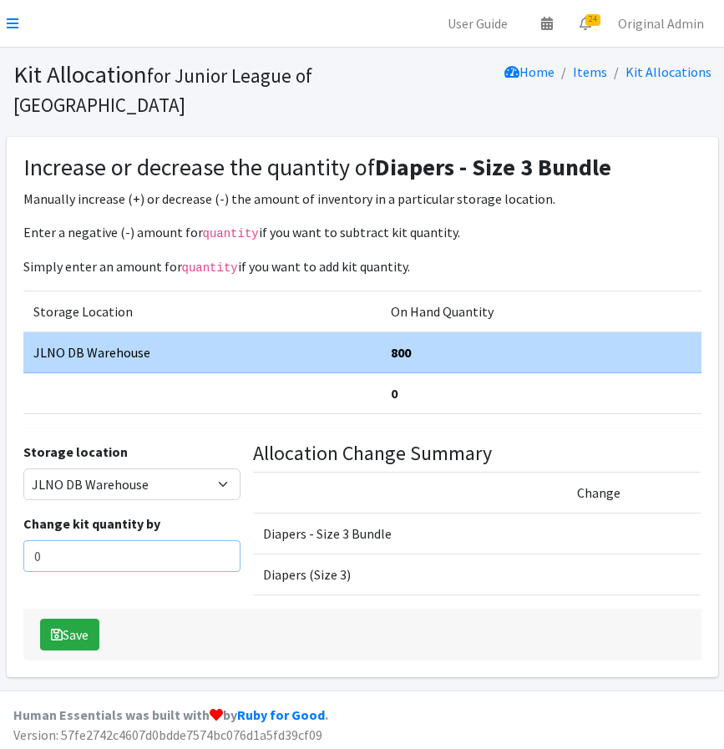
click at [79, 551] on input "0" at bounding box center [132, 556] width 218 height 32
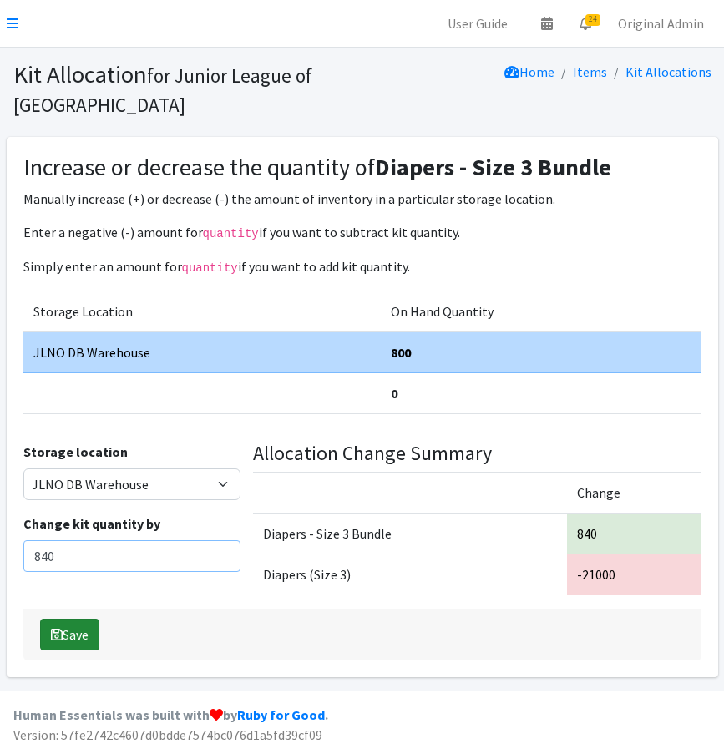
type input "840"
click at [70, 631] on button "Save" at bounding box center [69, 635] width 59 height 32
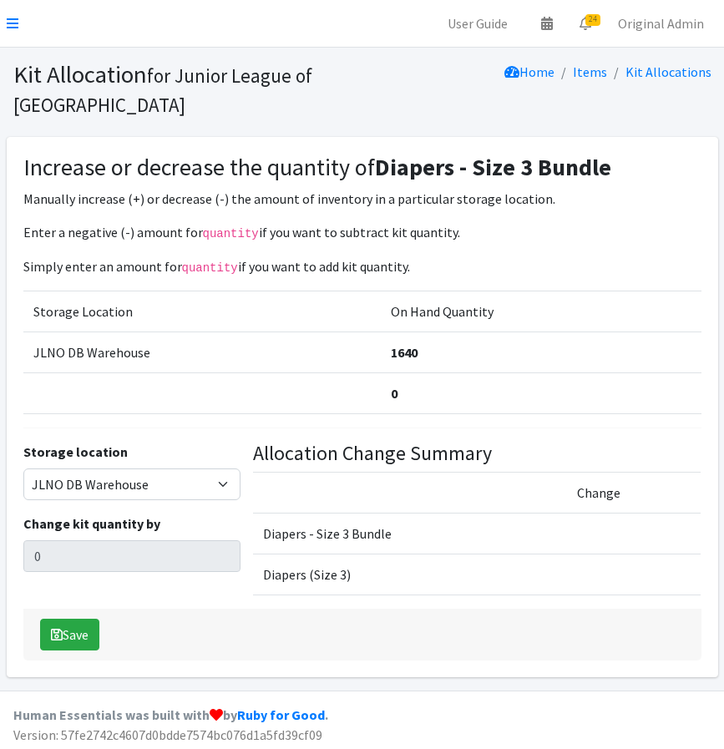
select select "24"
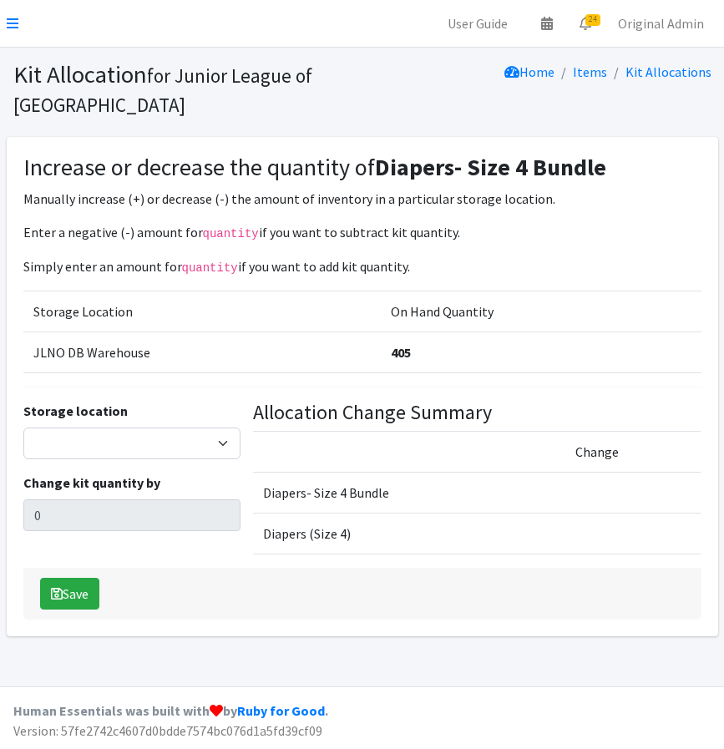
click at [543, 379] on div "Enter a negative (-) amount for quantity if you want to subtract kit quantity. …" at bounding box center [362, 395] width 678 height 347
click at [173, 441] on select "JLNO DB Warehouse" at bounding box center [132, 444] width 218 height 32
select select "24"
click at [23, 428] on select "JLNO DB Warehouse" at bounding box center [132, 444] width 218 height 32
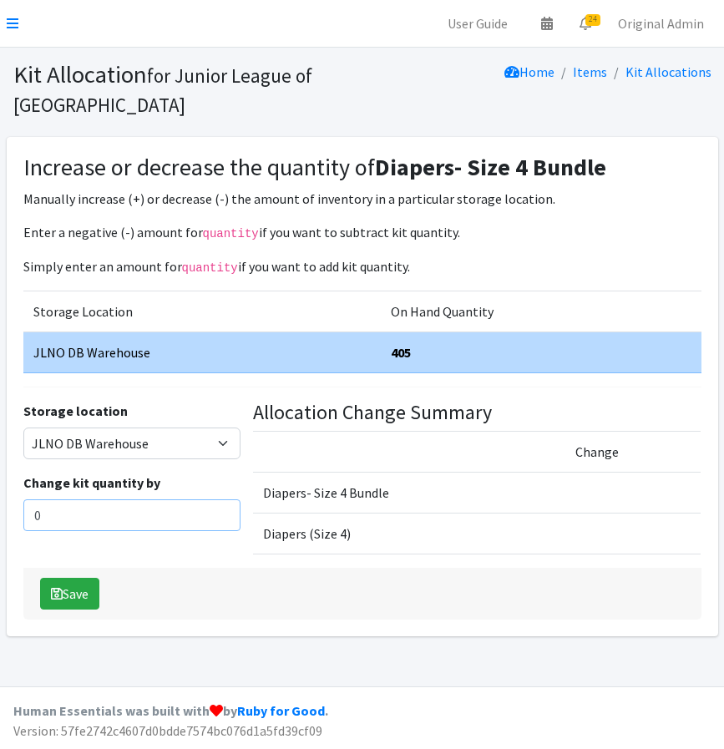
click at [115, 507] on input "0" at bounding box center [132, 515] width 218 height 32
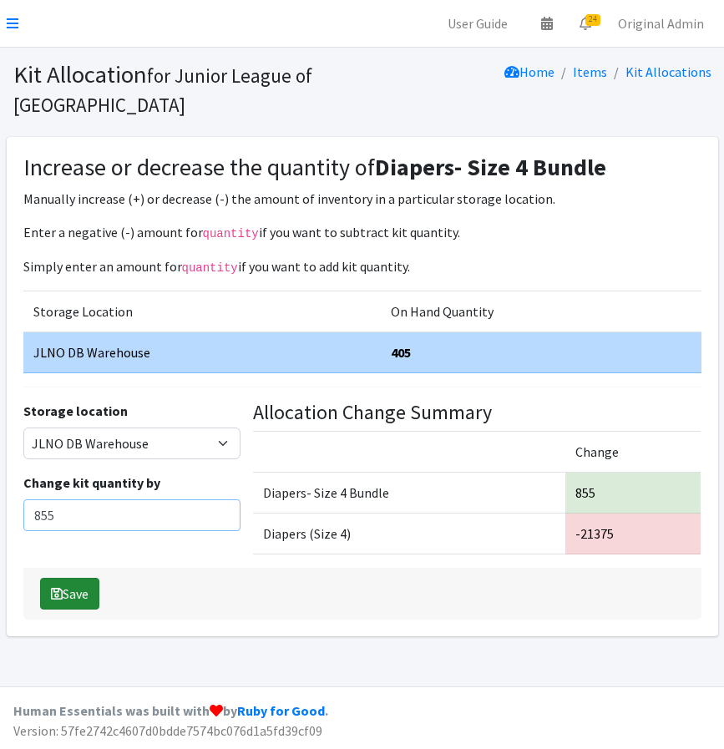
type input "855"
click at [83, 591] on button "Save" at bounding box center [69, 594] width 59 height 32
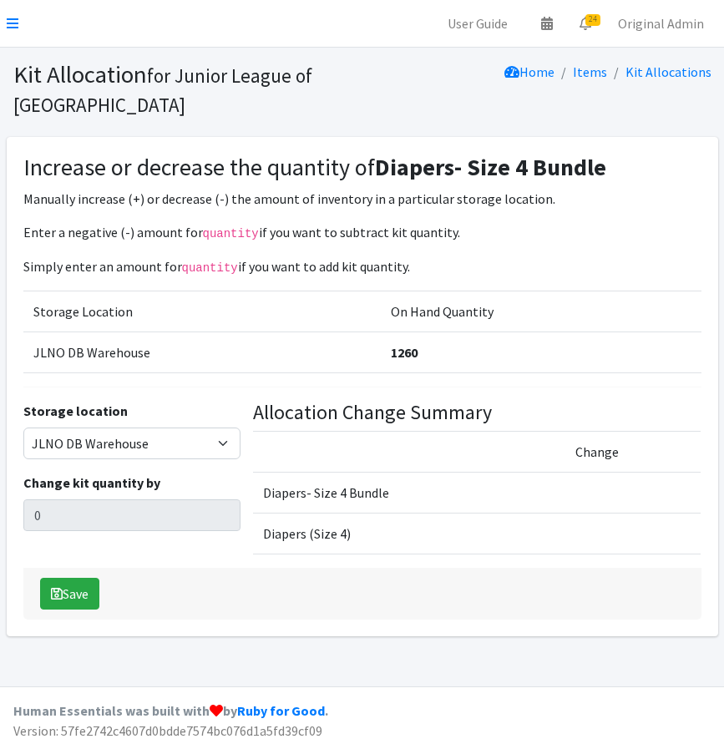
select select "24"
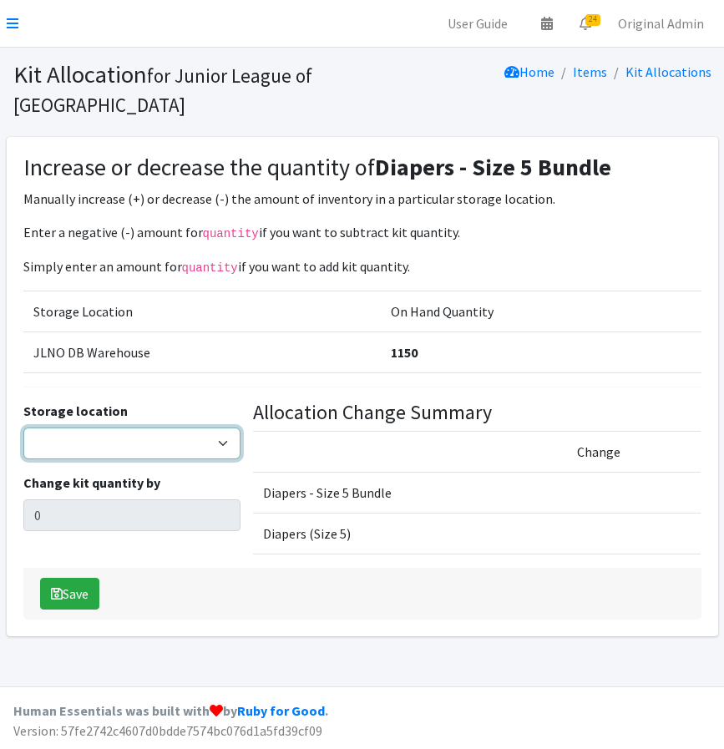
click at [131, 446] on select "JLNO DB Warehouse" at bounding box center [132, 444] width 218 height 32
select select "24"
click at [23, 428] on select "JLNO DB Warehouse" at bounding box center [132, 444] width 218 height 32
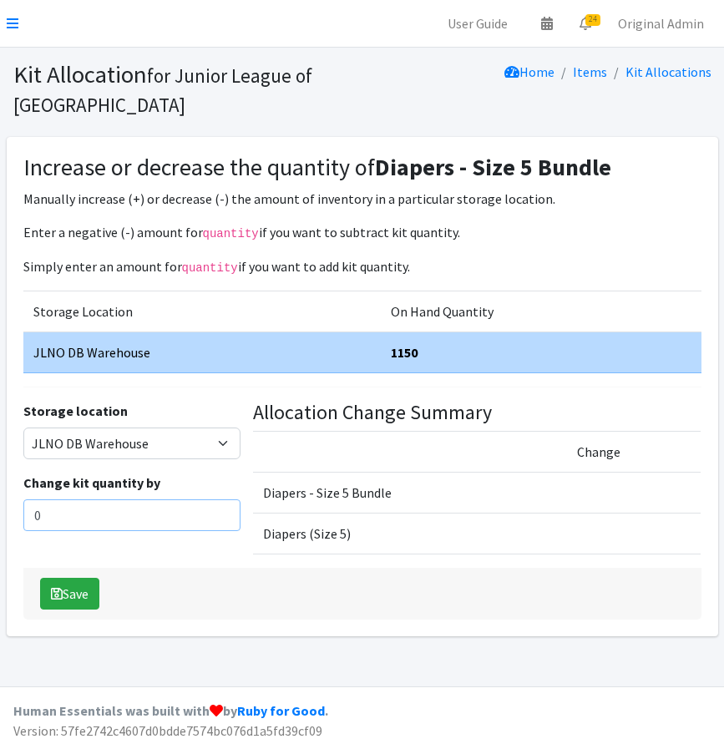
click at [95, 511] on input "0" at bounding box center [132, 515] width 218 height 32
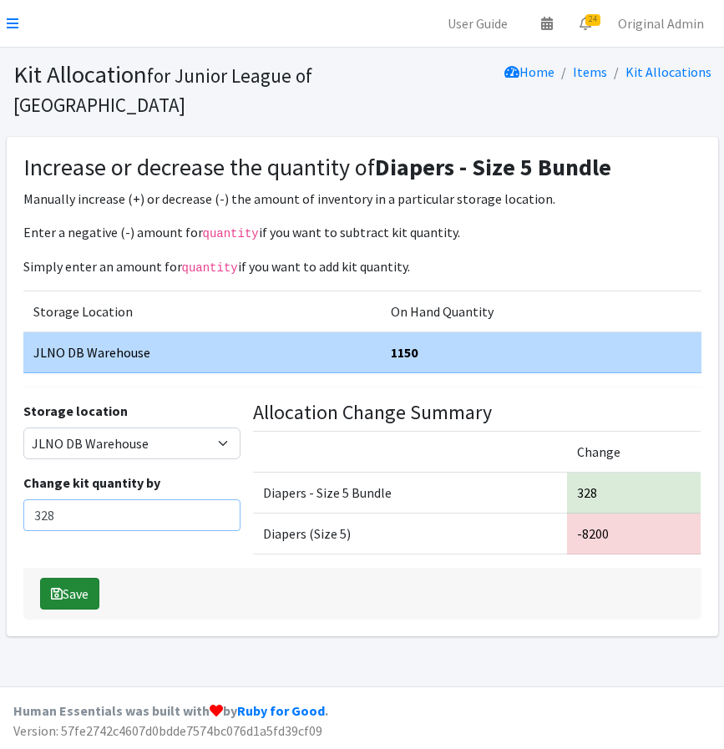
type input "328"
click at [80, 588] on button "Save" at bounding box center [69, 594] width 59 height 32
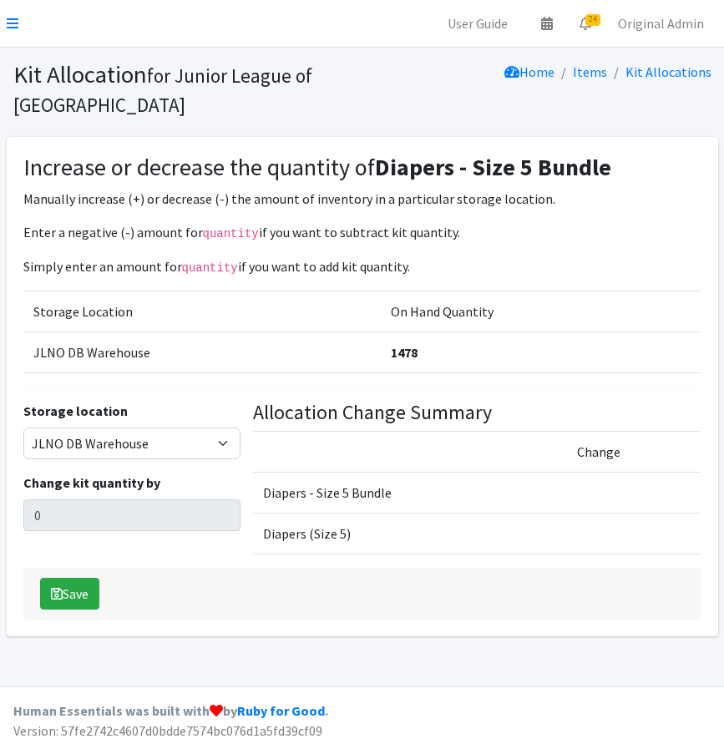
select select "24"
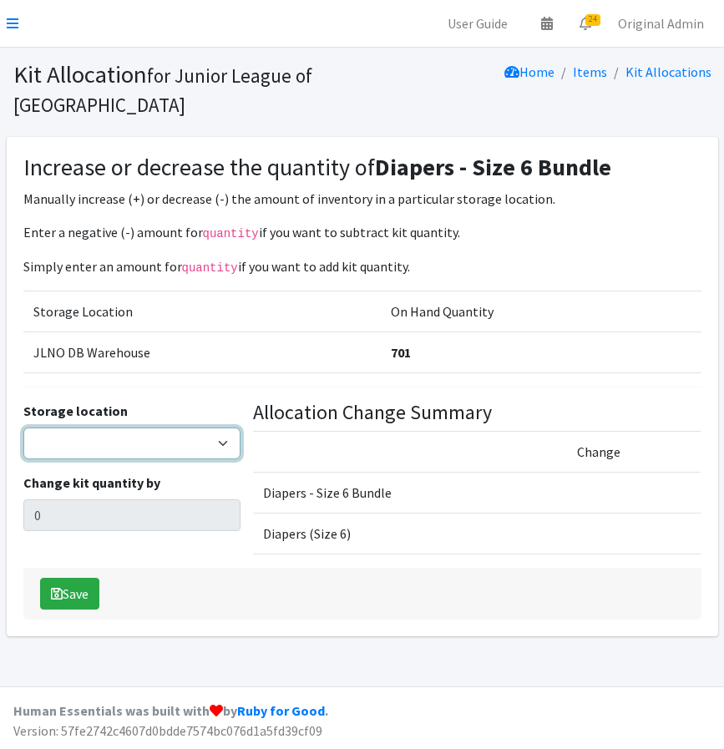
click at [122, 444] on select "JLNO DB Warehouse" at bounding box center [132, 444] width 218 height 32
select select "24"
click at [23, 428] on select "JLNO DB Warehouse" at bounding box center [132, 444] width 218 height 32
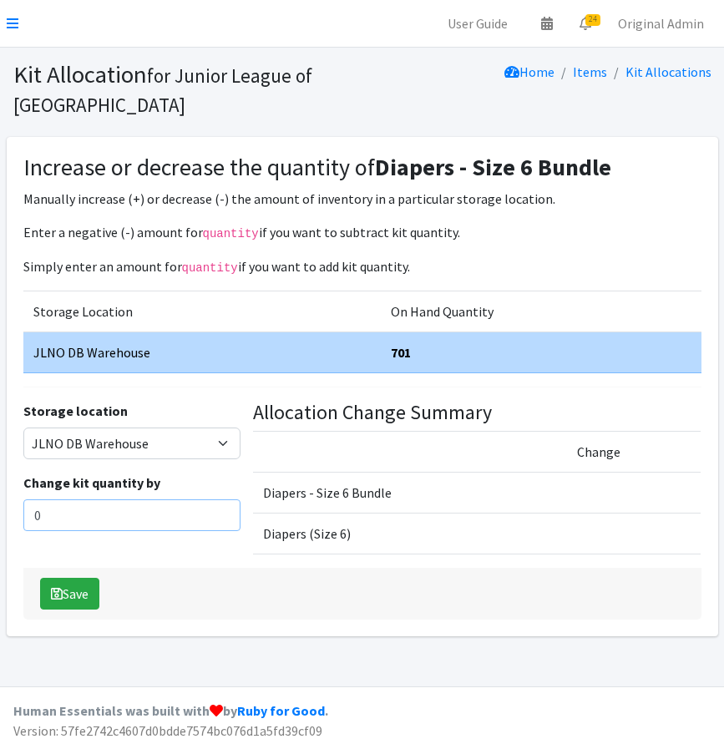
click at [94, 509] on input "0" at bounding box center [132, 515] width 218 height 32
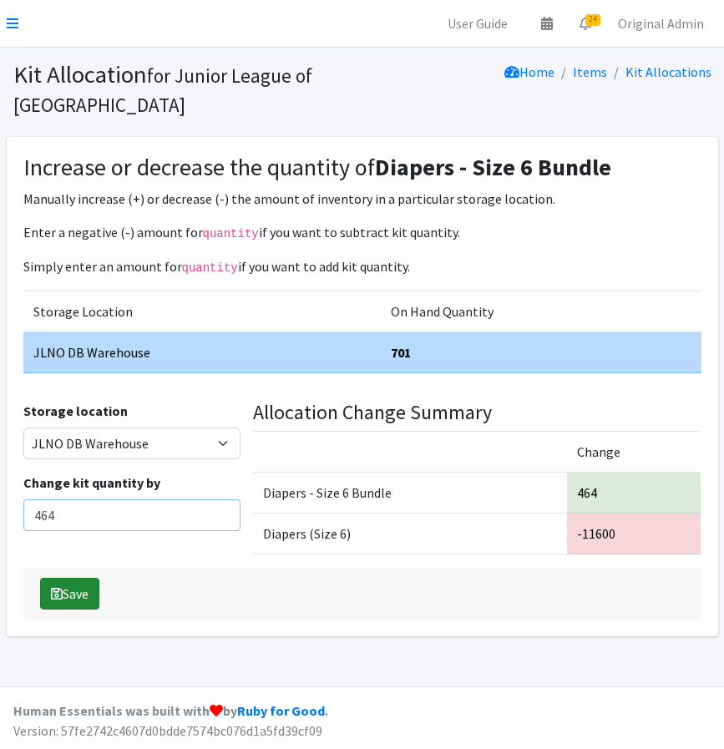
type input "464"
click at [67, 589] on button "Save" at bounding box center [69, 594] width 59 height 32
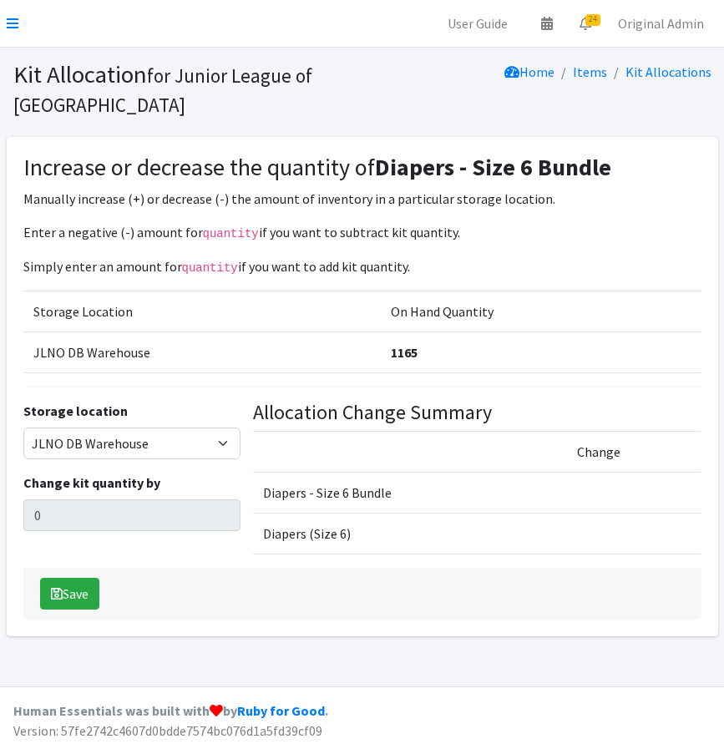
select select "24"
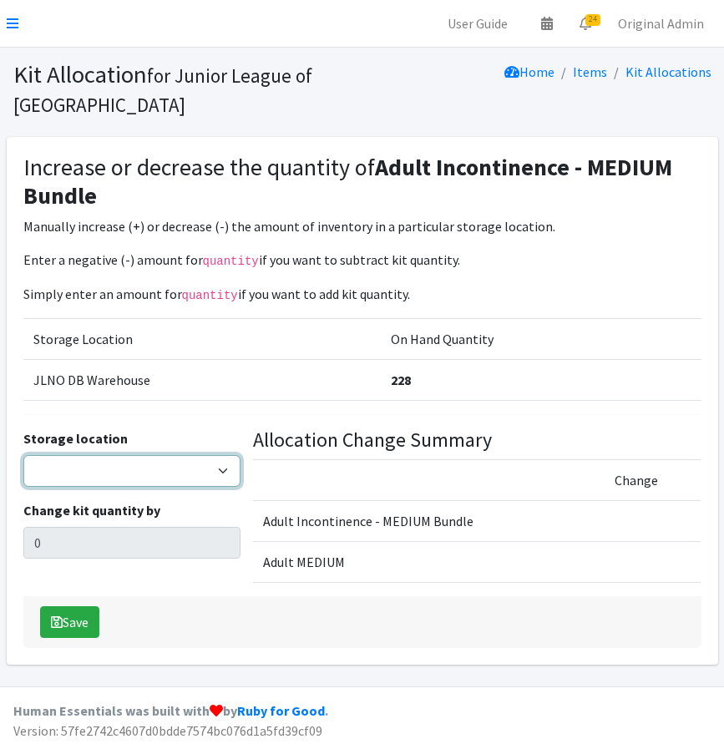
click at [190, 476] on select "JLNO DB Warehouse" at bounding box center [132, 471] width 218 height 32
select select "24"
click at [23, 455] on select "JLNO DB Warehouse" at bounding box center [132, 471] width 218 height 32
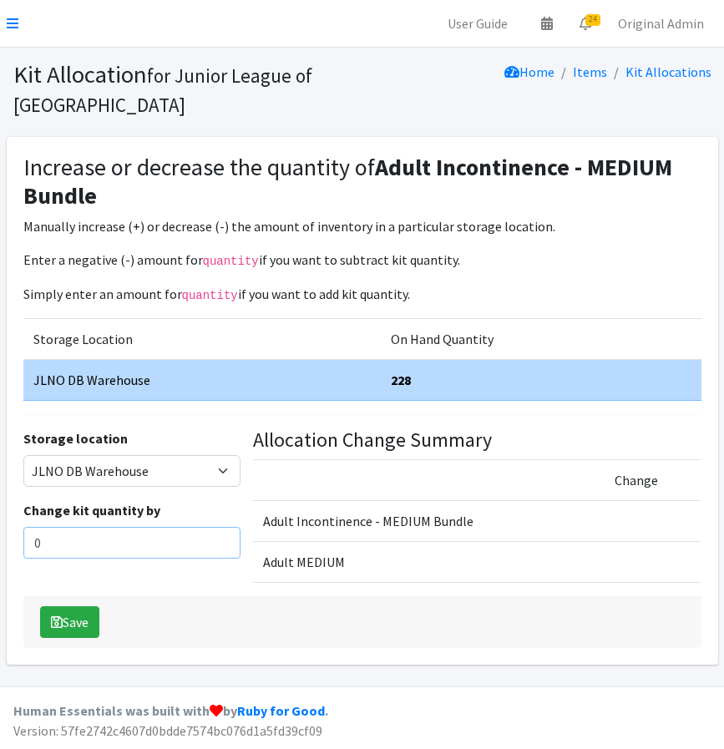
click at [81, 542] on input "0" at bounding box center [132, 543] width 218 height 32
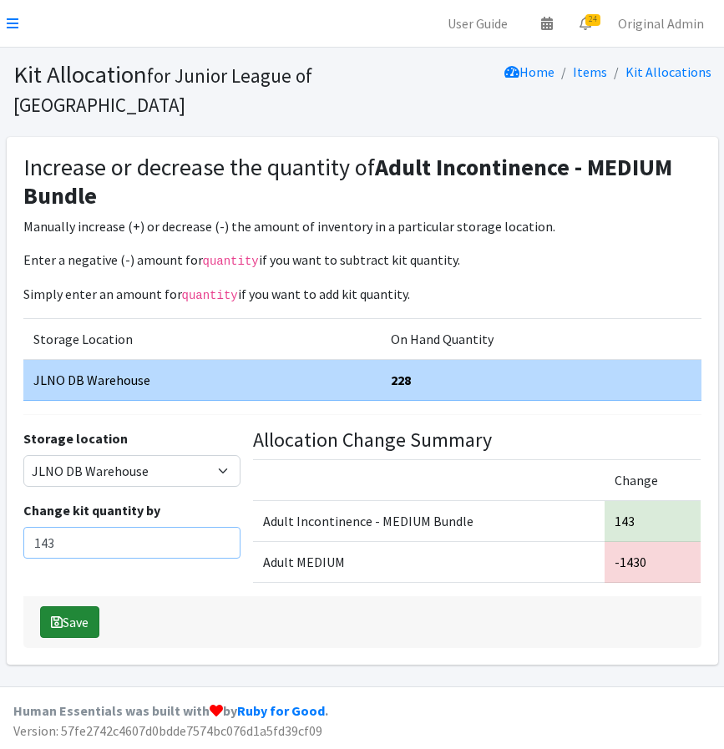
type input "143"
click at [77, 621] on button "Save" at bounding box center [69, 622] width 59 height 32
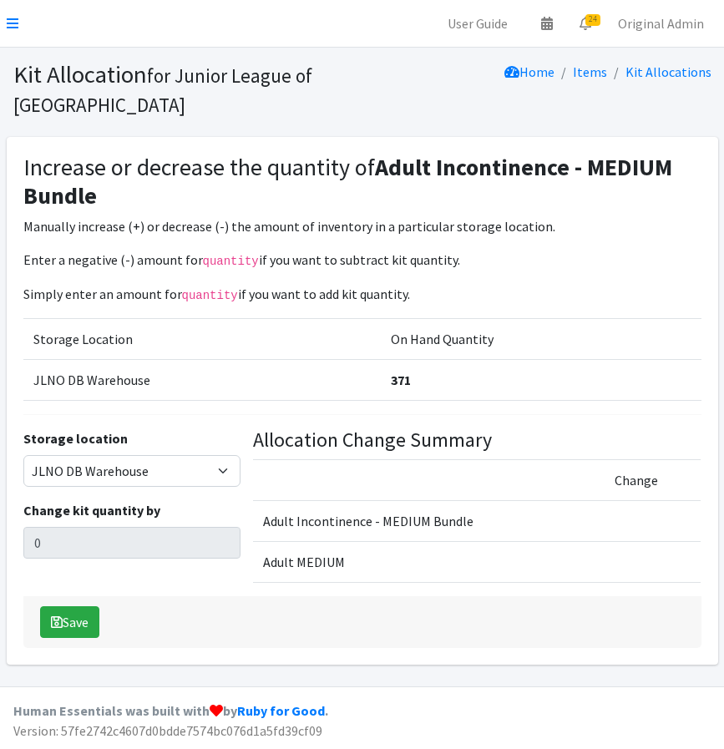
select select "24"
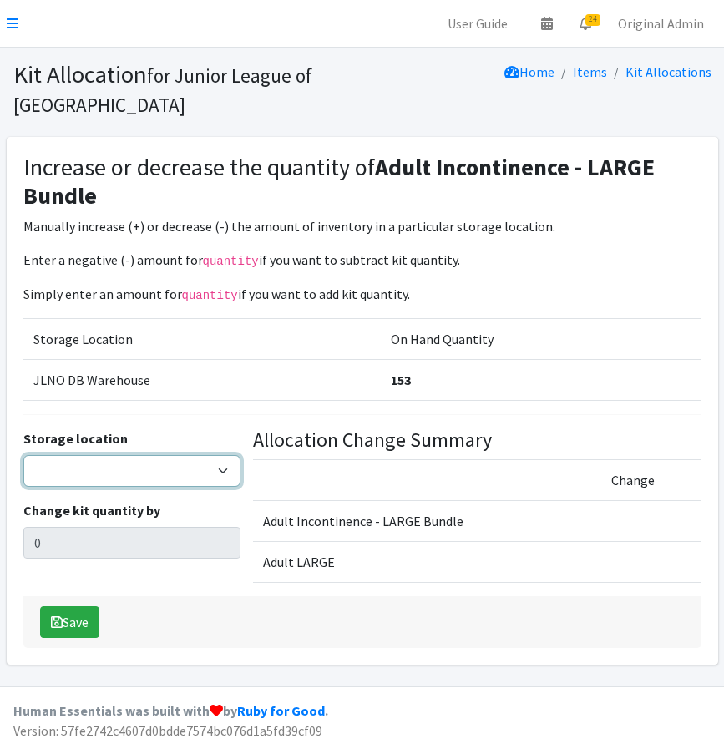
click at [143, 469] on select "JLNO DB Warehouse" at bounding box center [132, 471] width 218 height 32
select select "24"
click at [23, 455] on select "JLNO DB Warehouse" at bounding box center [132, 471] width 218 height 32
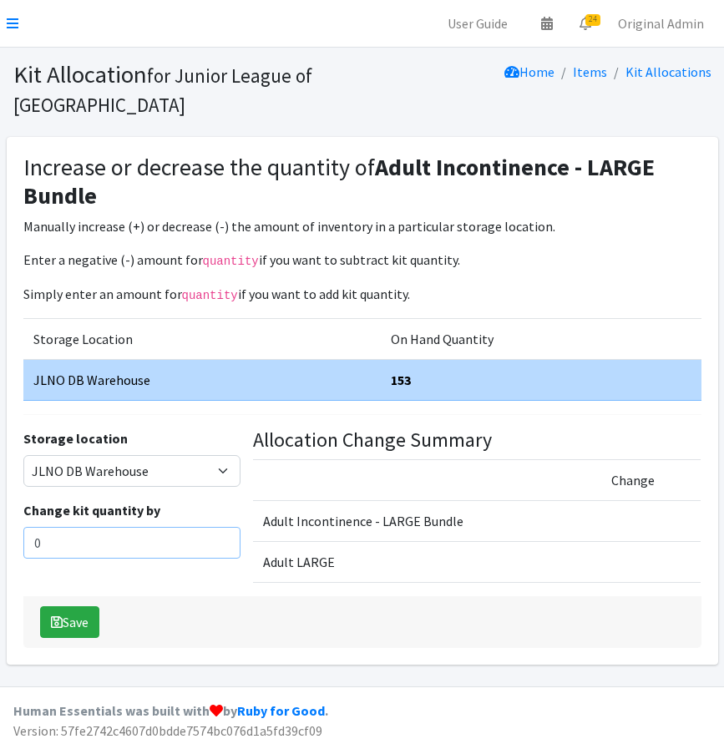
click at [89, 544] on input "0" at bounding box center [132, 543] width 218 height 32
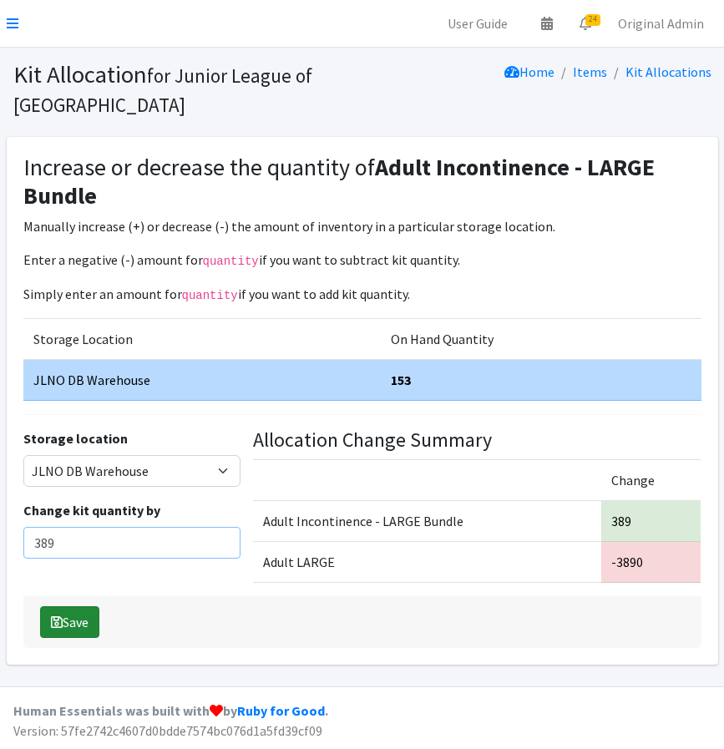
type input "389"
click at [63, 626] on button "Save" at bounding box center [69, 622] width 59 height 32
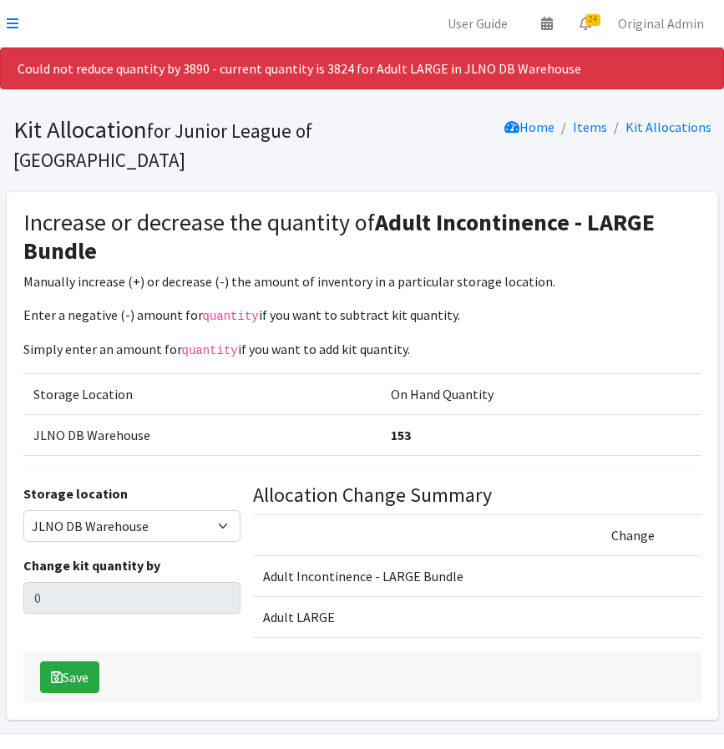
select select "24"
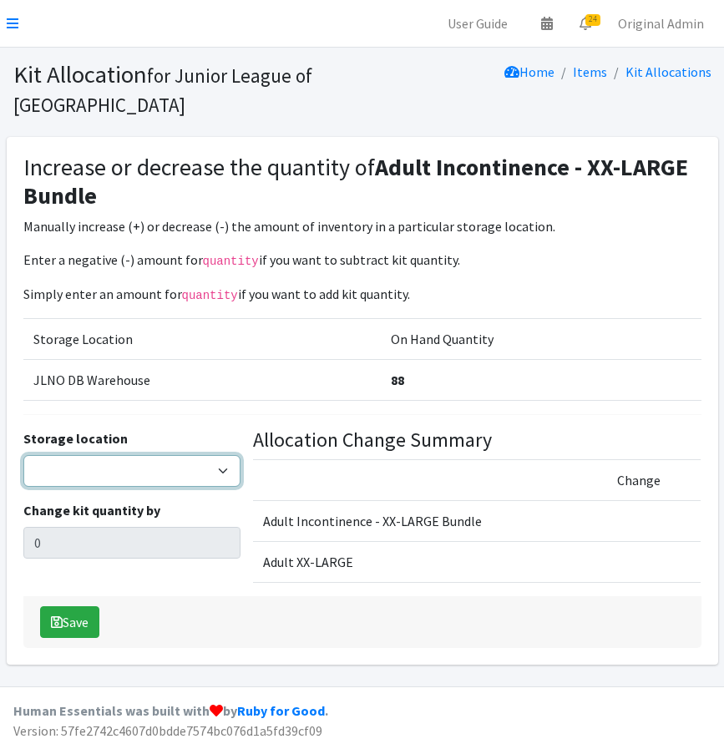
click at [153, 465] on select "JLNO DB Warehouse" at bounding box center [132, 471] width 218 height 32
select select "24"
click at [23, 455] on select "JLNO DB Warehouse" at bounding box center [132, 471] width 218 height 32
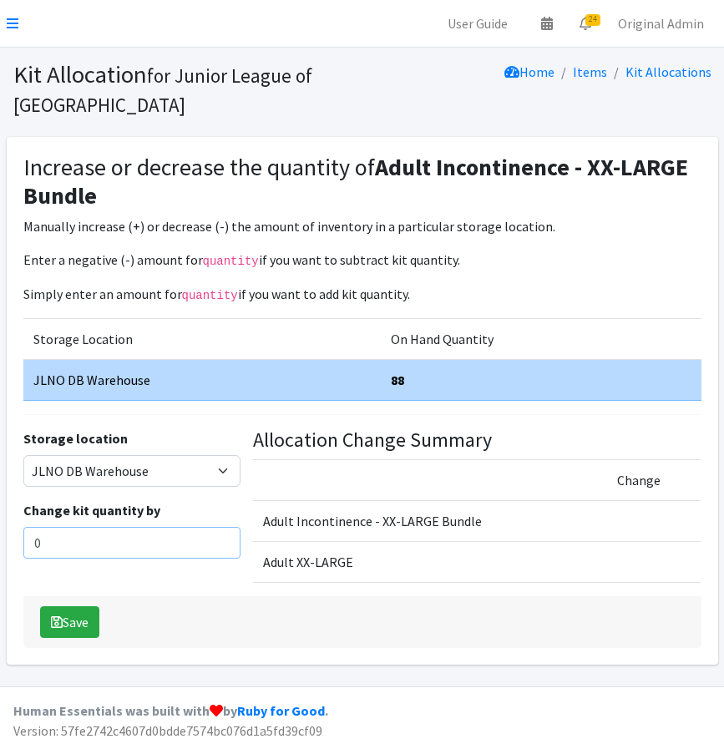
click at [95, 535] on input "0" at bounding box center [132, 543] width 218 height 32
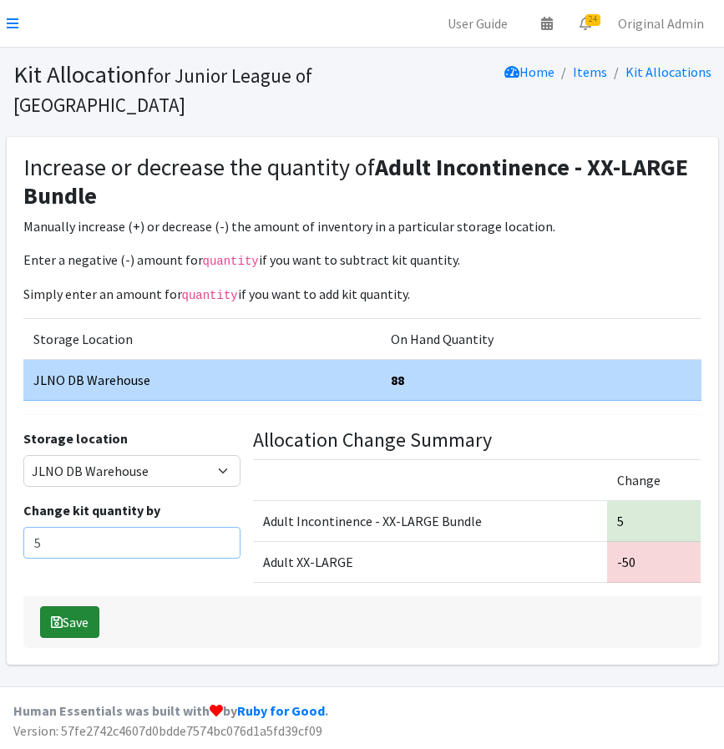
type input "5"
click at [65, 606] on button "Save" at bounding box center [69, 622] width 59 height 32
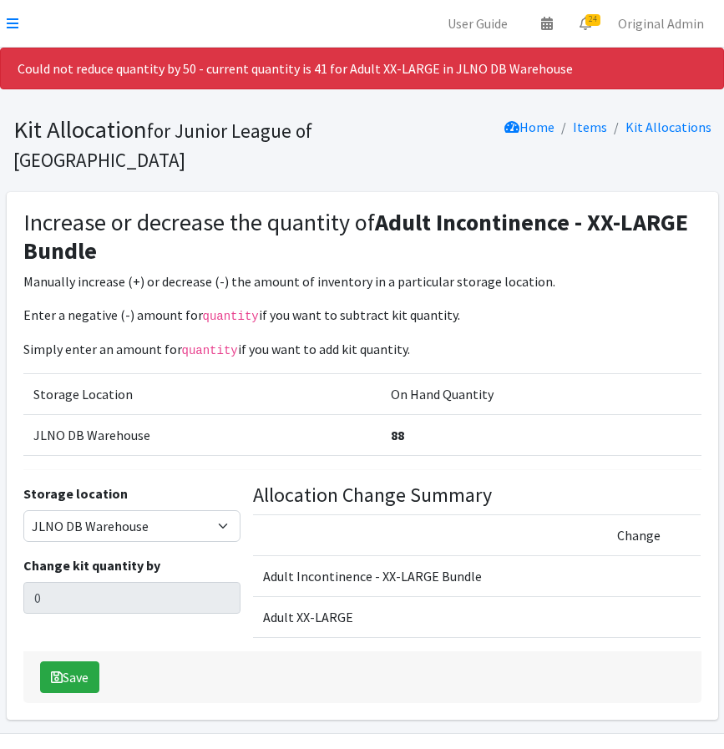
select select "24"
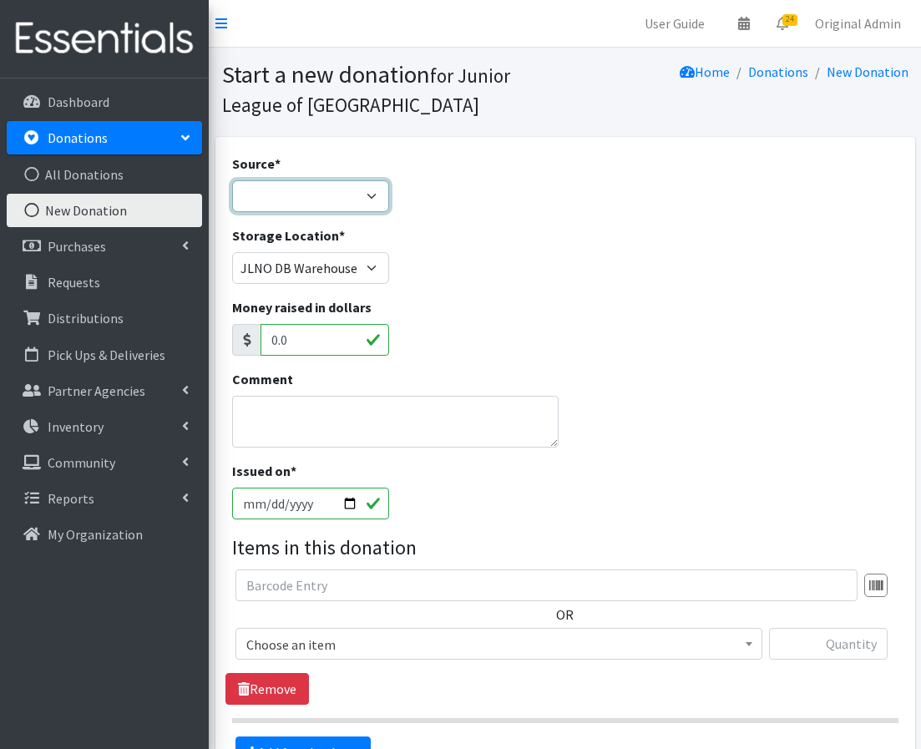
click at [302, 190] on select "Product Drive Manufacturer Donation Site Misc. Donation" at bounding box center [310, 196] width 157 height 32
click at [345, 207] on select "Product Drive Manufacturer Donation Site Misc. Donation" at bounding box center [310, 196] width 157 height 32
click at [232, 180] on select "Product Drive Manufacturer Donation Site Misc. Donation" at bounding box center [310, 196] width 157 height 32
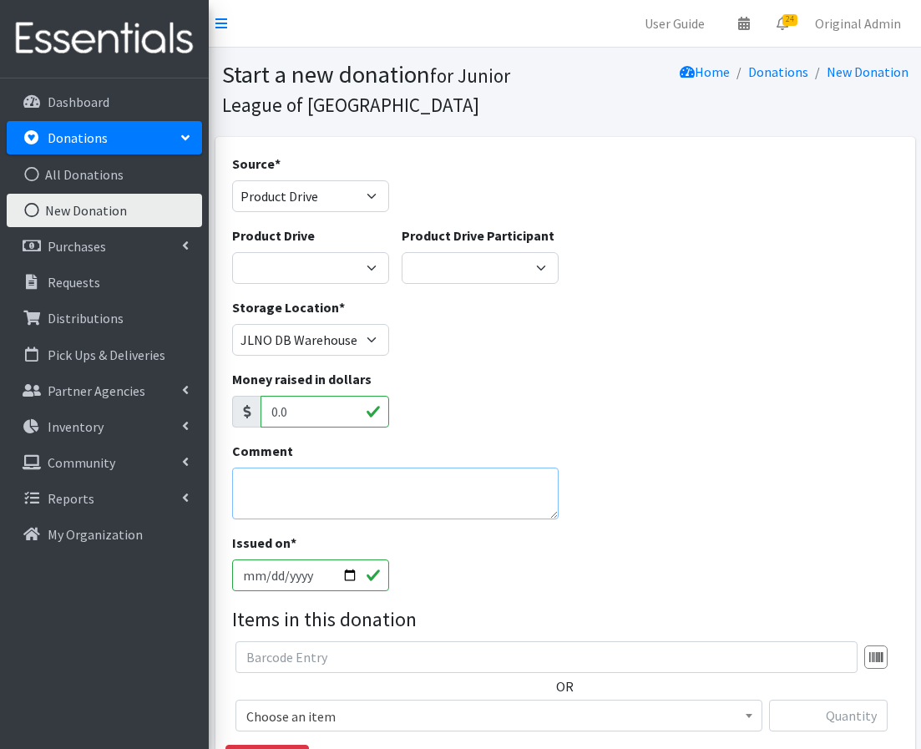
click at [299, 481] on textarea "Comment" at bounding box center [395, 494] width 327 height 52
click at [335, 184] on select "Product Drive Manufacturer Donation Site Misc. Donation" at bounding box center [310, 196] width 157 height 32
select select "Misc. Donation"
click at [232, 180] on select "Product Drive Manufacturer Donation Site Misc. Donation" at bounding box center [310, 196] width 157 height 32
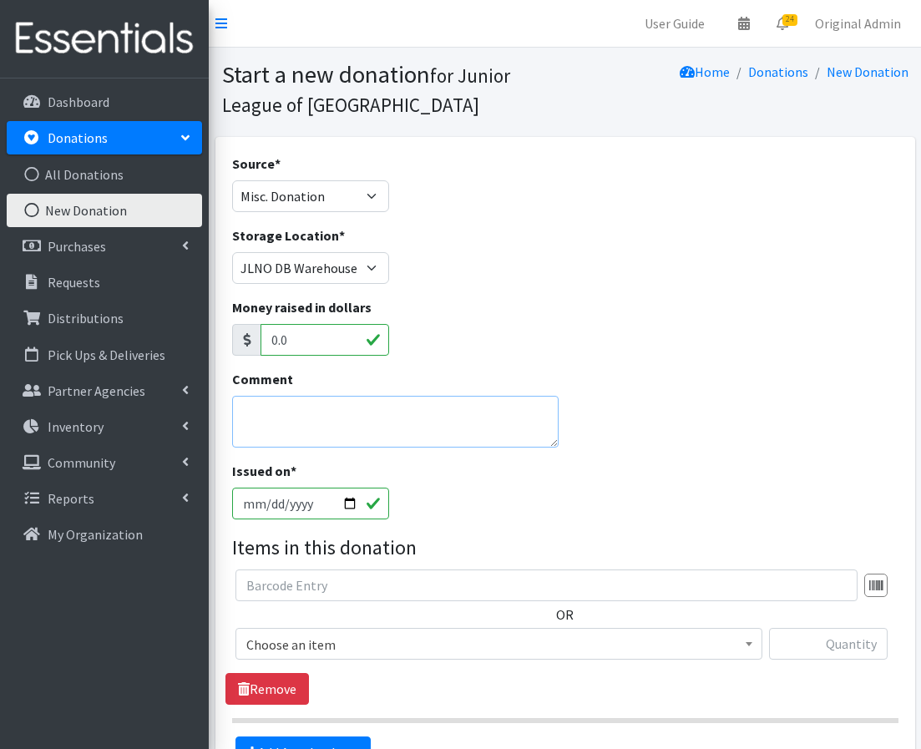
click at [291, 435] on textarea "Comment" at bounding box center [395, 422] width 327 height 52
click at [323, 413] on textarea "Meredith (out" at bounding box center [395, 422] width 327 height 52
paste textarea "side volunteer)"
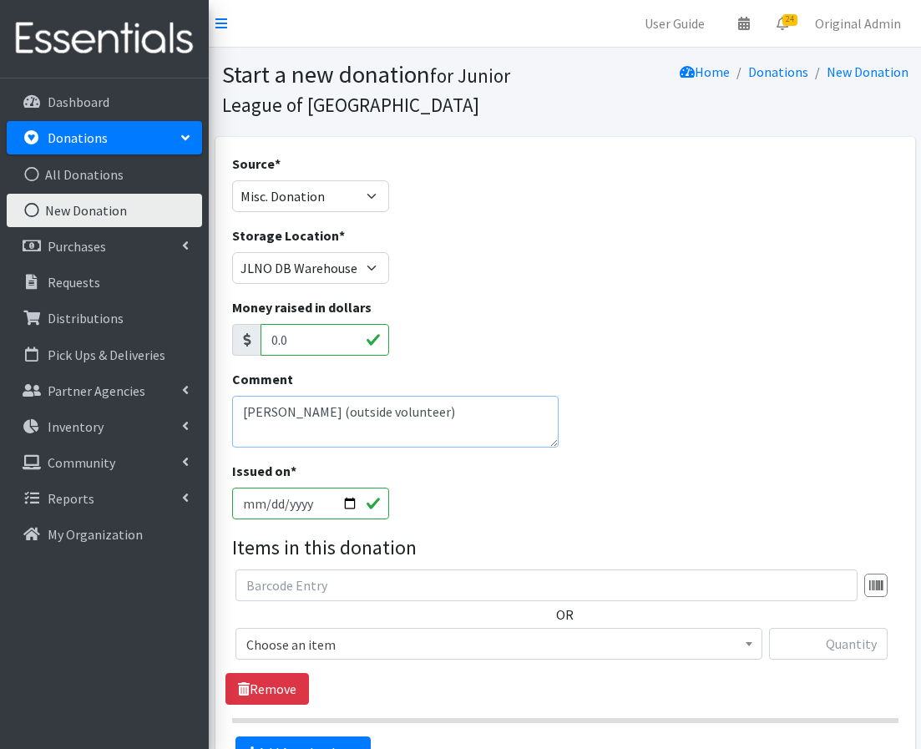
type textarea "Meredith (outside volunteer)"
click at [648, 455] on div "Comment Meredith (outside volunteer)" at bounding box center [565, 415] width 679 height 92
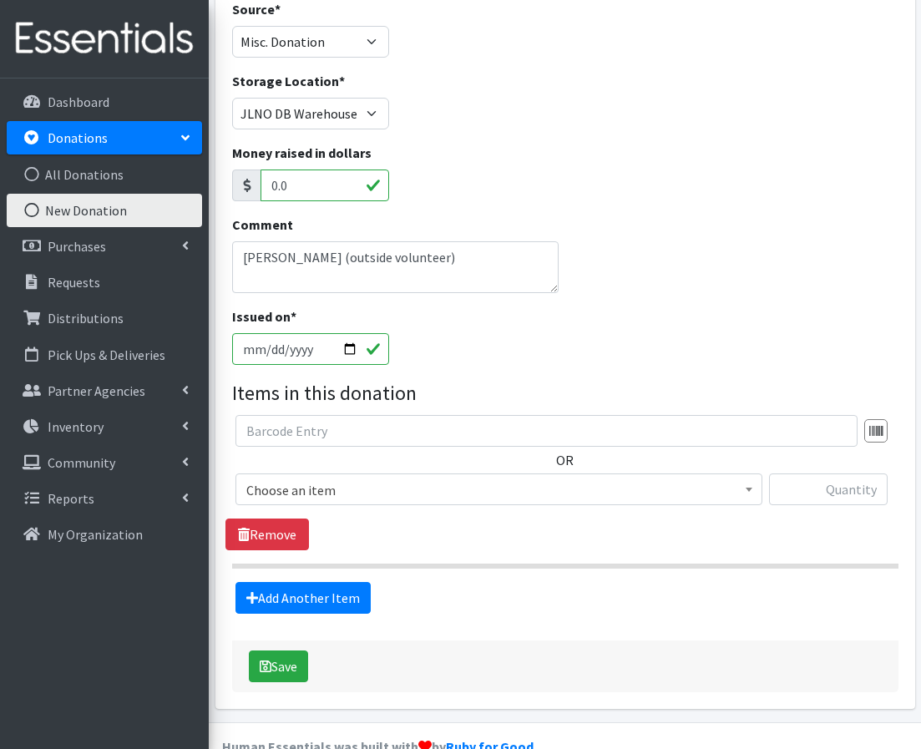
scroll to position [162, 0]
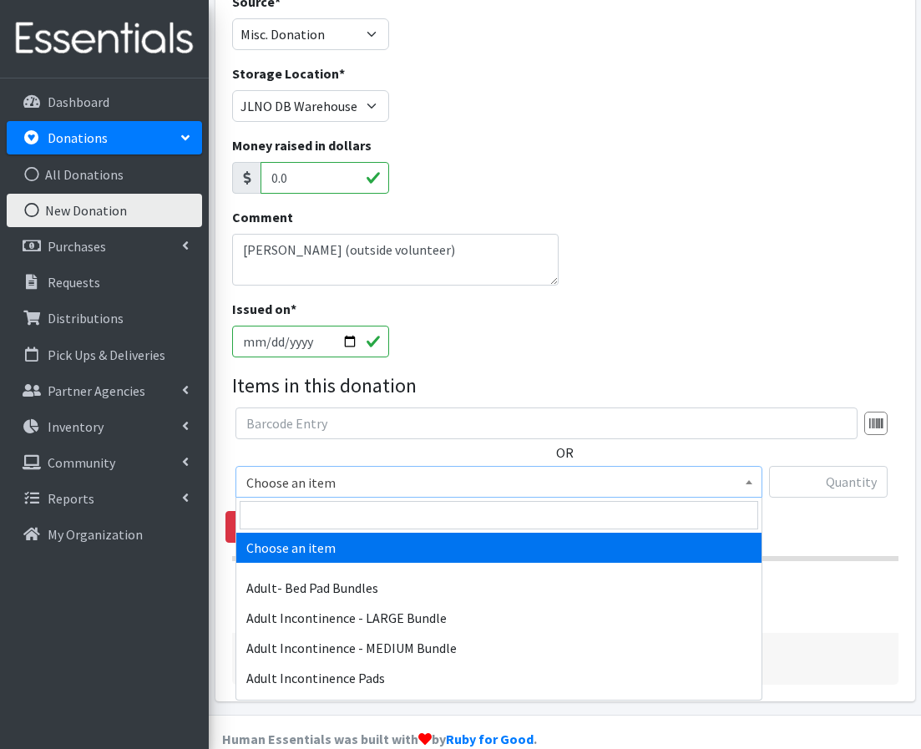
click at [481, 477] on span "Choose an item" at bounding box center [498, 482] width 505 height 23
click at [361, 529] on input "search" at bounding box center [499, 515] width 519 height 28
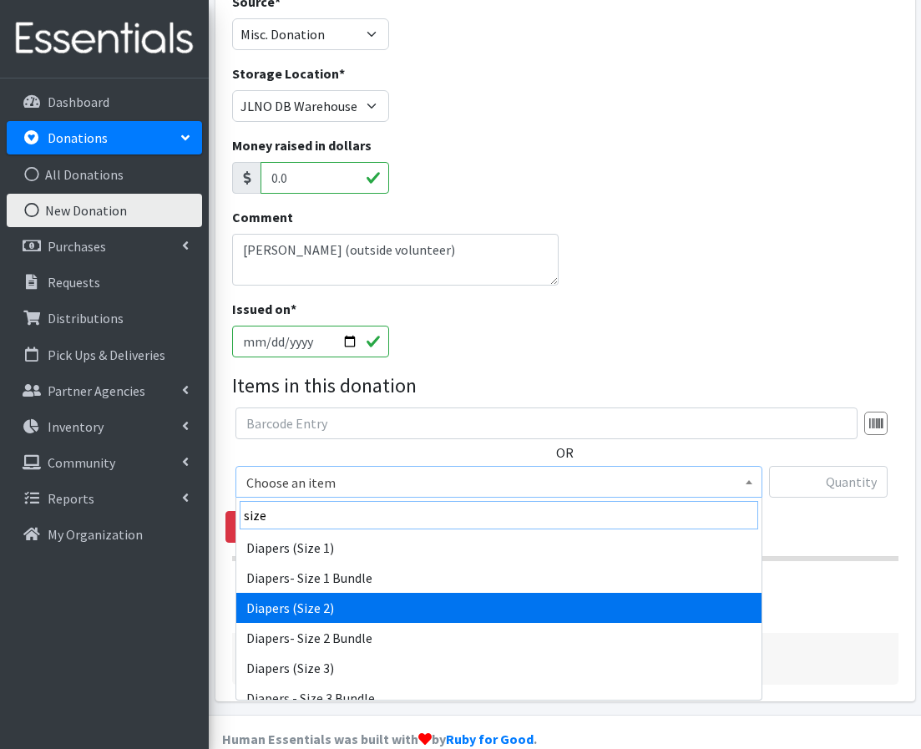
type input "size"
select select "1258"
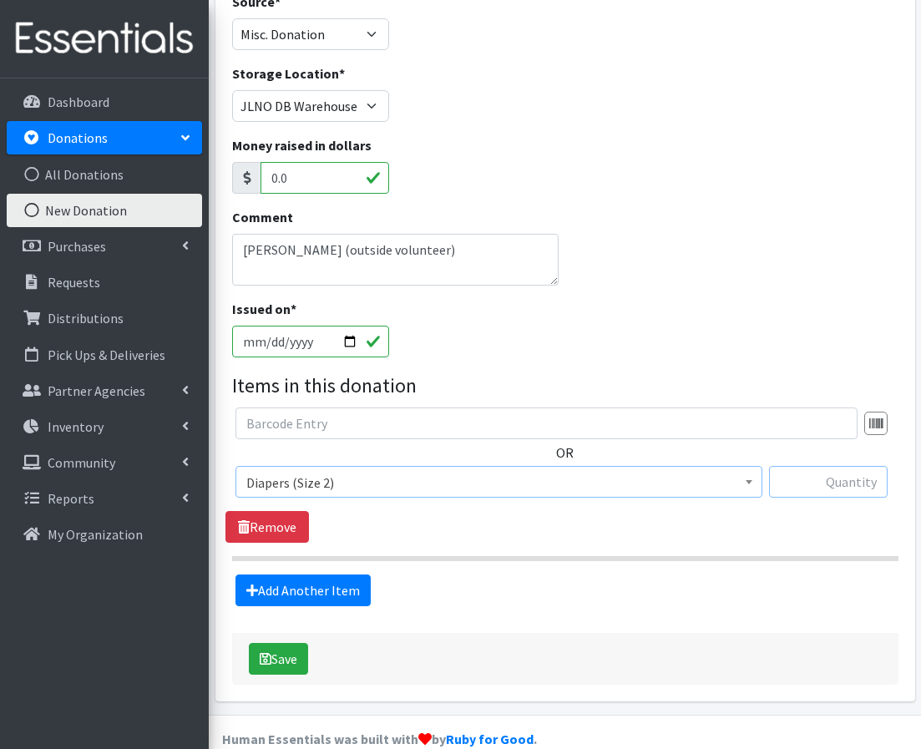
click at [817, 474] on input "text" at bounding box center [828, 482] width 119 height 32
type input "23"
click at [345, 591] on link "Add Another Item" at bounding box center [303, 591] width 135 height 32
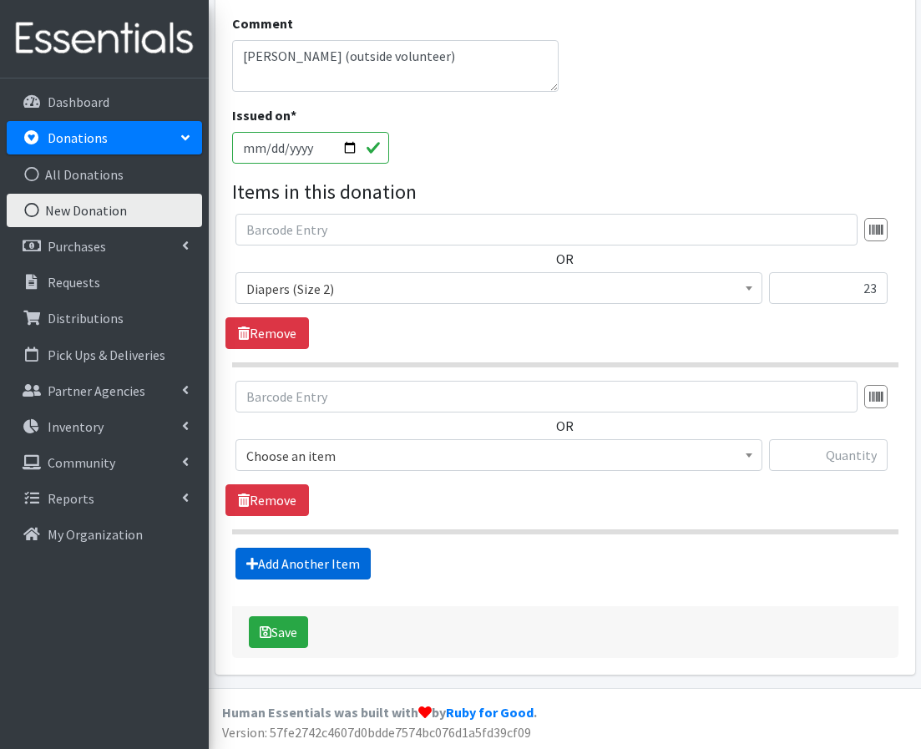
scroll to position [358, 0]
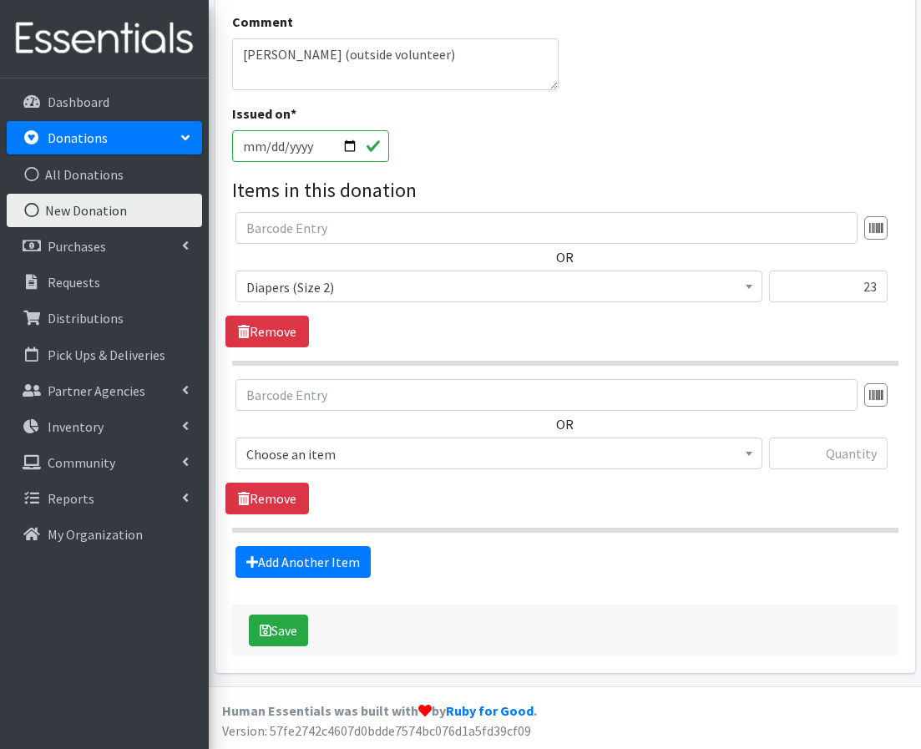
click at [351, 458] on span "Choose an item" at bounding box center [498, 454] width 505 height 23
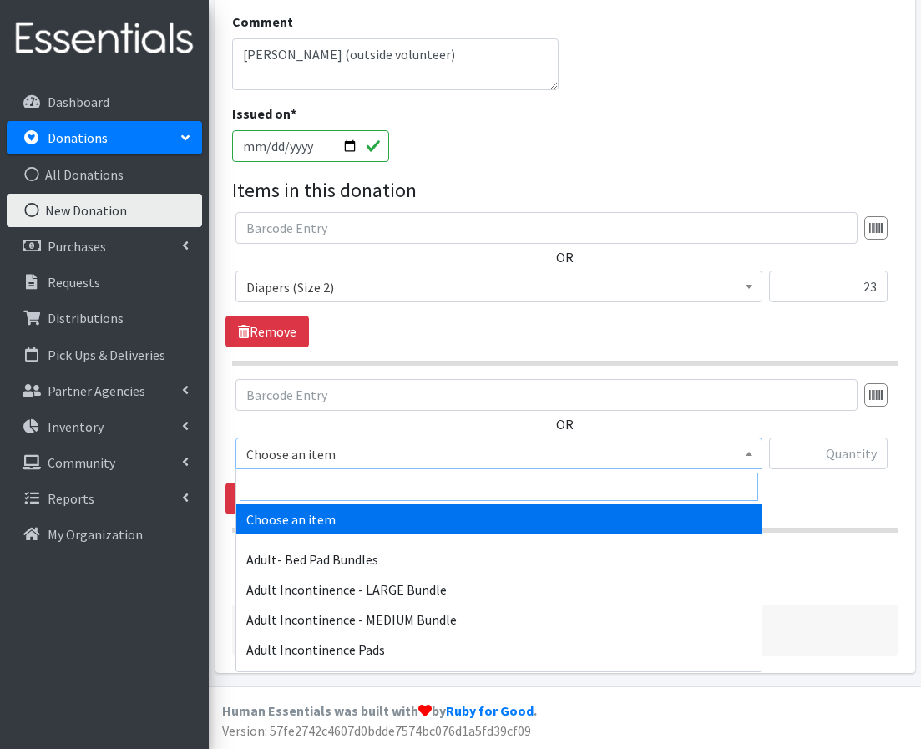
click at [351, 489] on input "search" at bounding box center [499, 487] width 519 height 28
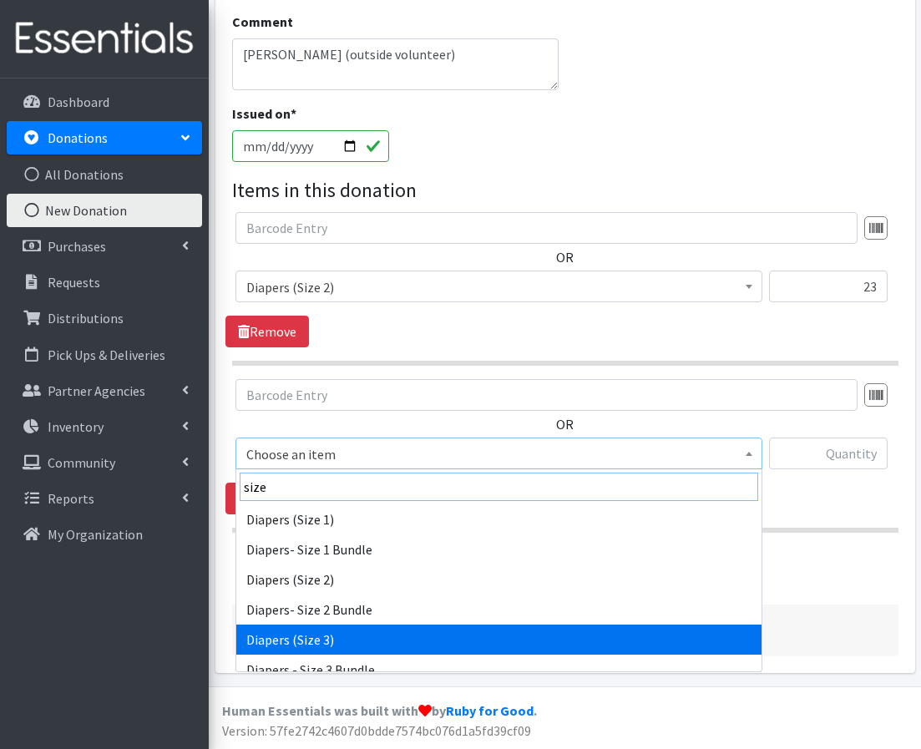
type input "size"
select select "1235"
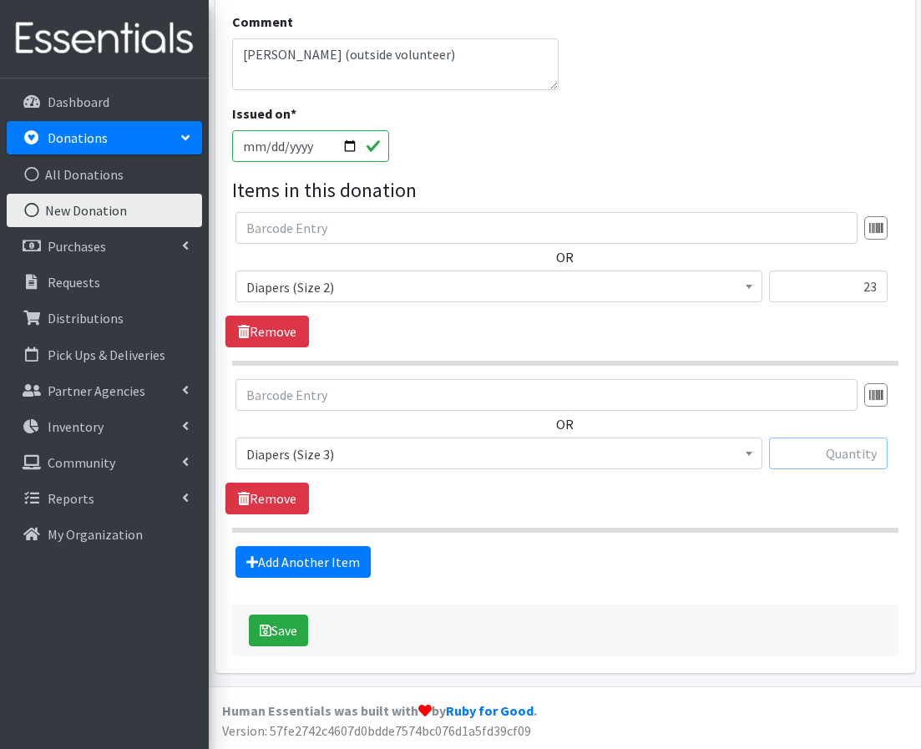
click at [822, 456] on input "text" at bounding box center [828, 454] width 119 height 32
type input "10"
click at [342, 562] on link "Add Another Item" at bounding box center [303, 562] width 135 height 32
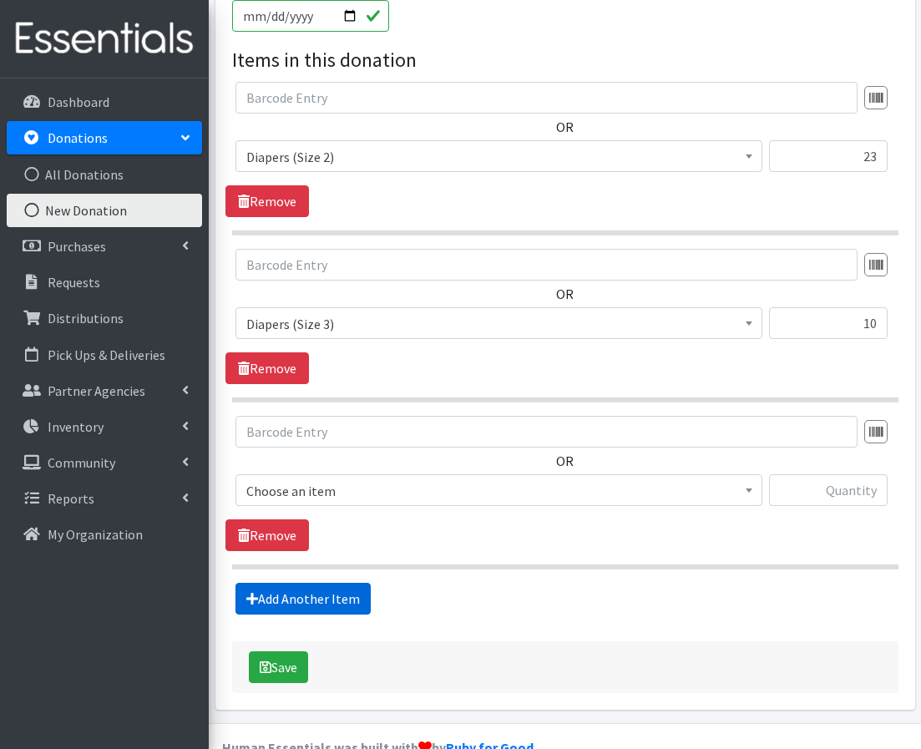
scroll to position [525, 0]
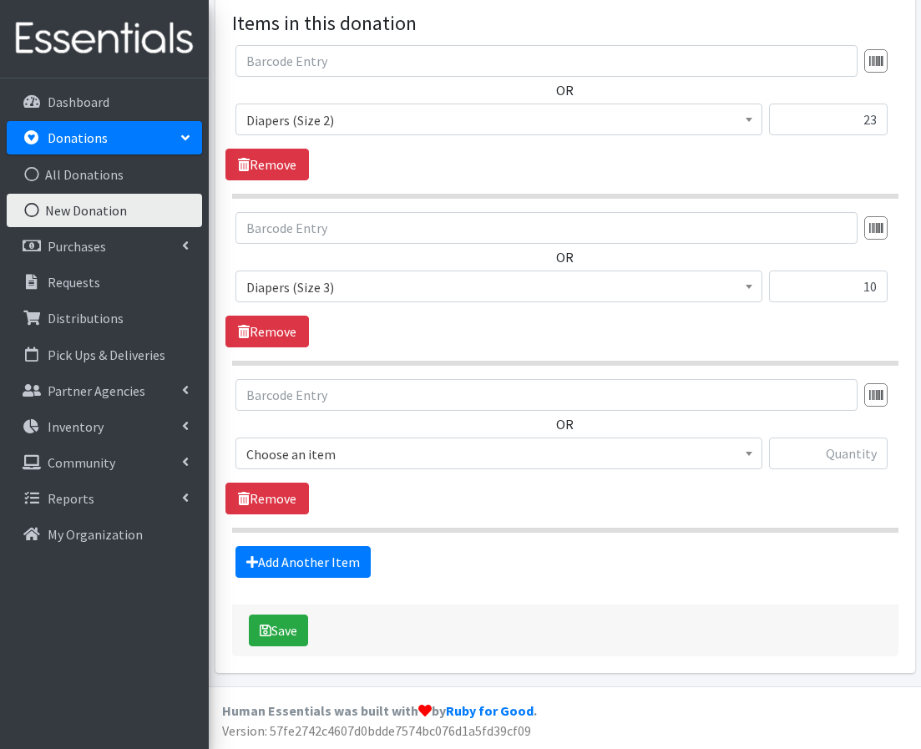
click at [347, 450] on span "Choose an item" at bounding box center [498, 454] width 505 height 23
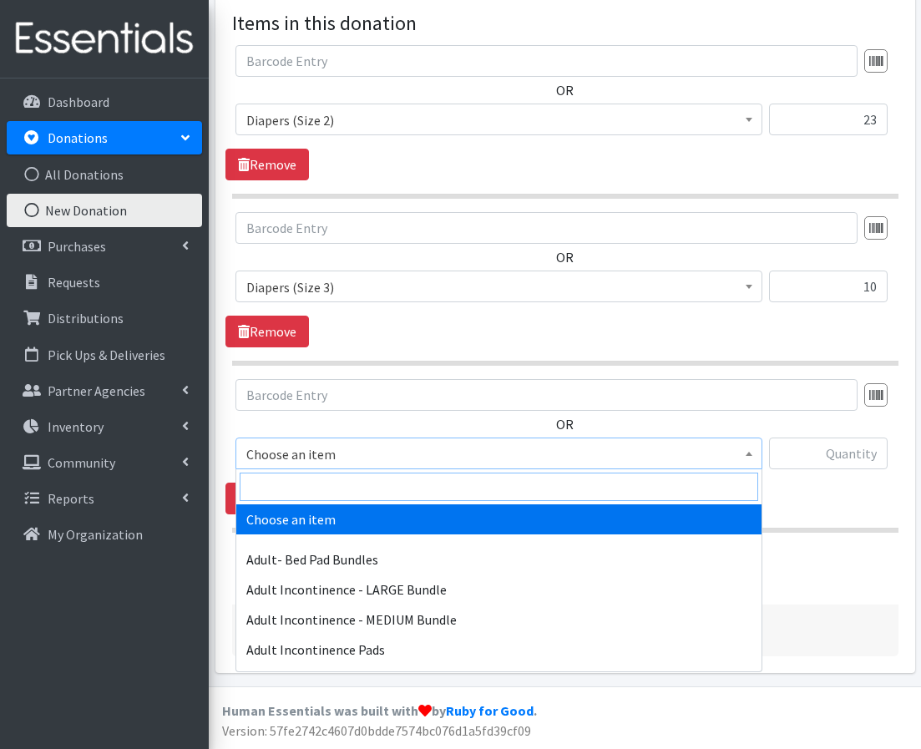
click at [346, 494] on input "search" at bounding box center [499, 487] width 519 height 28
click at [341, 483] on input "search" at bounding box center [499, 487] width 519 height 28
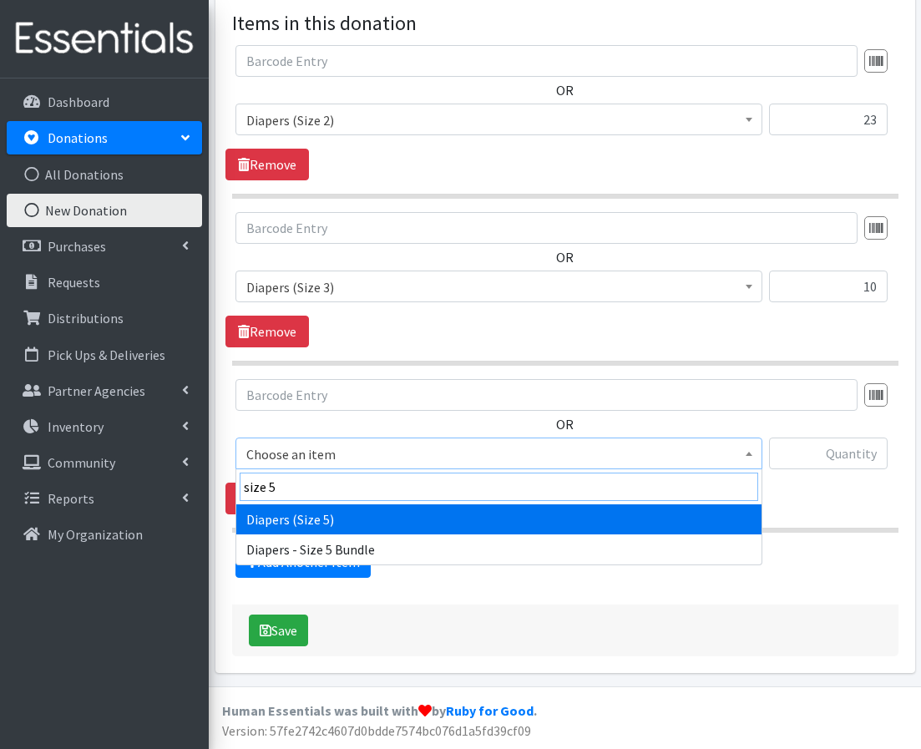
type input "size 5"
select select "1230"
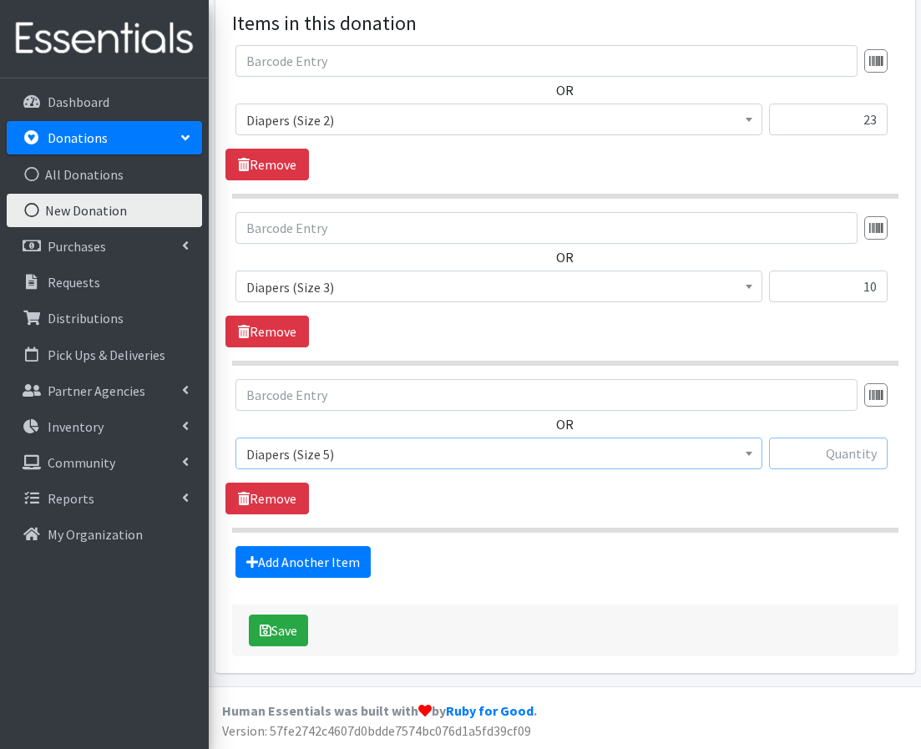
click at [854, 451] on input "text" at bounding box center [828, 454] width 119 height 32
type input "264"
click at [274, 566] on link "Add Another Item" at bounding box center [303, 562] width 135 height 32
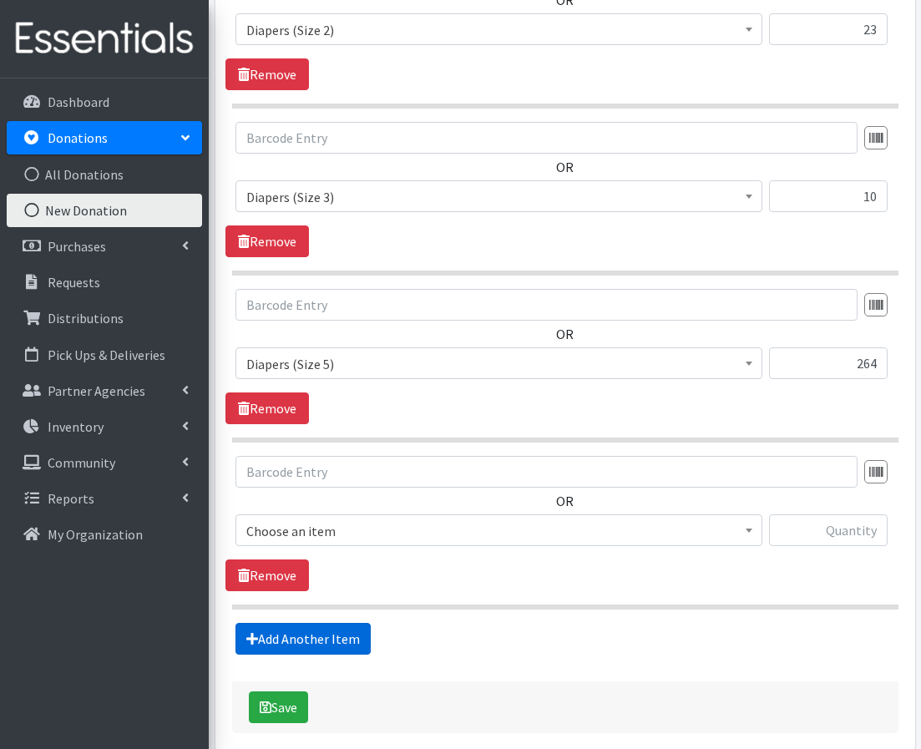
scroll to position [692, 0]
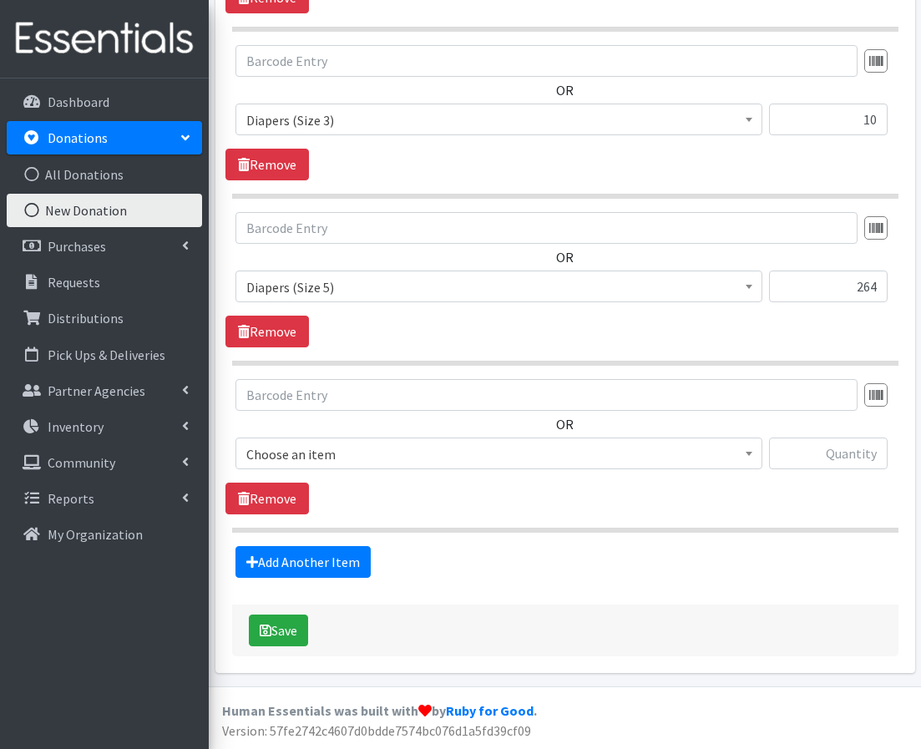
click at [315, 457] on span "Choose an item" at bounding box center [498, 454] width 505 height 23
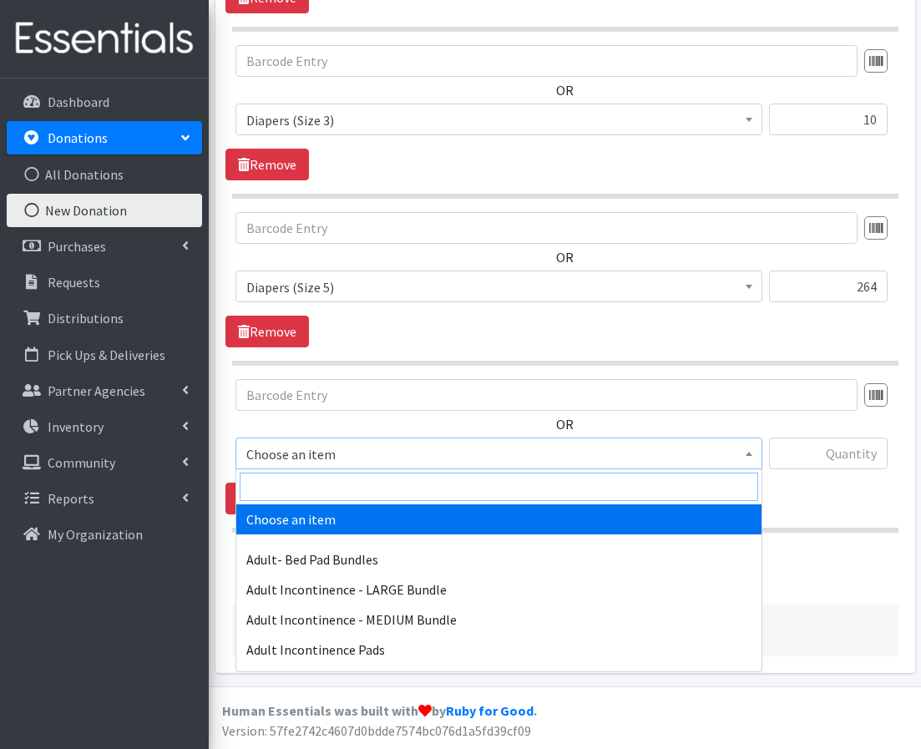
click at [300, 494] on input "search" at bounding box center [499, 487] width 519 height 28
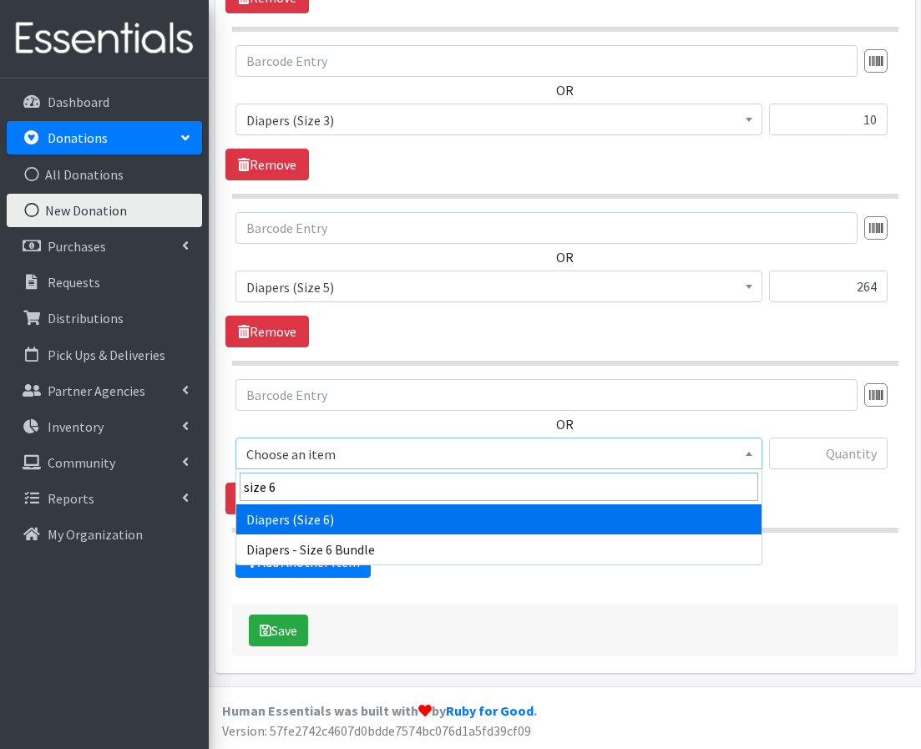
type input "size 6"
select select "1231"
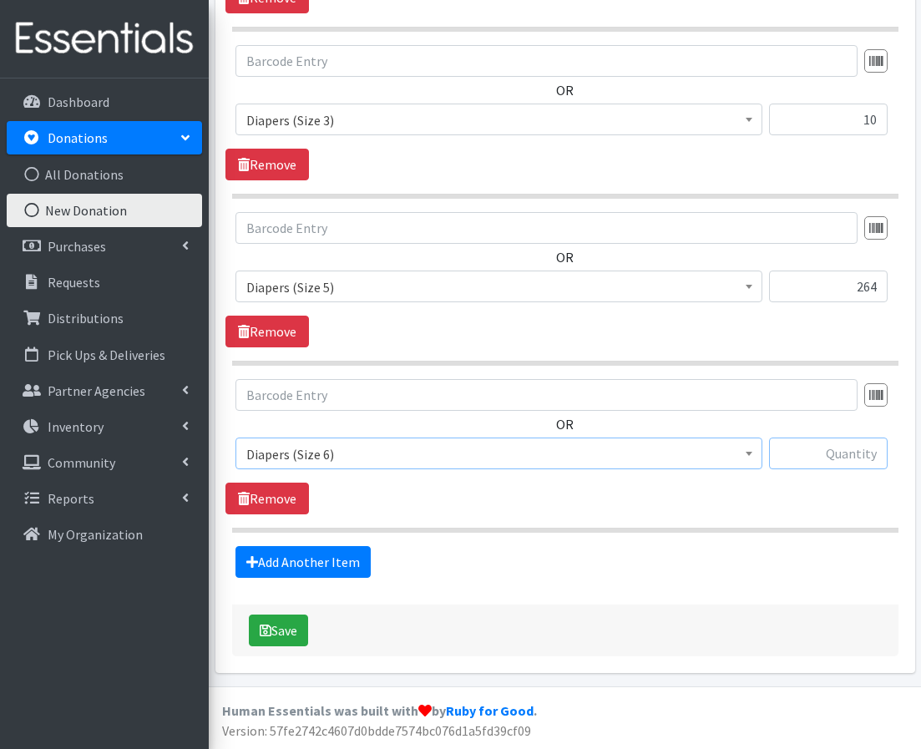
click at [847, 459] on input "text" at bounding box center [828, 454] width 119 height 32
type input "21"
click at [293, 557] on link "Add Another Item" at bounding box center [303, 562] width 135 height 32
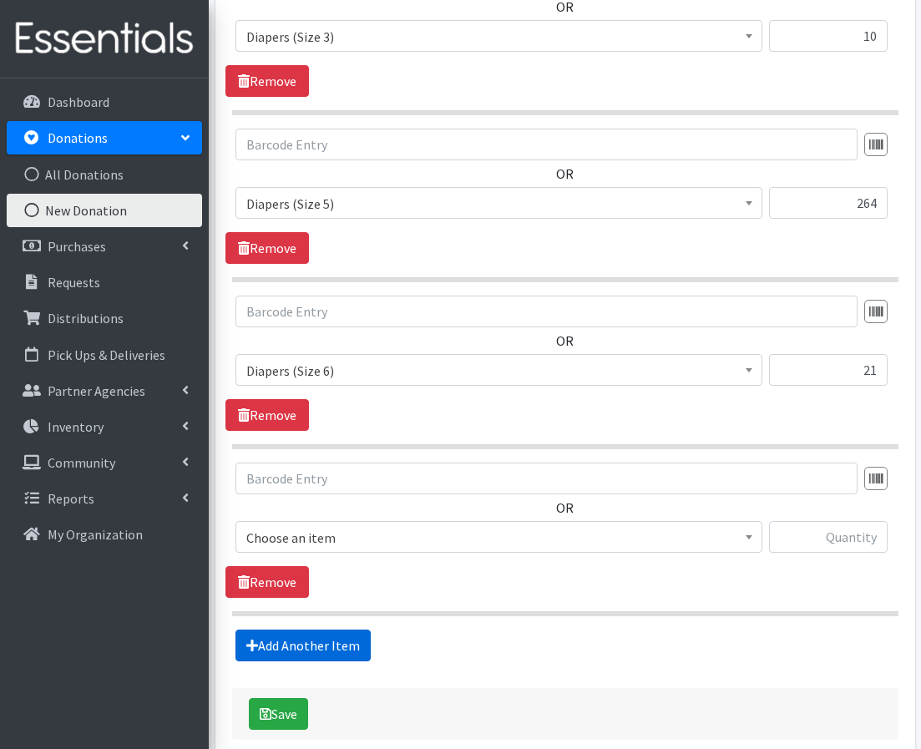
scroll to position [859, 0]
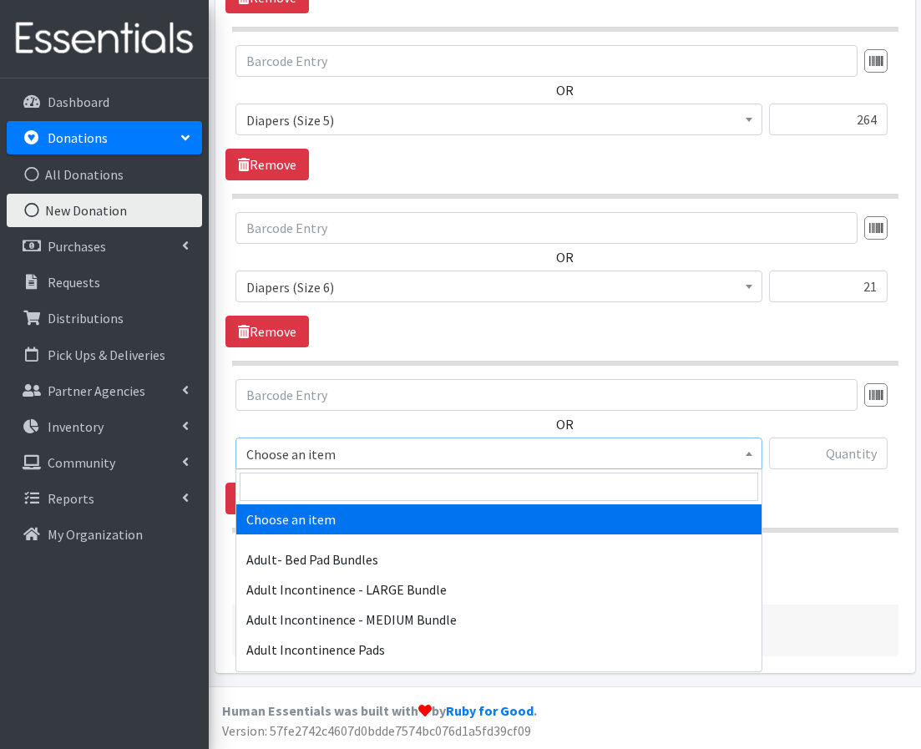
click at [325, 454] on span "Choose an item" at bounding box center [498, 454] width 505 height 23
click at [312, 483] on input "search" at bounding box center [499, 487] width 519 height 28
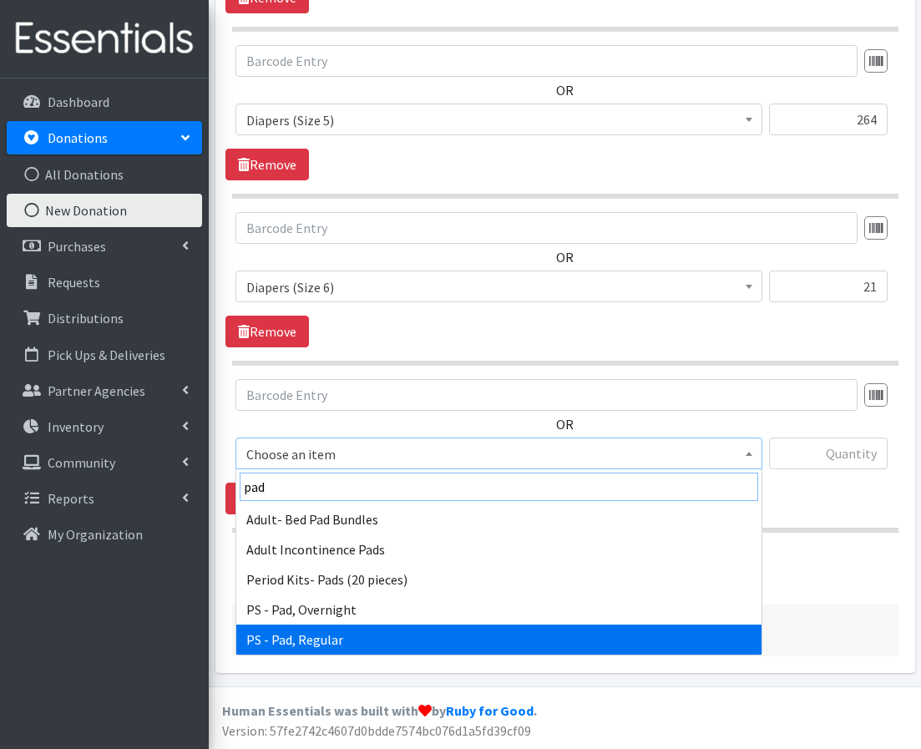
type input "pad"
select select "2192"
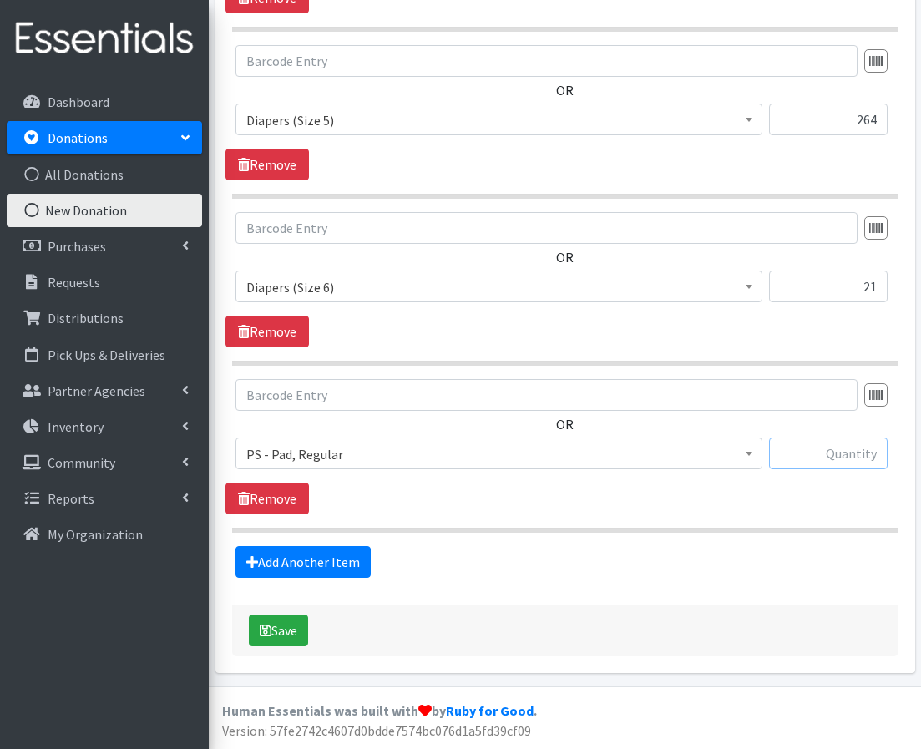
click at [835, 466] on input "text" at bounding box center [828, 454] width 119 height 32
type input "11"
click at [758, 507] on div "OR Choose an item Adult- Bed Pad Bundles Adult Incontinence - LARGE Bundle Adul…" at bounding box center [565, 446] width 679 height 135
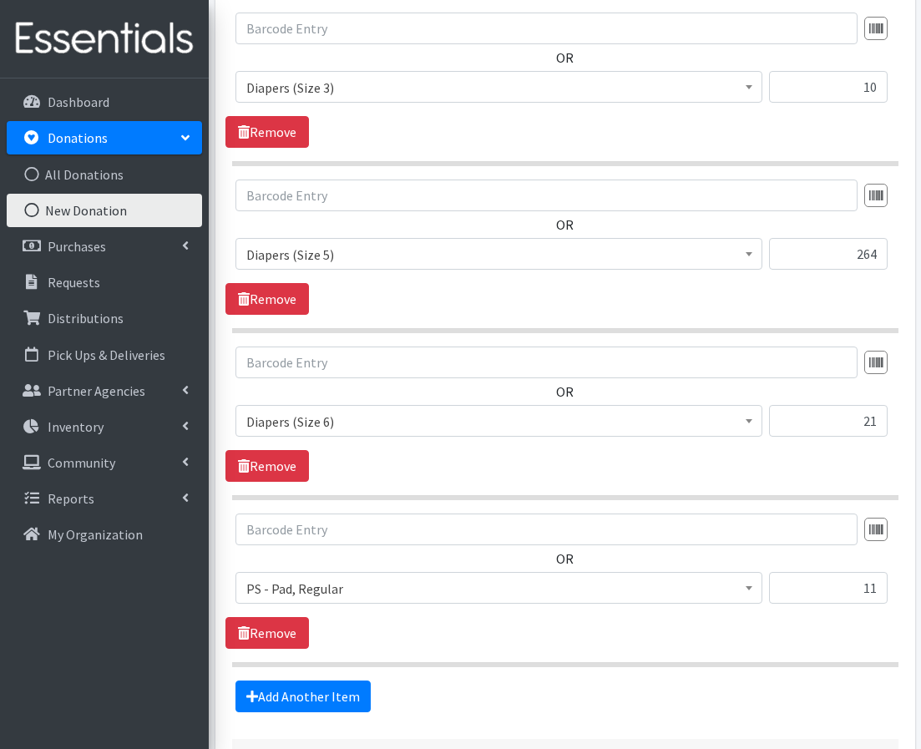
scroll to position [727, 0]
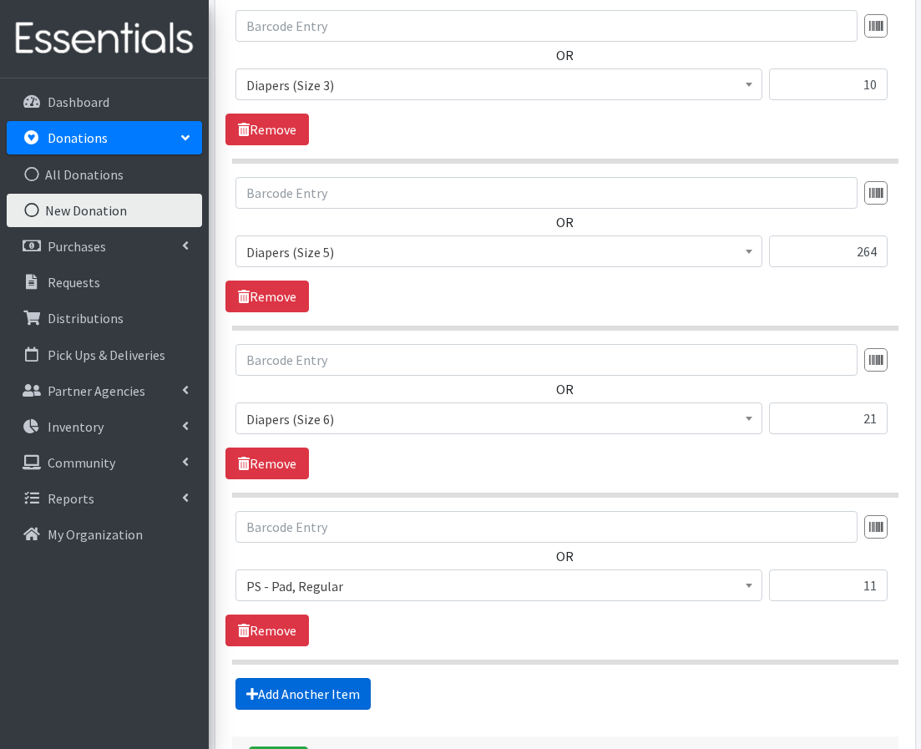
click at [281, 697] on link "Add Another Item" at bounding box center [303, 694] width 135 height 32
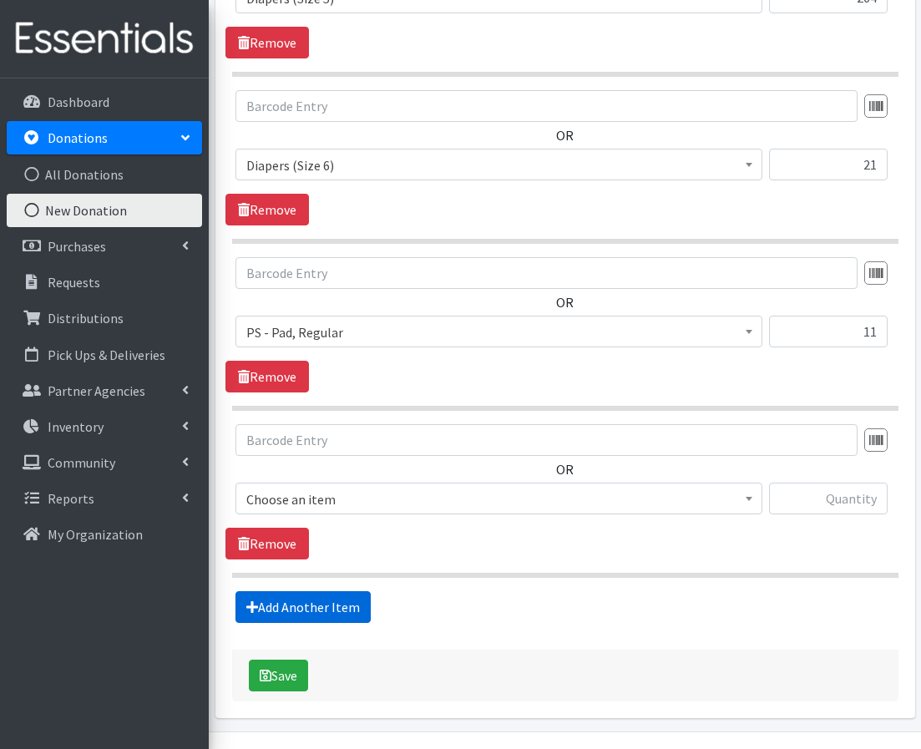
scroll to position [1026, 0]
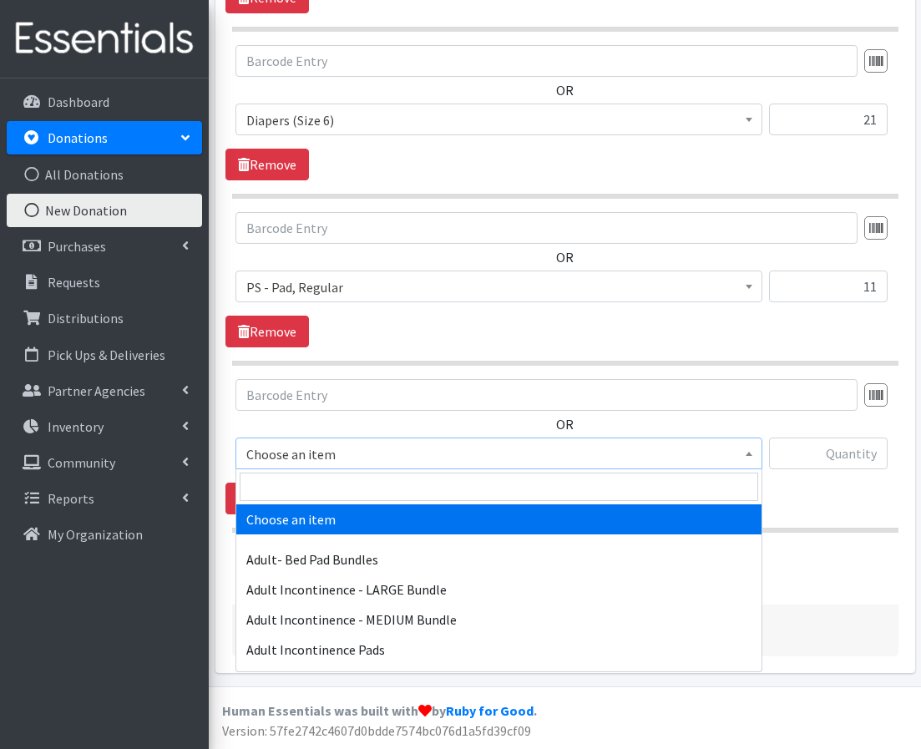
click at [340, 454] on span "Choose an item" at bounding box center [498, 454] width 505 height 23
click at [329, 486] on input "search" at bounding box center [499, 487] width 519 height 28
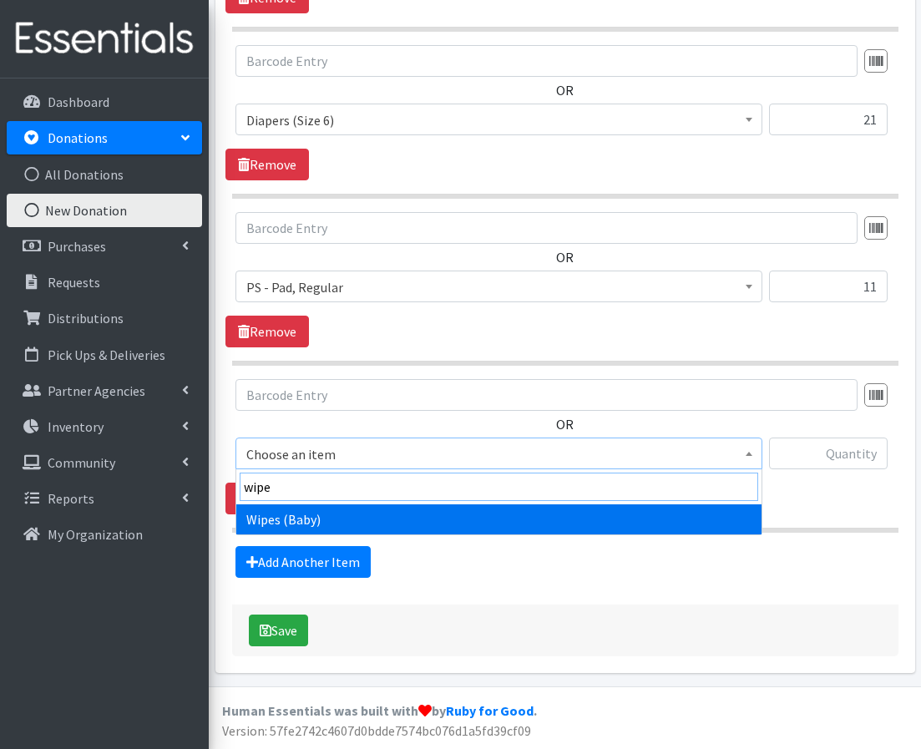
type input "wipe"
select select "1260"
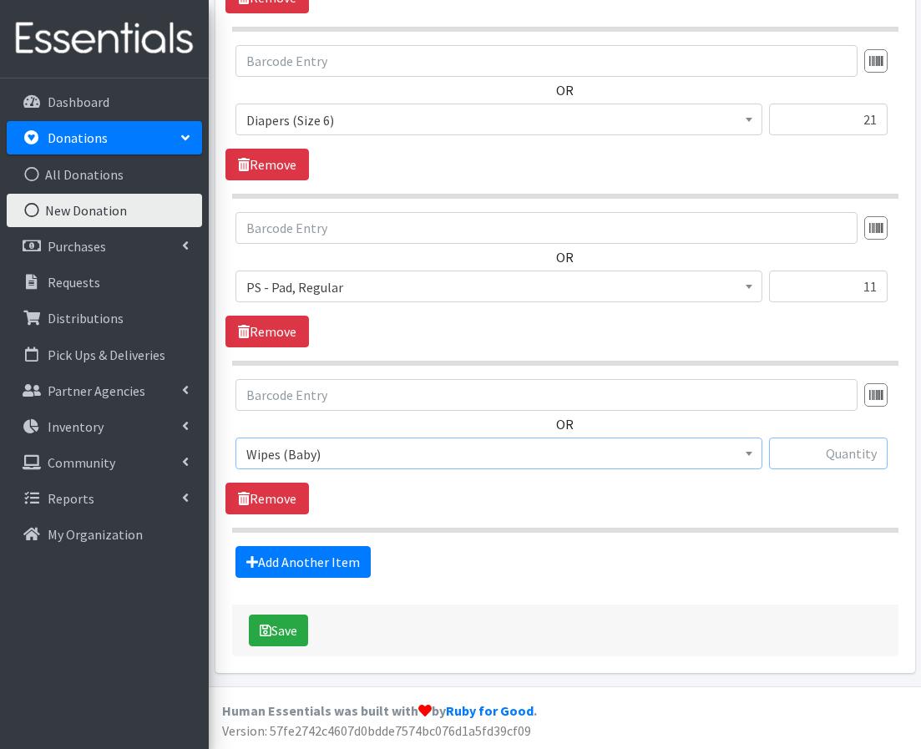
click at [809, 451] on input "text" at bounding box center [828, 454] width 119 height 32
type input "1"
click at [288, 625] on button "Save" at bounding box center [278, 631] width 59 height 32
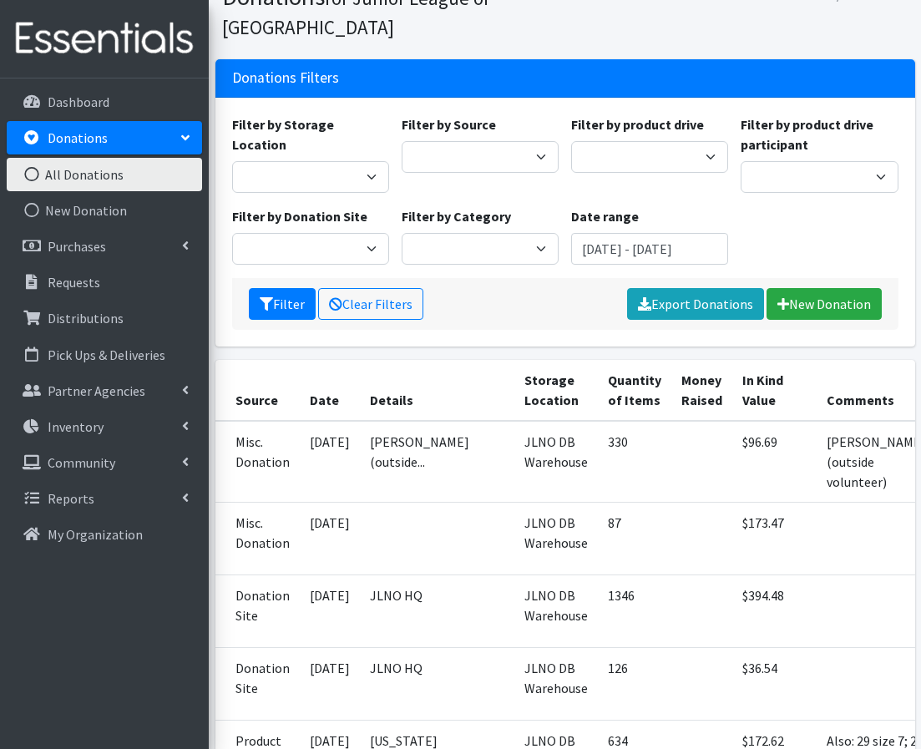
scroll to position [167, 0]
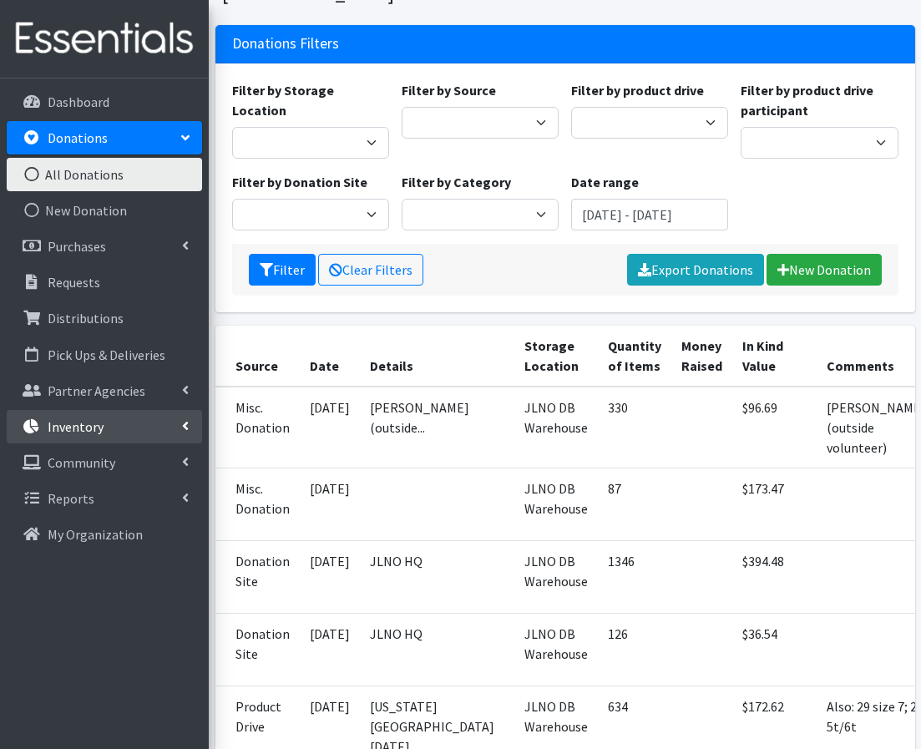
click at [143, 413] on link "Inventory" at bounding box center [104, 426] width 195 height 33
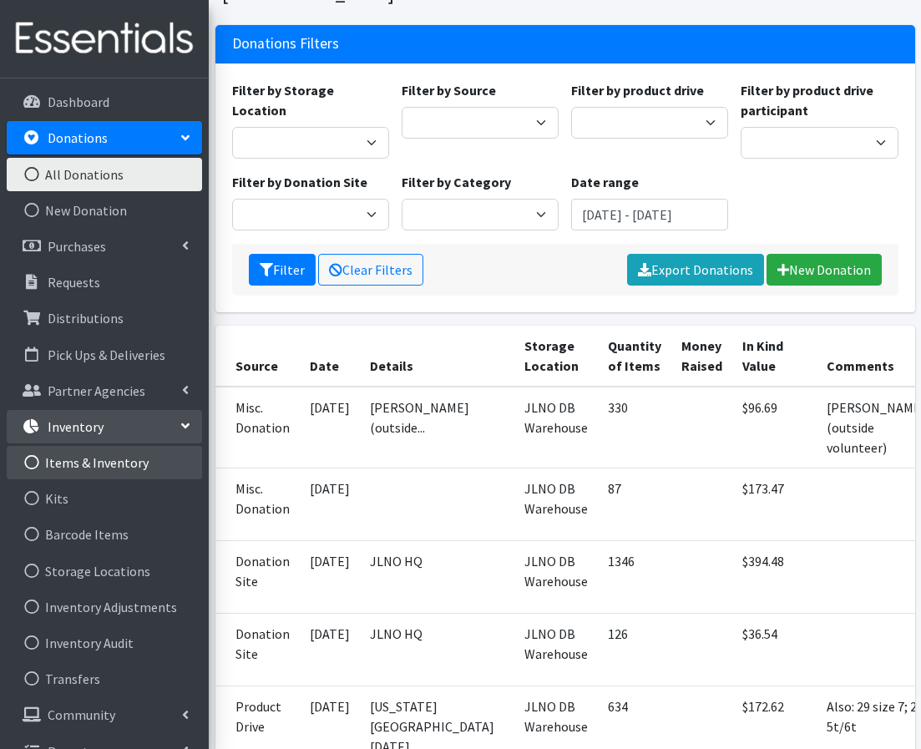
click at [125, 467] on link "Items & Inventory" at bounding box center [104, 462] width 195 height 33
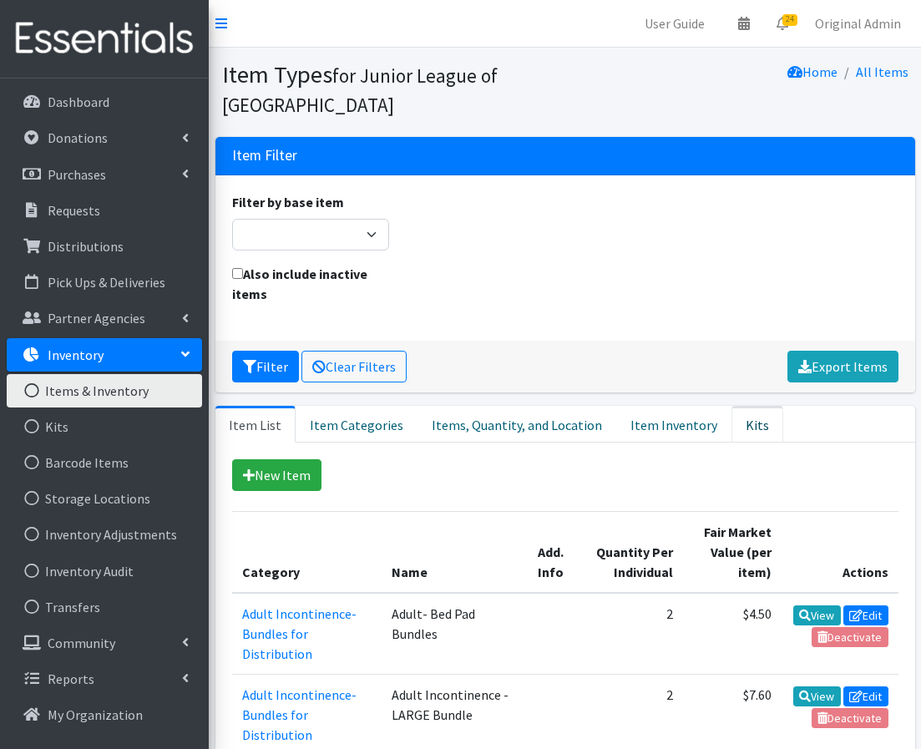
click at [732, 428] on link "Kits" at bounding box center [758, 424] width 52 height 37
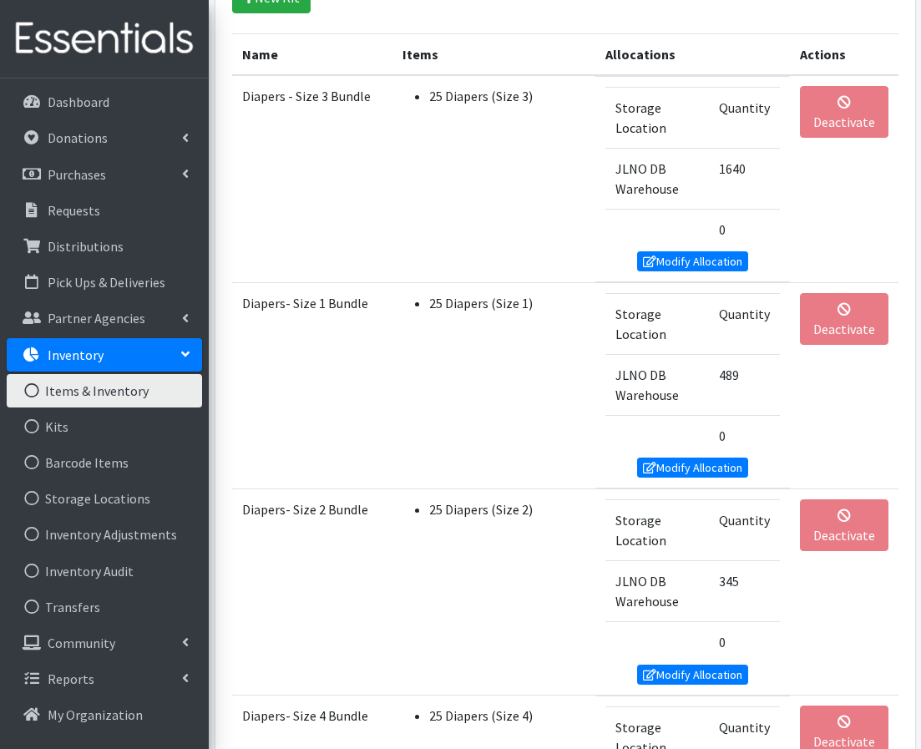
scroll to position [484, 0]
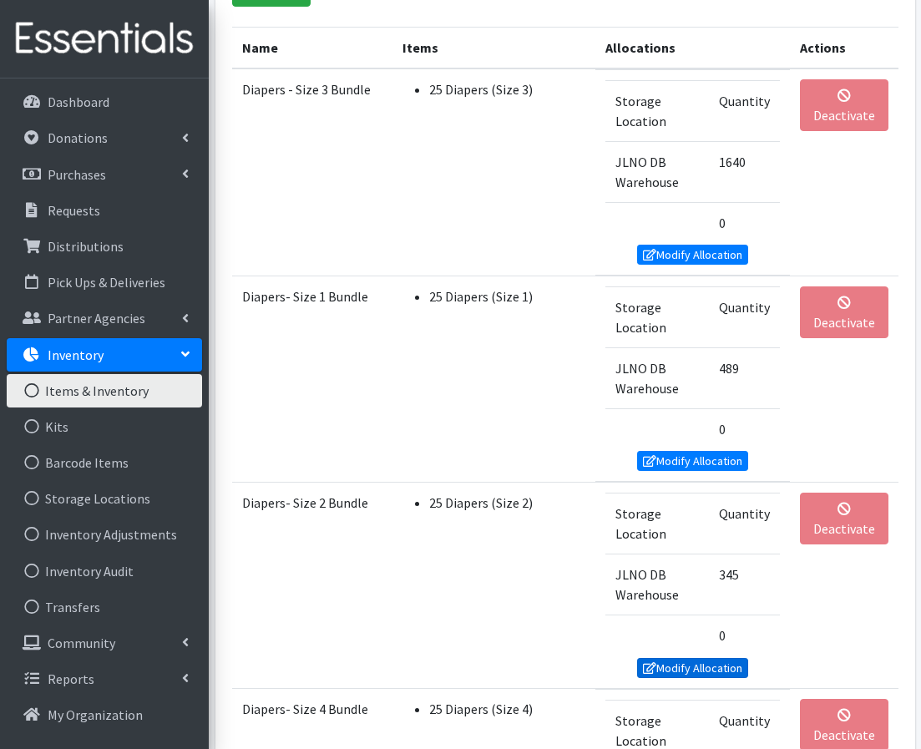
click at [672, 666] on link "Modify Allocation" at bounding box center [693, 668] width 112 height 20
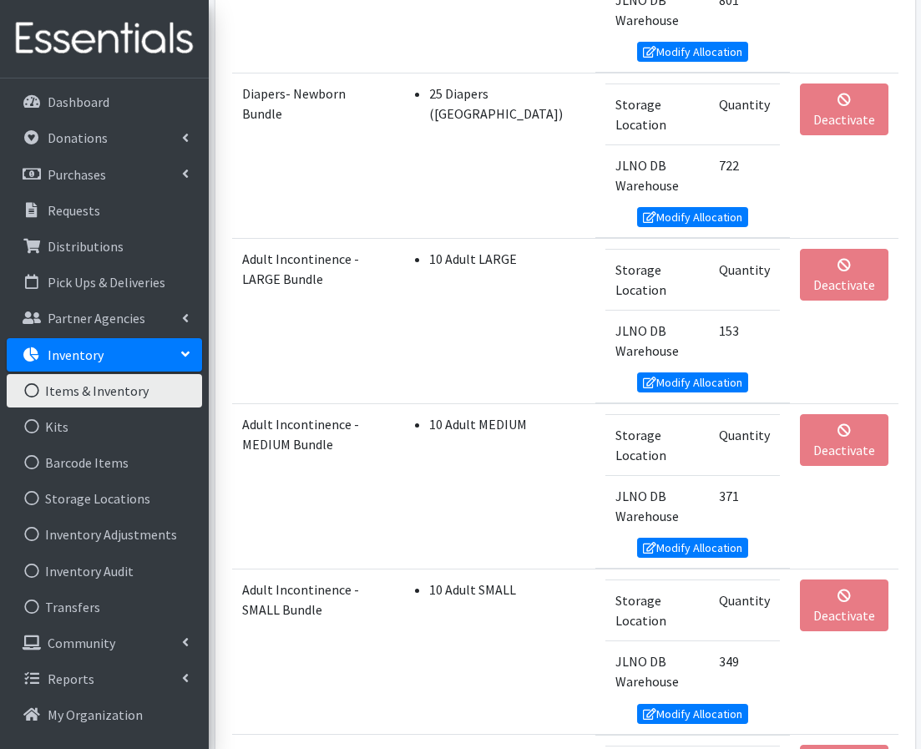
scroll to position [2092, 0]
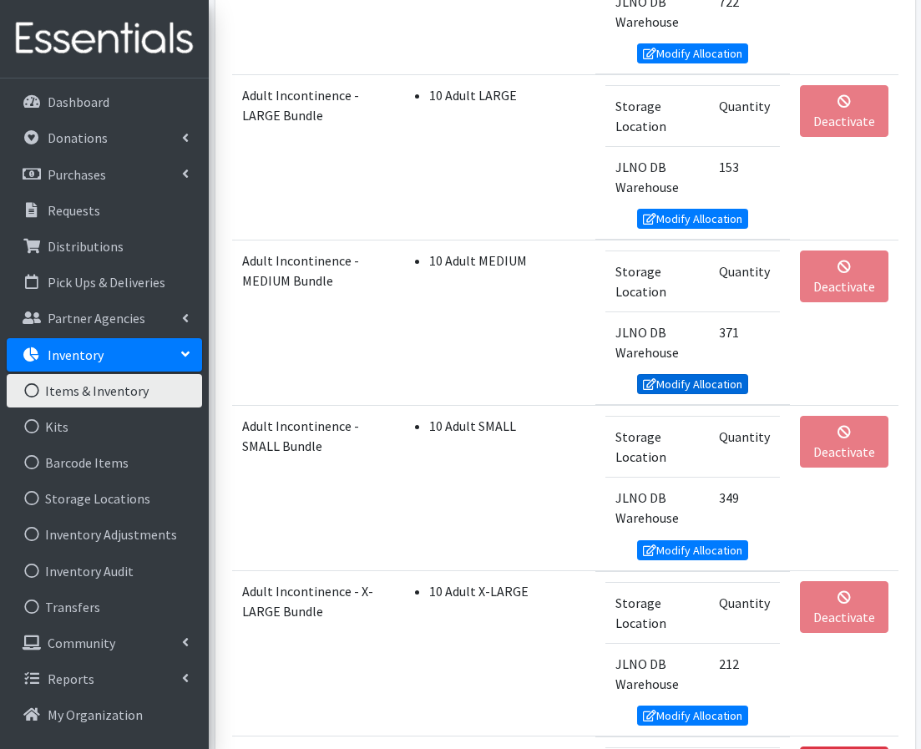
click at [677, 382] on link "Modify Allocation" at bounding box center [693, 384] width 112 height 20
click at [697, 209] on link "Modify Allocation" at bounding box center [693, 219] width 112 height 20
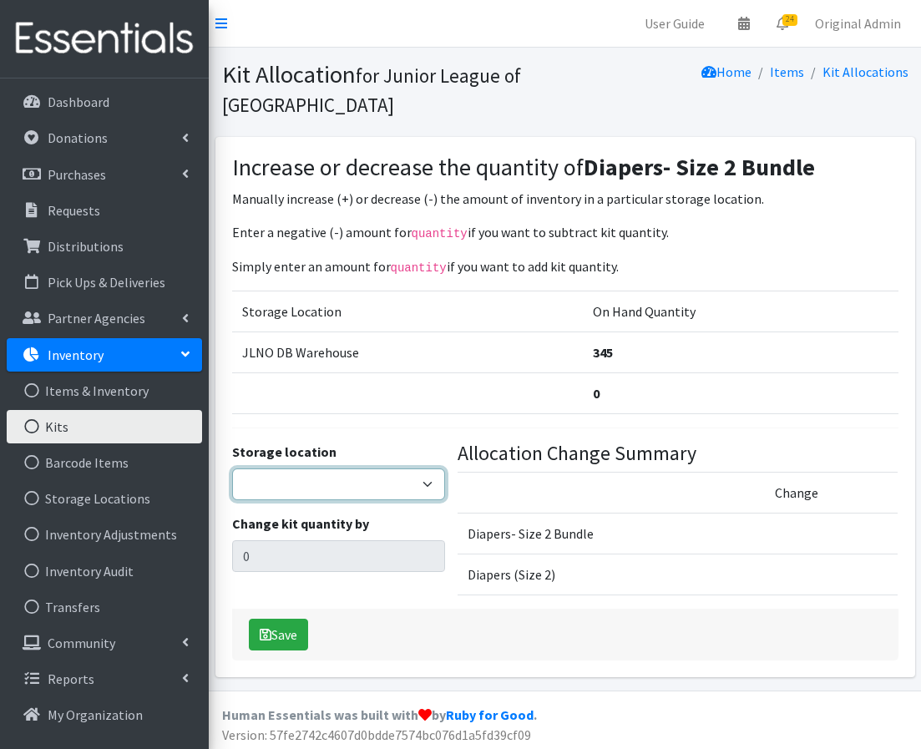
click at [321, 484] on select "JLNO DB Warehouse" at bounding box center [339, 485] width 214 height 32
select select "24"
click at [232, 469] on select "JLNO DB Warehouse" at bounding box center [339, 485] width 214 height 32
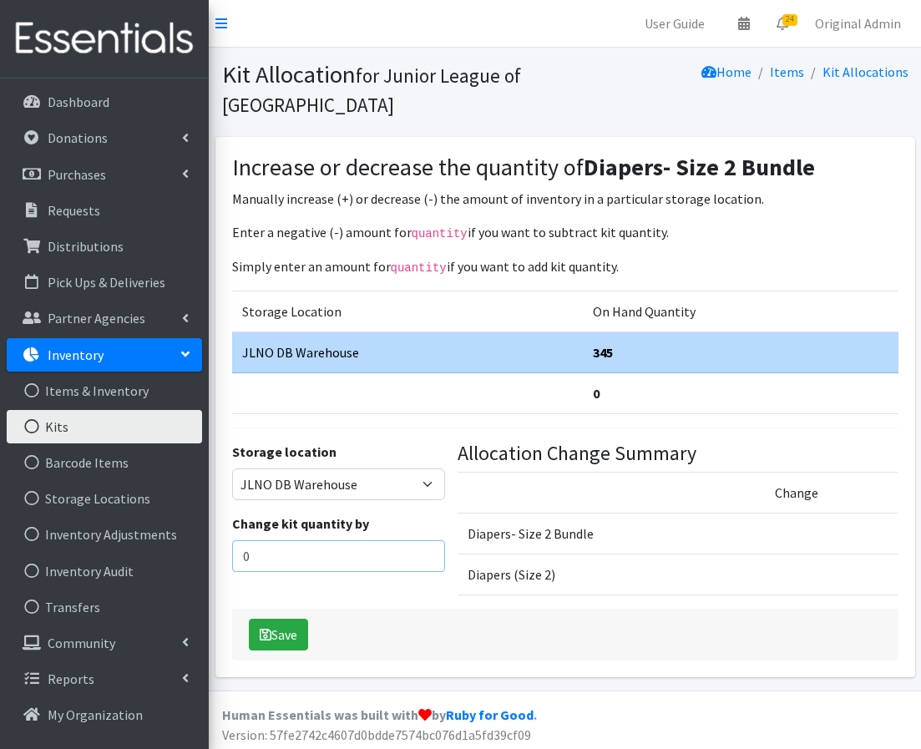
click at [301, 552] on input "0" at bounding box center [339, 556] width 214 height 32
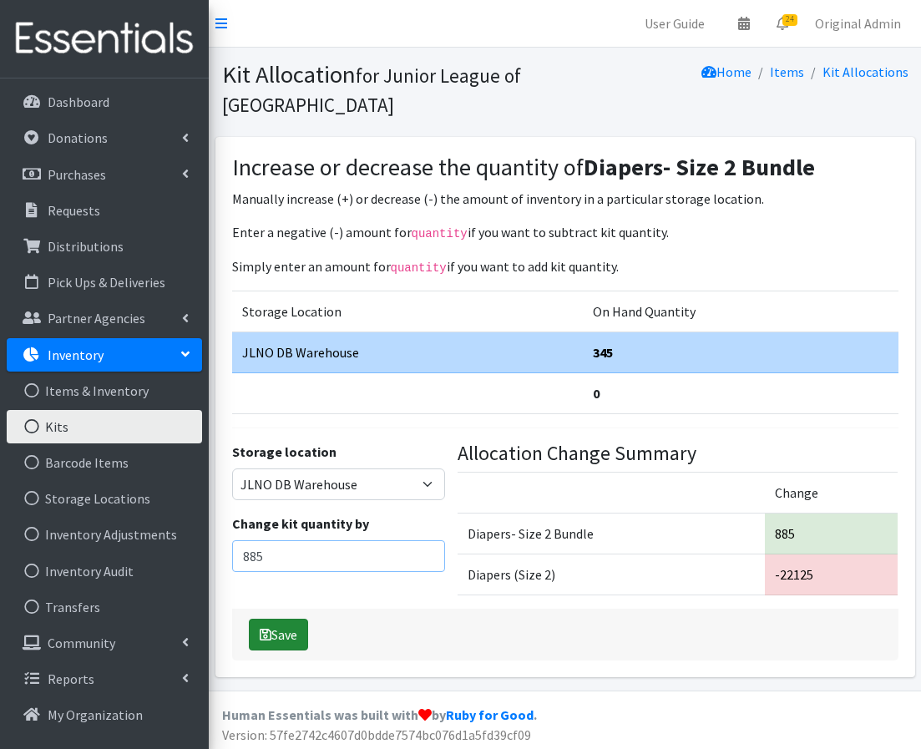
type input "885"
click at [287, 635] on button "Save" at bounding box center [278, 635] width 59 height 32
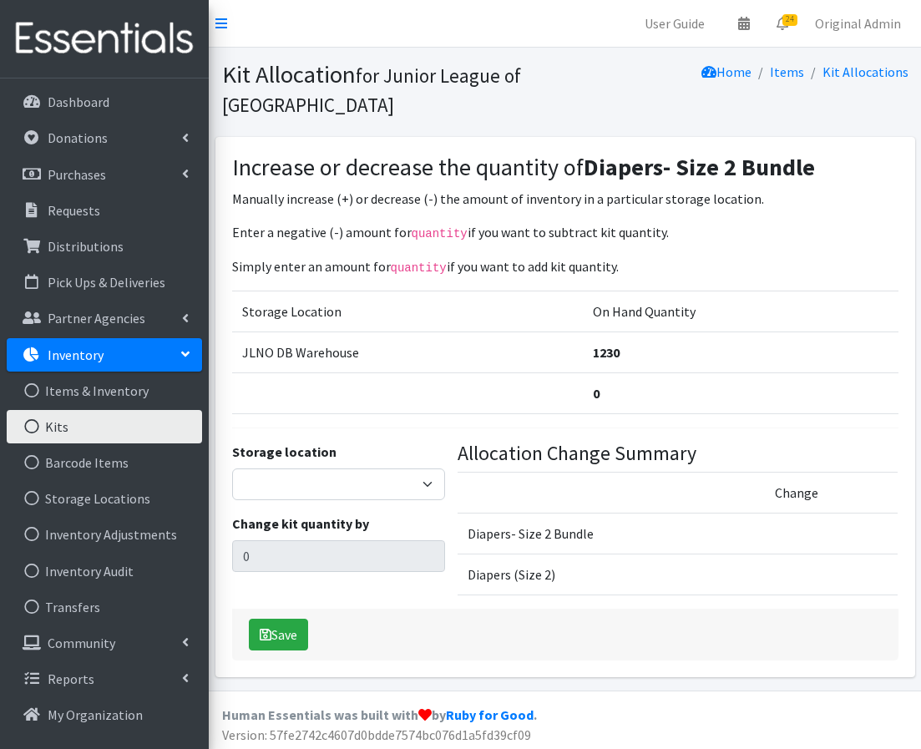
scroll to position [3, 0]
select select "24"
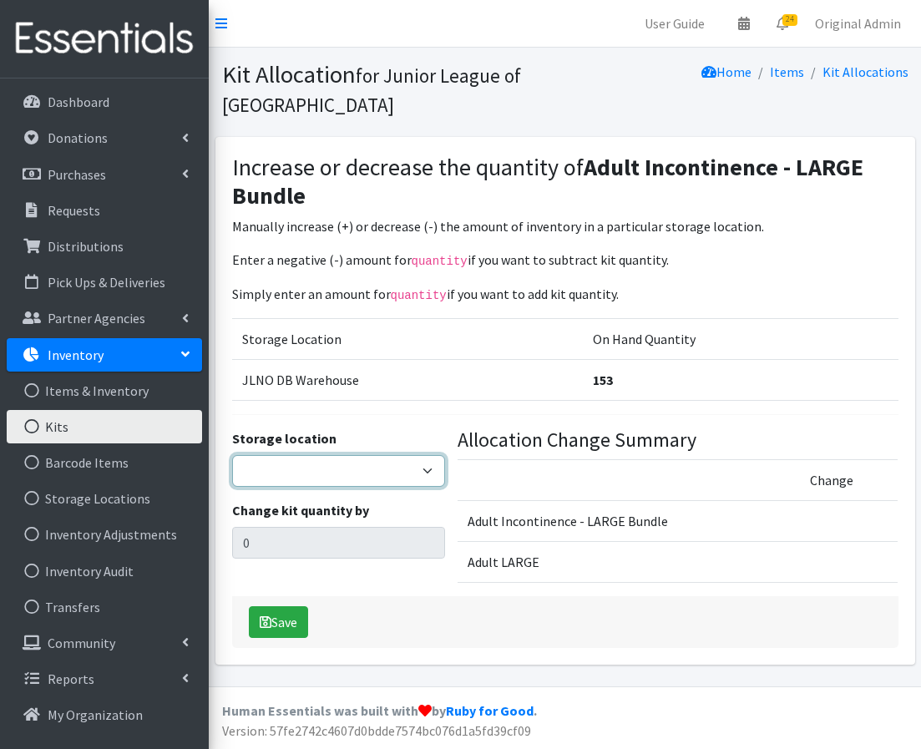
click at [354, 474] on select "JLNO DB Warehouse" at bounding box center [339, 471] width 214 height 32
select select "24"
click at [232, 455] on select "JLNO DB Warehouse" at bounding box center [339, 471] width 214 height 32
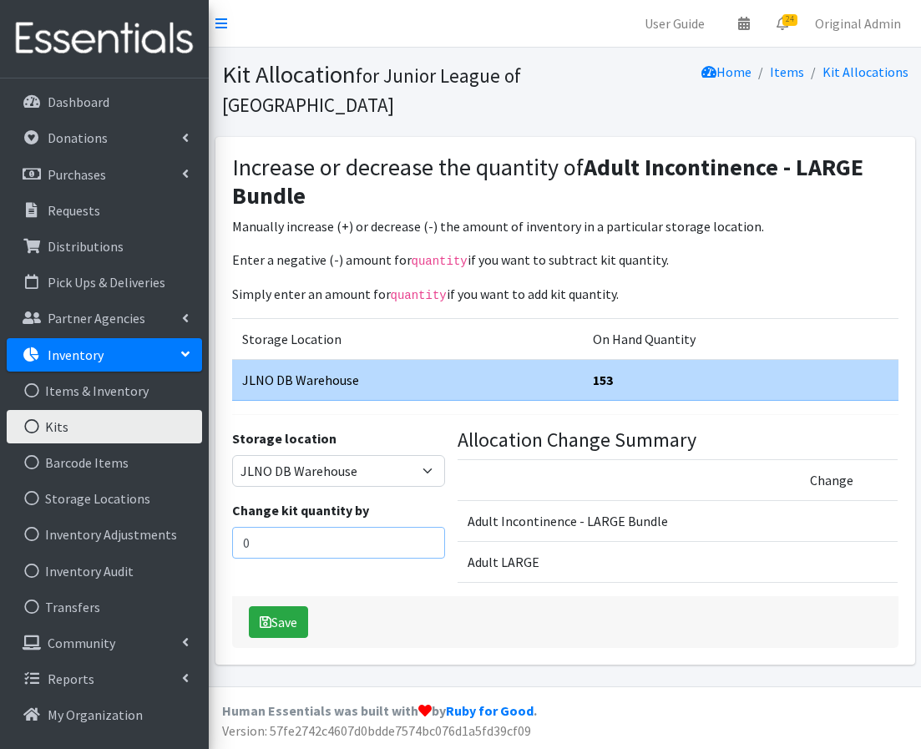
click at [292, 545] on input "0" at bounding box center [339, 543] width 214 height 32
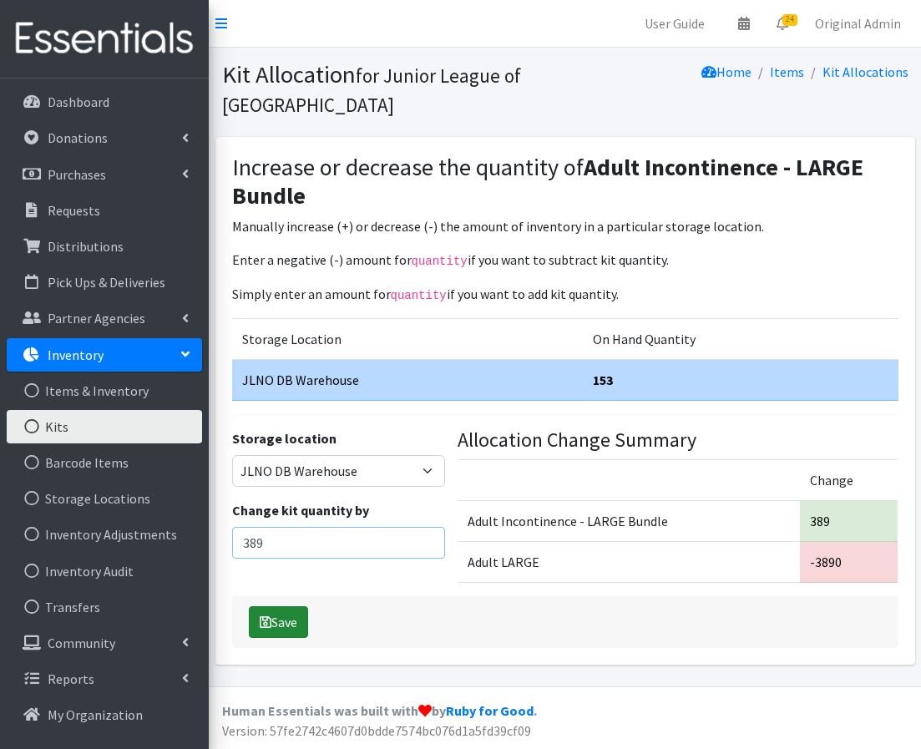
type input "389"
click at [281, 616] on button "Save" at bounding box center [278, 622] width 59 height 32
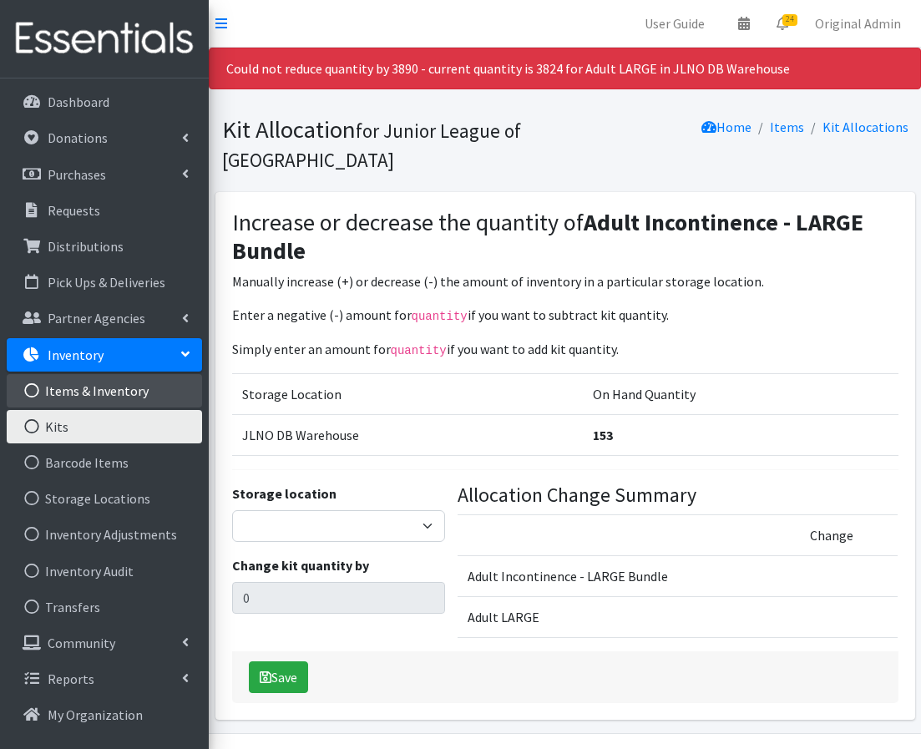
click at [106, 393] on link "Items & Inventory" at bounding box center [104, 390] width 195 height 33
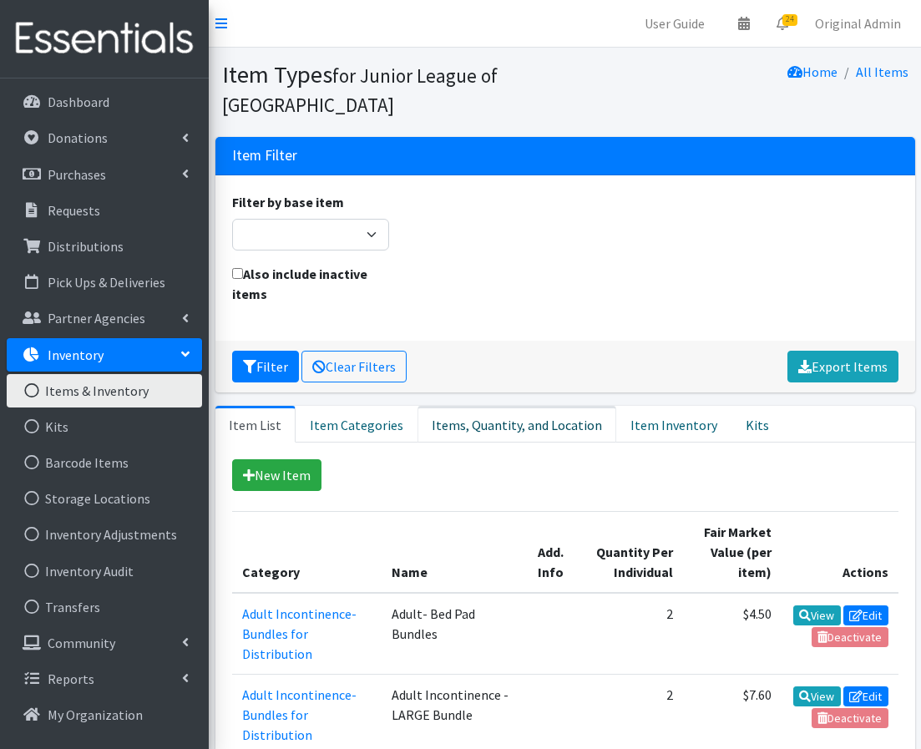
click at [520, 415] on link "Items, Quantity, and Location" at bounding box center [517, 424] width 199 height 37
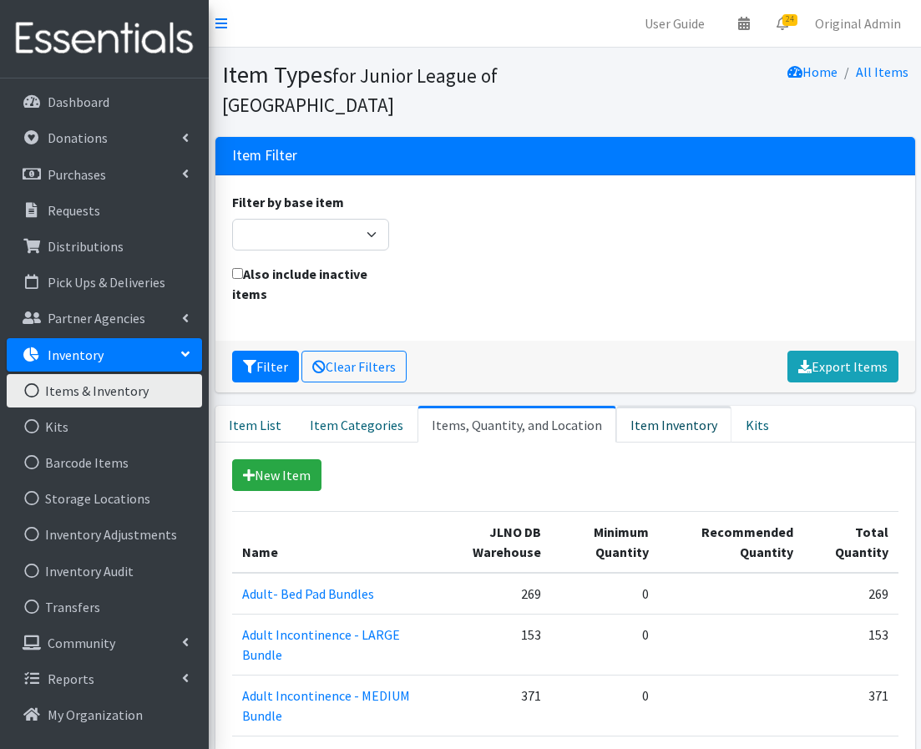
click at [632, 426] on link "Item Inventory" at bounding box center [673, 424] width 115 height 37
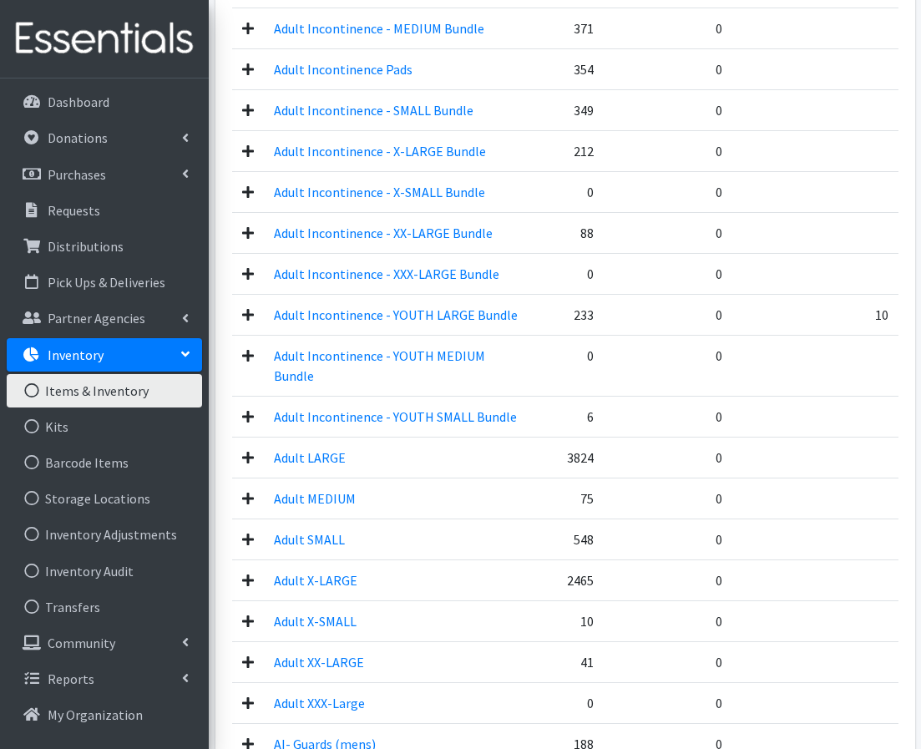
scroll to position [652, 0]
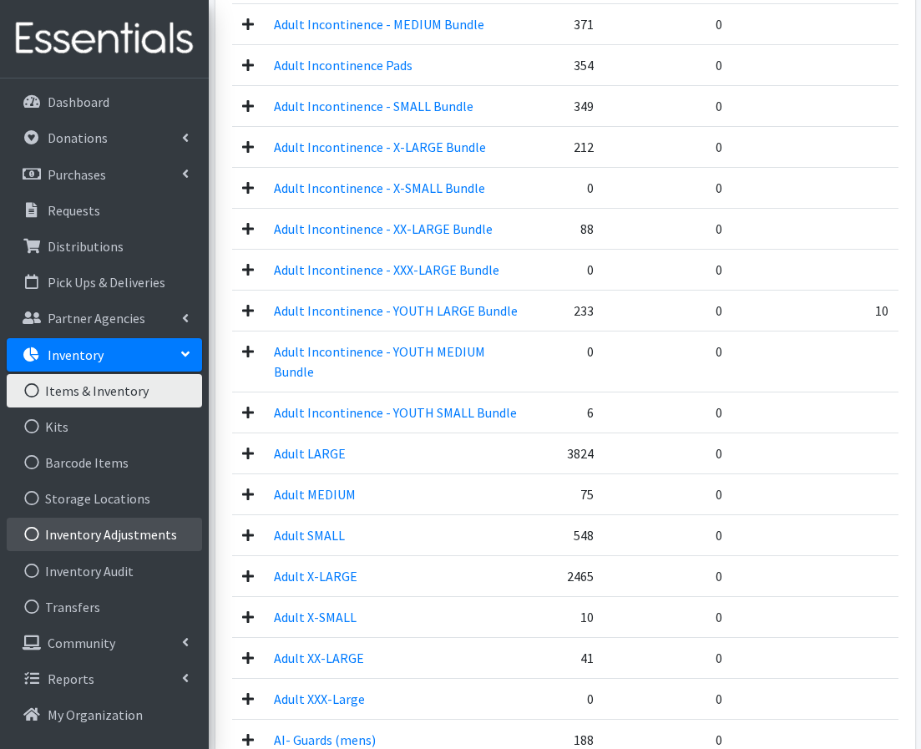
click at [95, 535] on link "Inventory Adjustments" at bounding box center [104, 534] width 195 height 33
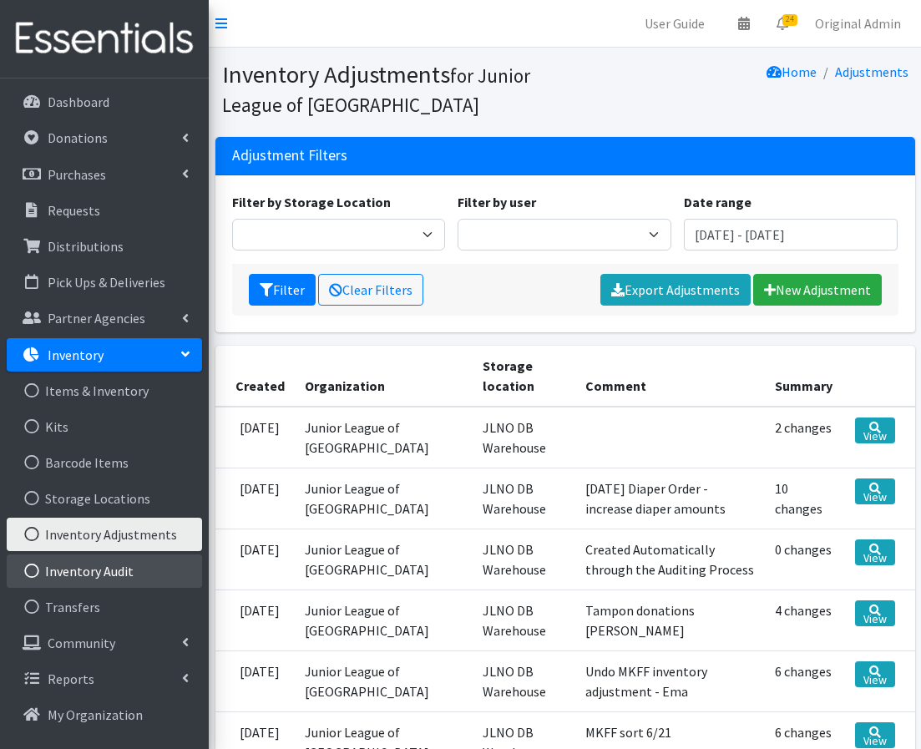
click at [105, 582] on link "Inventory Audit" at bounding box center [104, 571] width 195 height 33
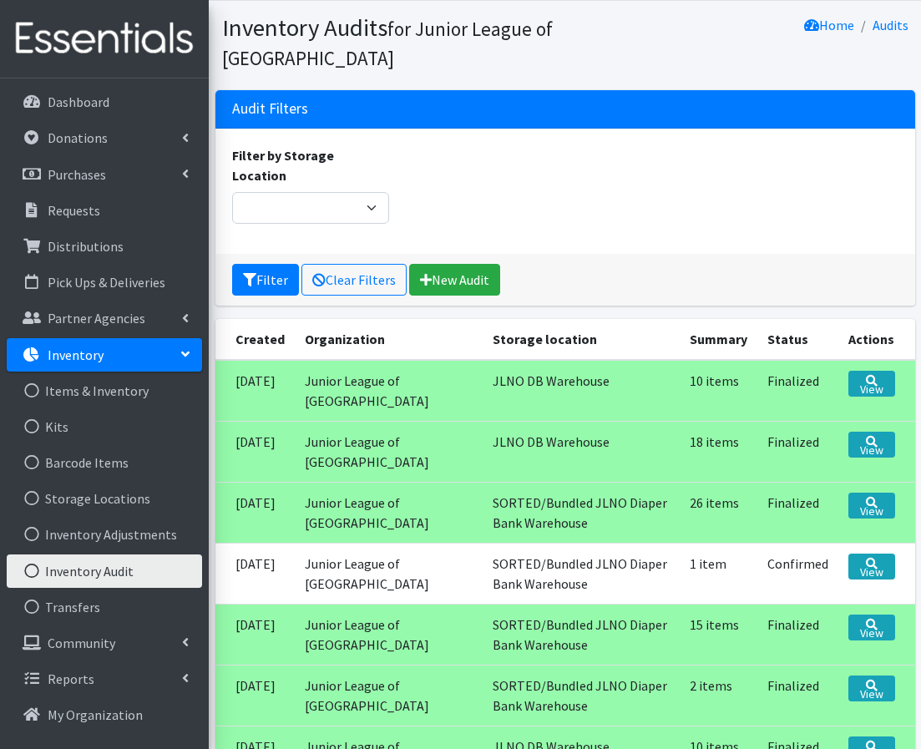
scroll to position [32, 0]
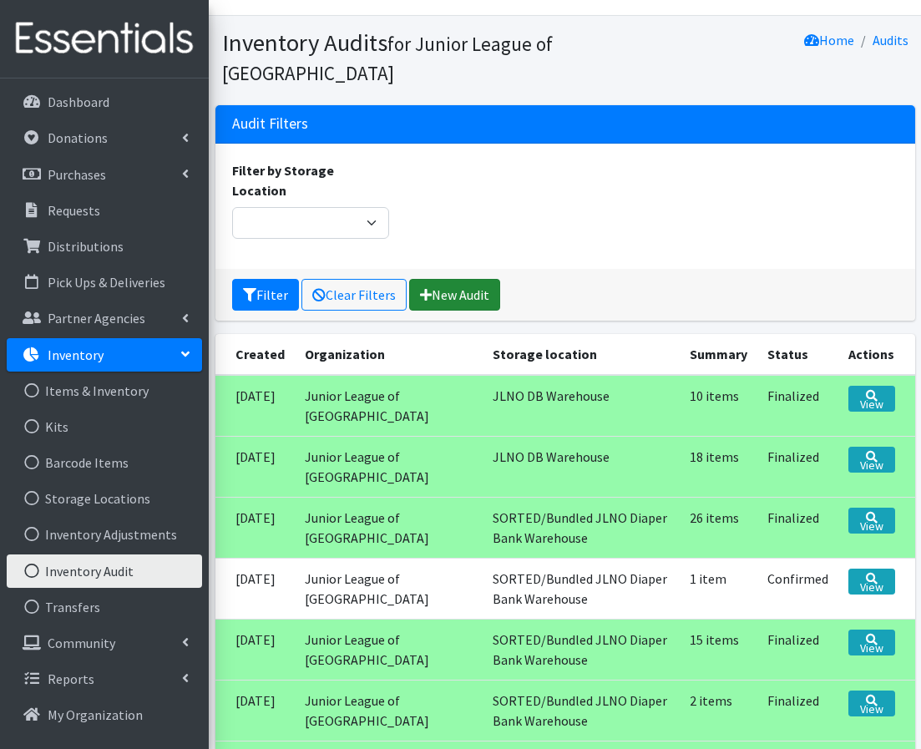
click at [451, 279] on link "New Audit" at bounding box center [454, 295] width 91 height 32
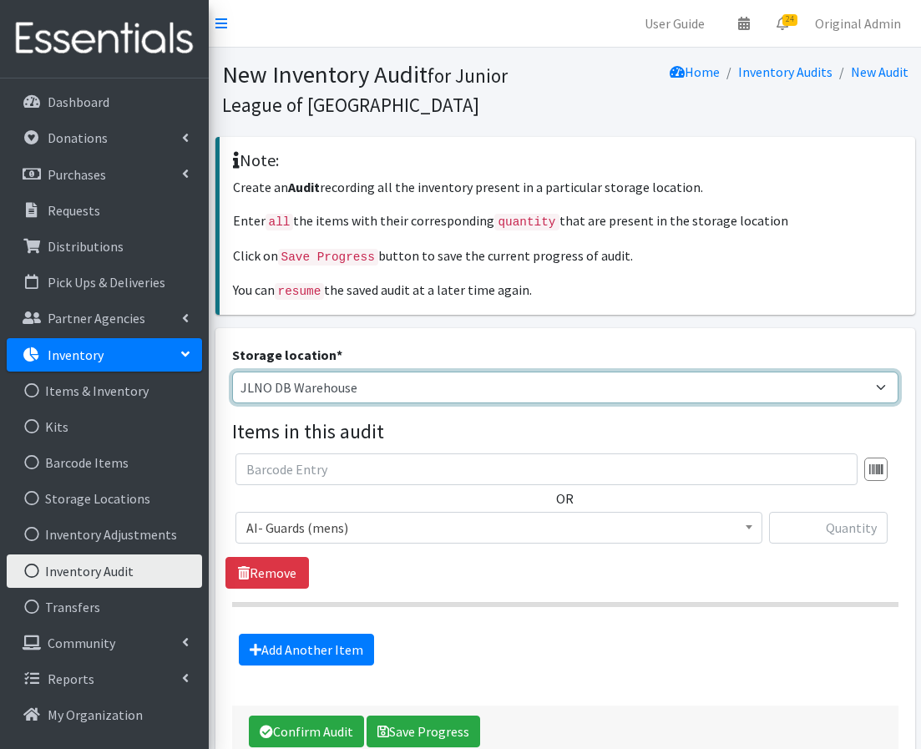
click at [363, 382] on select "JLNO DB Warehouse" at bounding box center [565, 388] width 667 height 32
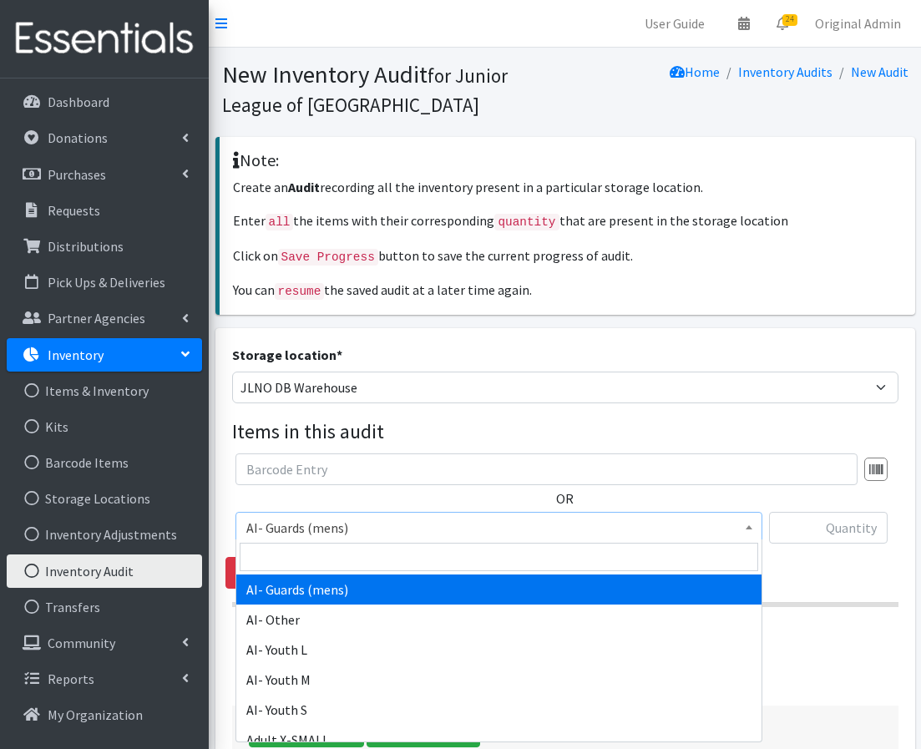
click at [312, 520] on span "AI- Guards (mens)" at bounding box center [498, 527] width 505 height 23
click at [296, 565] on input "search" at bounding box center [499, 557] width 519 height 28
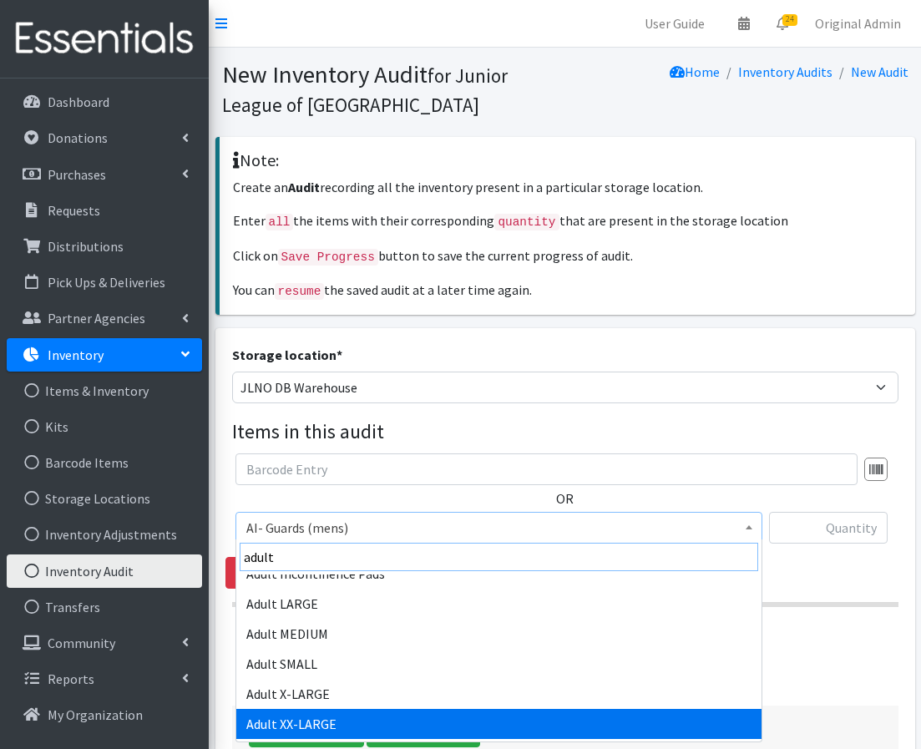
scroll to position [345, 0]
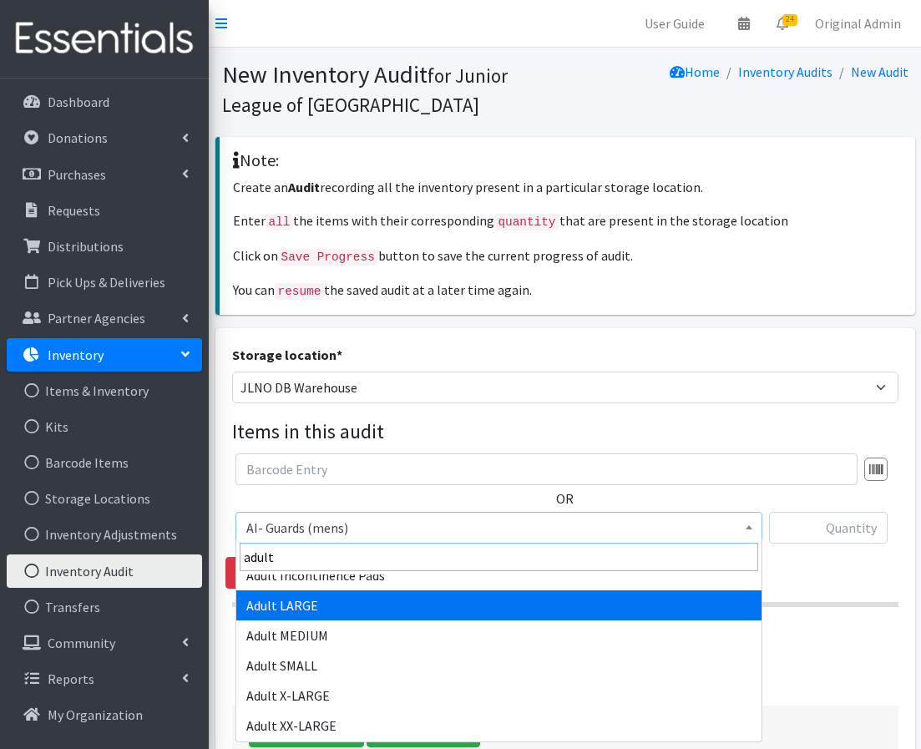
type input "adult"
select select "4720"
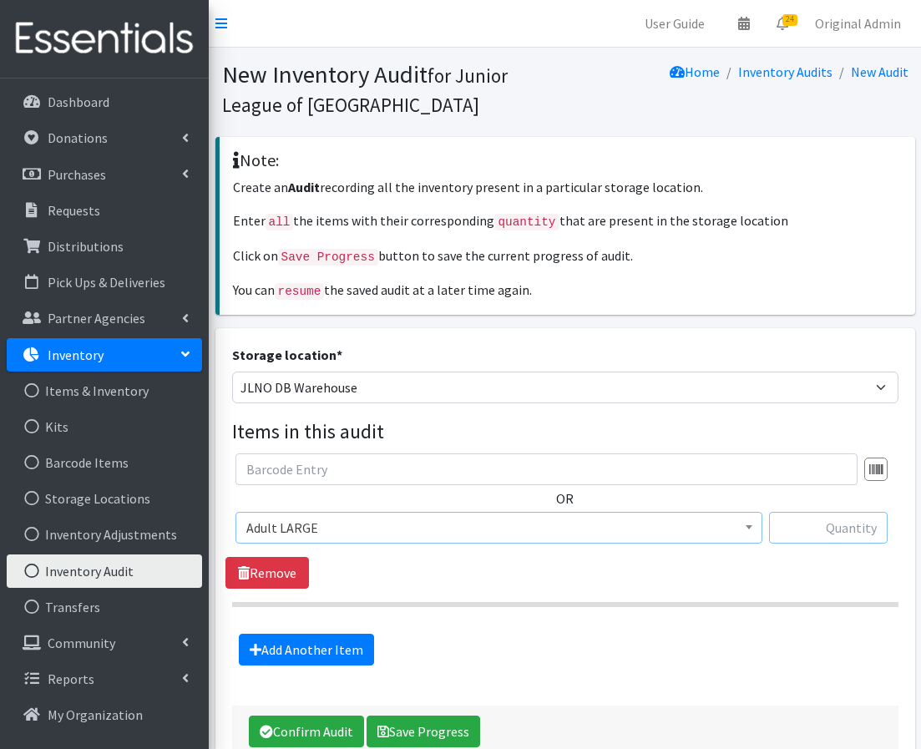
click at [833, 522] on input "text" at bounding box center [828, 528] width 119 height 32
type input "4134"
click at [322, 648] on link "Add Another Item" at bounding box center [306, 650] width 135 height 32
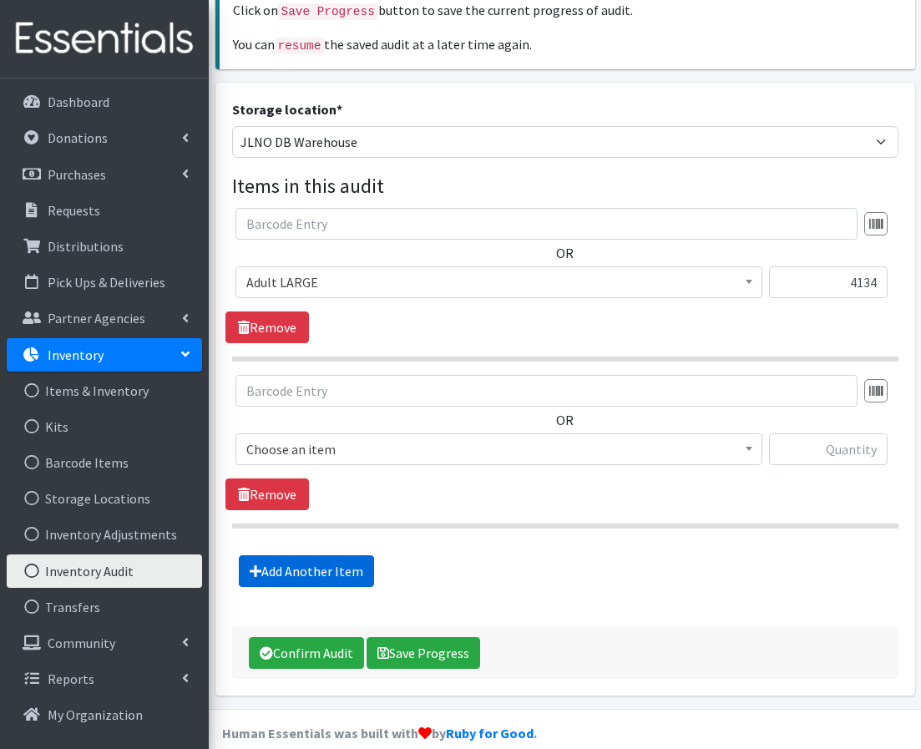
scroll to position [264, 0]
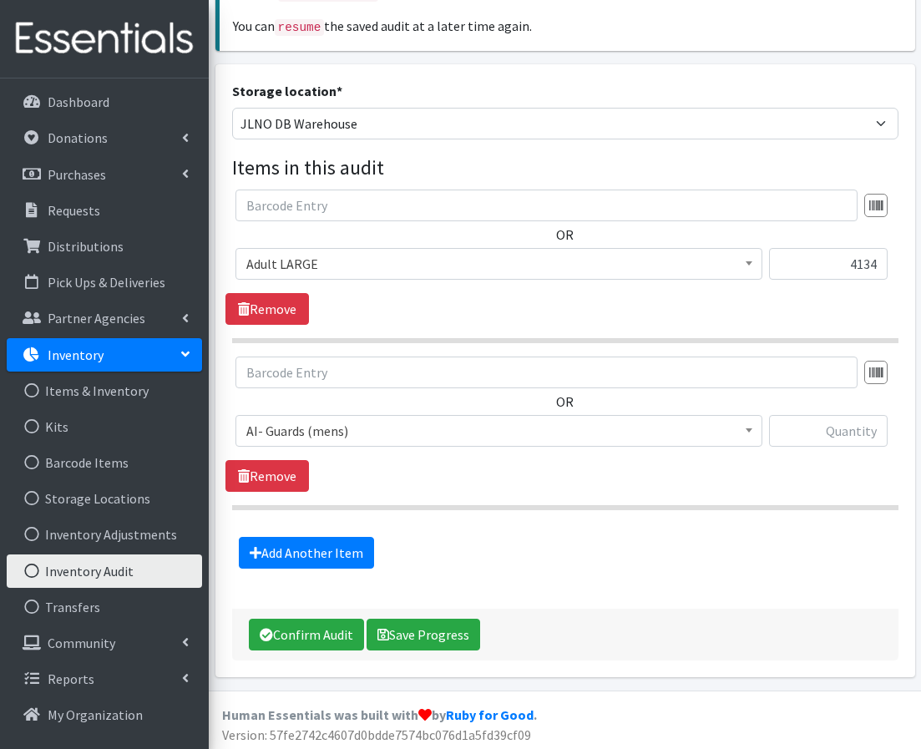
click at [392, 433] on span "AI- Guards (mens)" at bounding box center [498, 430] width 505 height 23
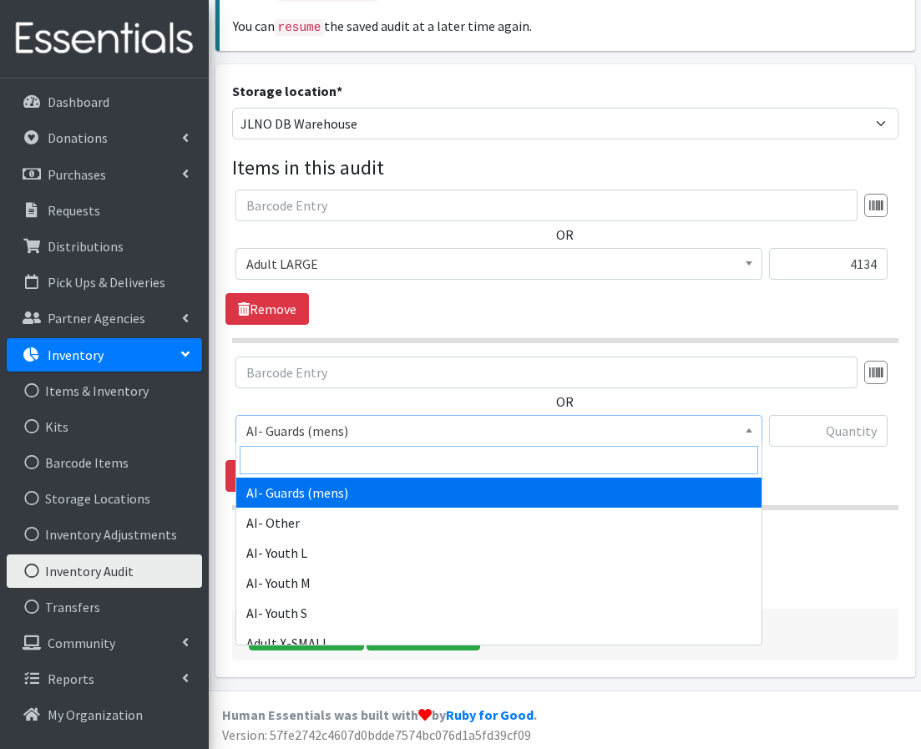
click at [378, 454] on input "search" at bounding box center [499, 460] width 519 height 28
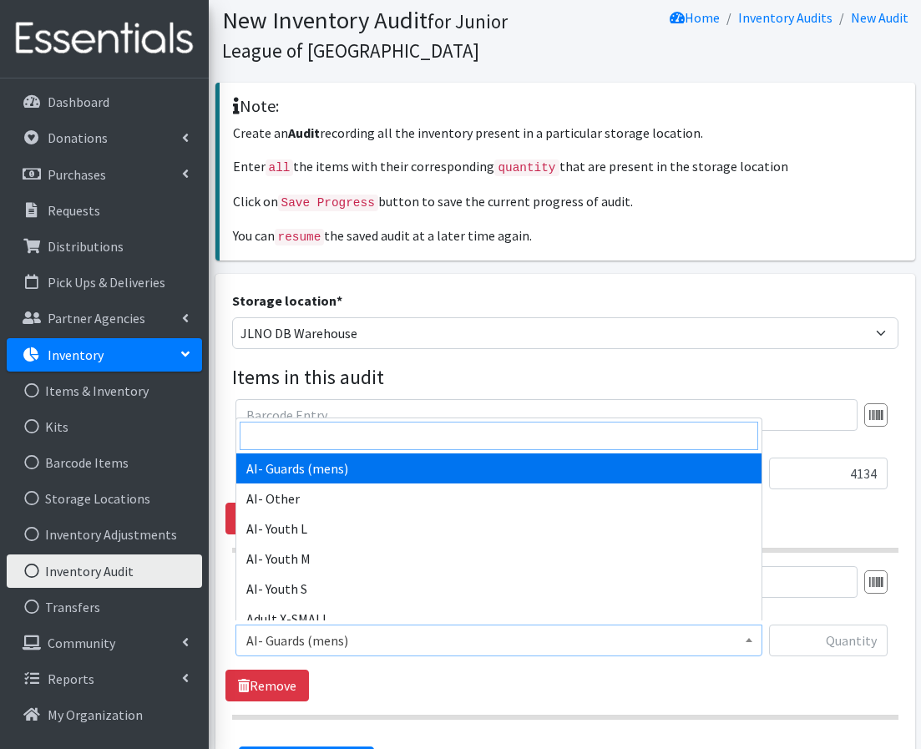
scroll to position [0, 0]
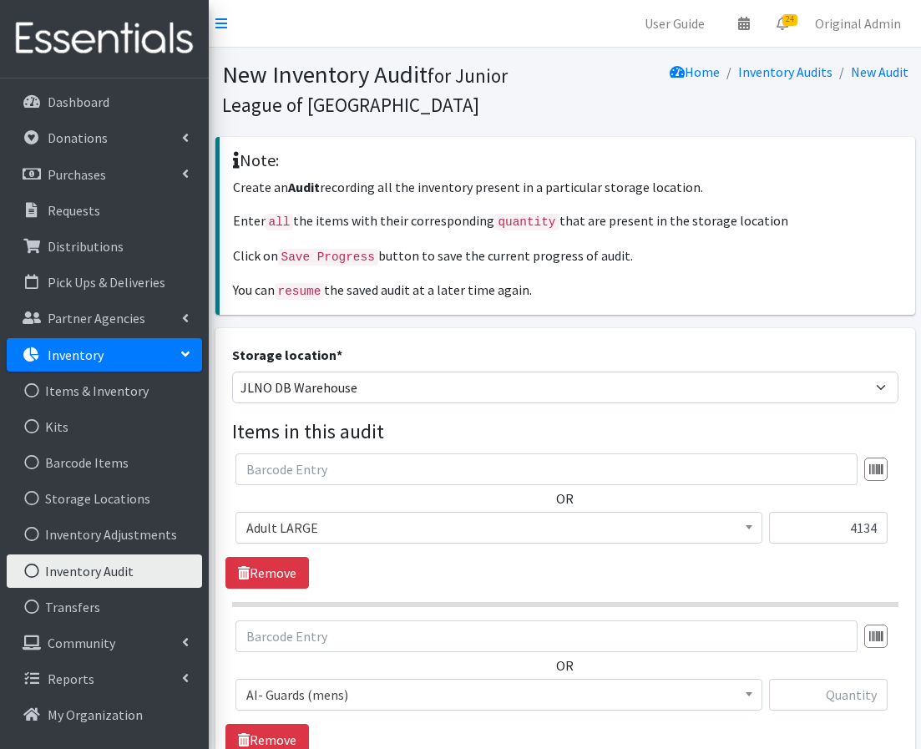
click at [102, 355] on link "Inventory" at bounding box center [104, 354] width 195 height 33
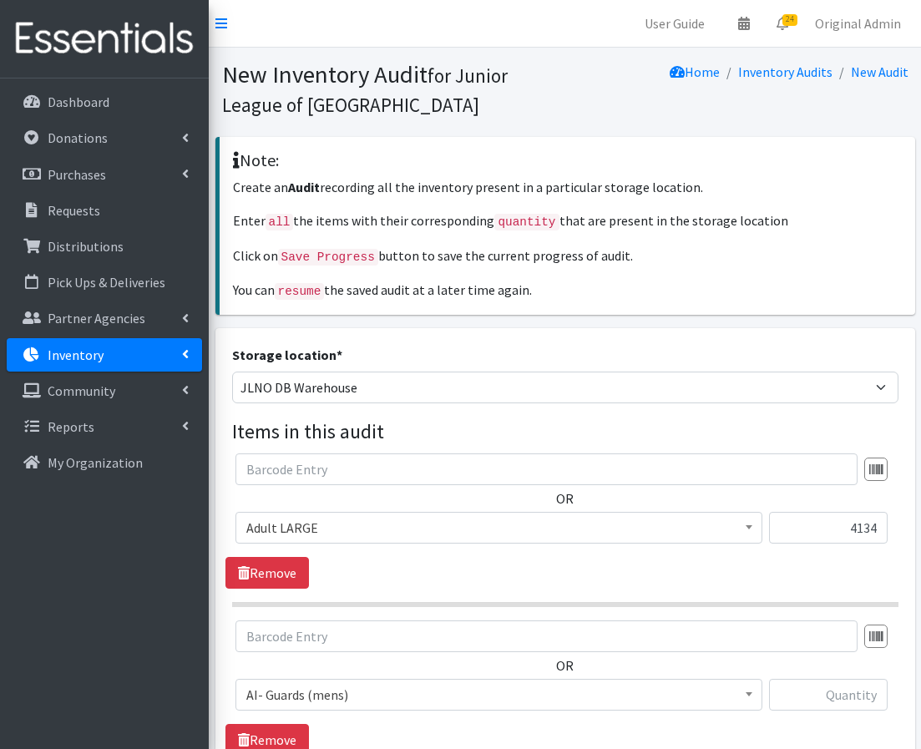
click at [103, 355] on link "Inventory" at bounding box center [104, 354] width 195 height 33
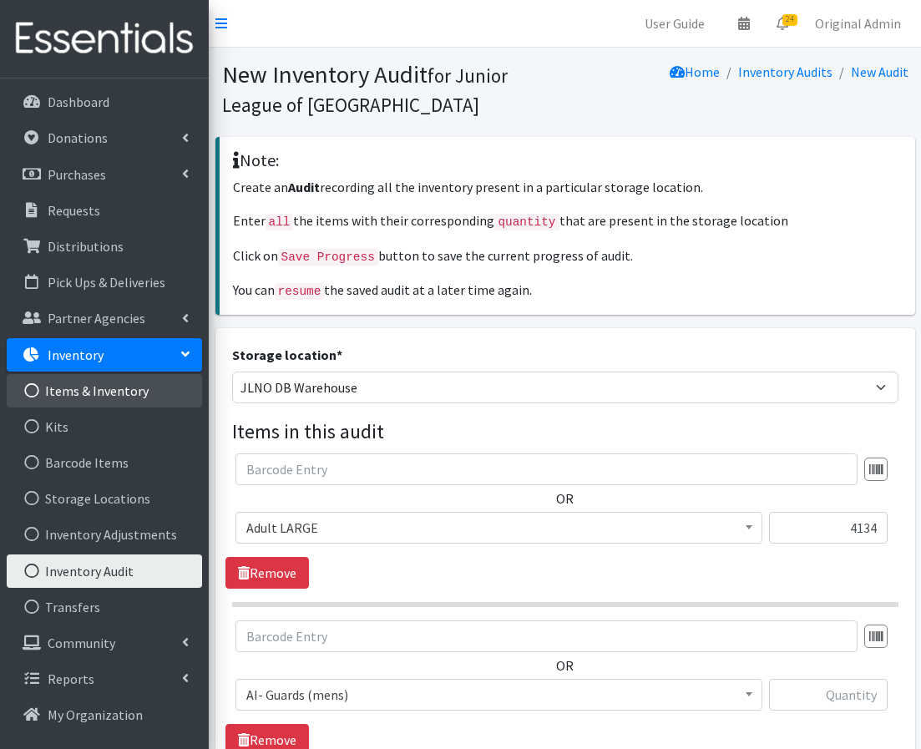
click at [93, 392] on link "Items & Inventory" at bounding box center [104, 390] width 195 height 33
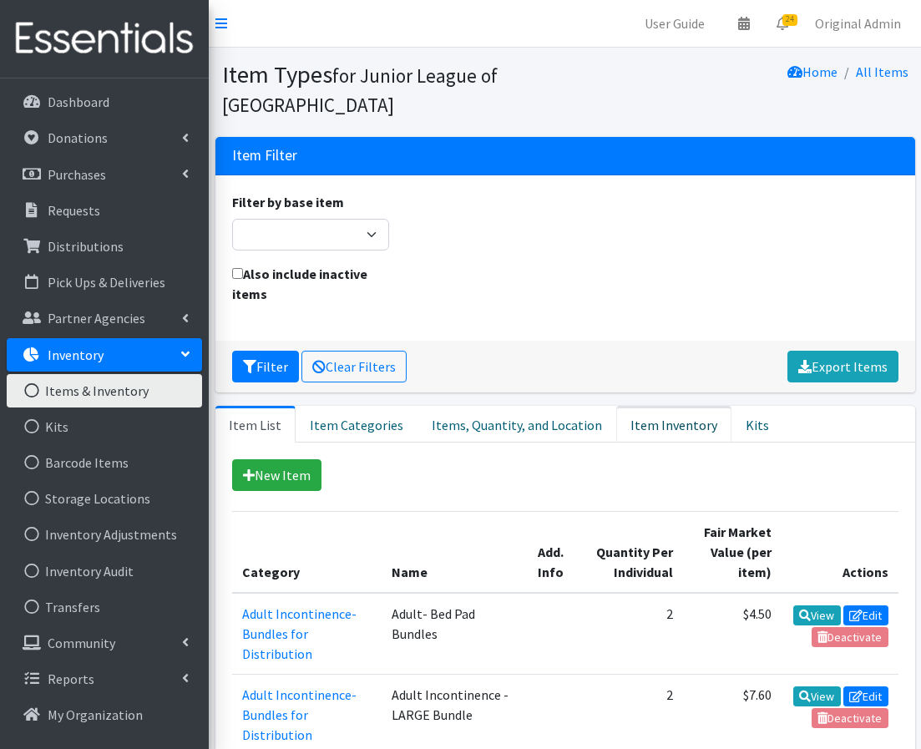
click at [639, 433] on link "Item Inventory" at bounding box center [673, 424] width 115 height 37
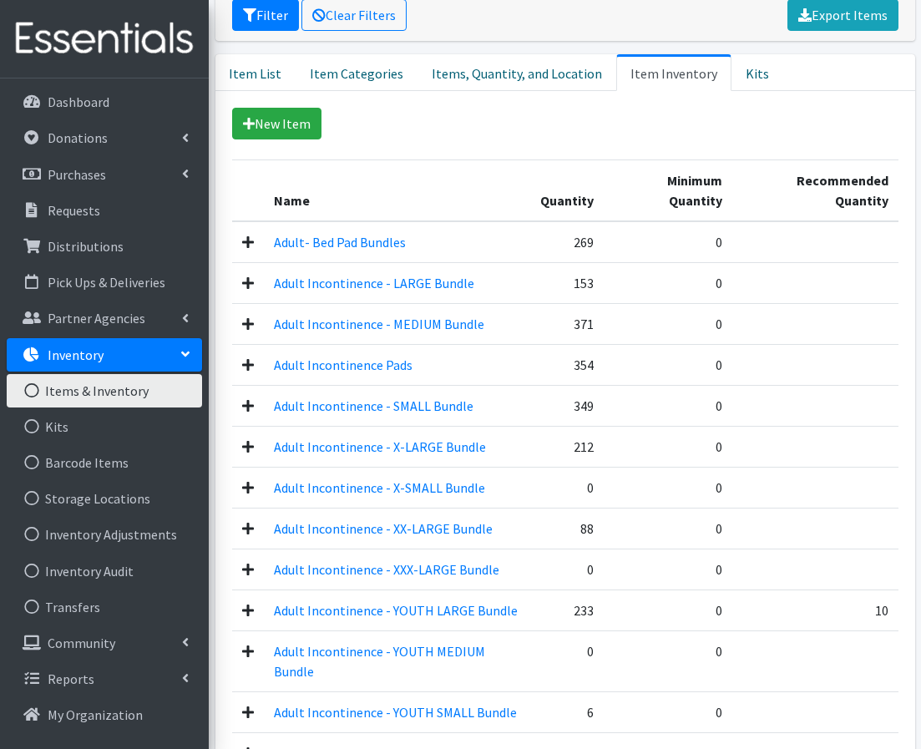
scroll to position [357, 0]
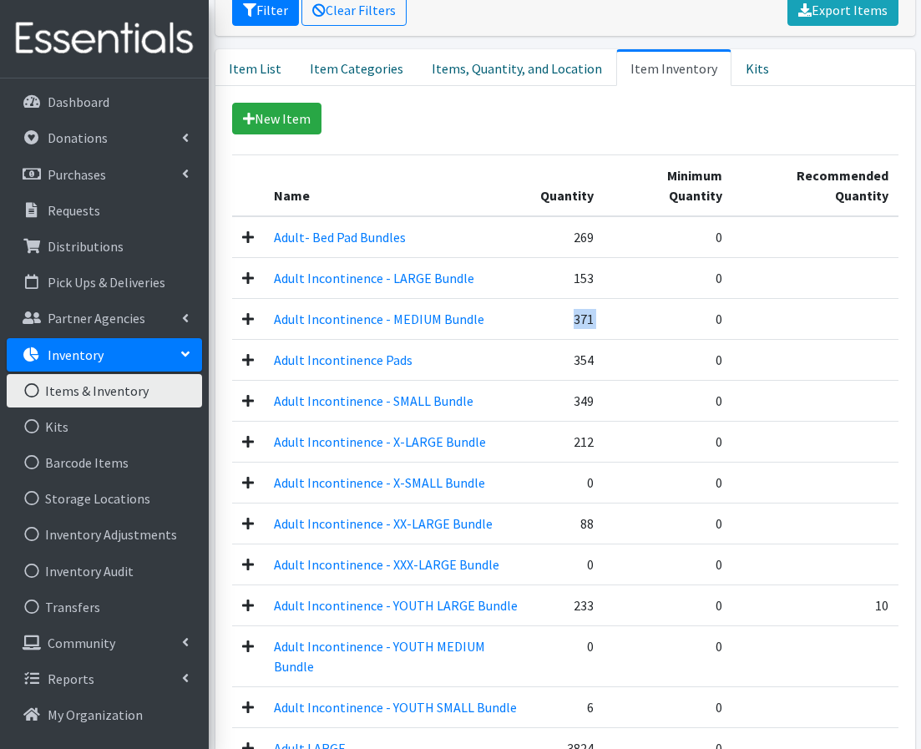
drag, startPoint x: 606, startPoint y: 296, endPoint x: 562, endPoint y: 296, distance: 44.3
click at [562, 299] on tr "Adult Incontinence - MEDIUM Bundle 371 0" at bounding box center [565, 319] width 667 height 41
